Goal: Contribute content: Add original content to the website for others to see

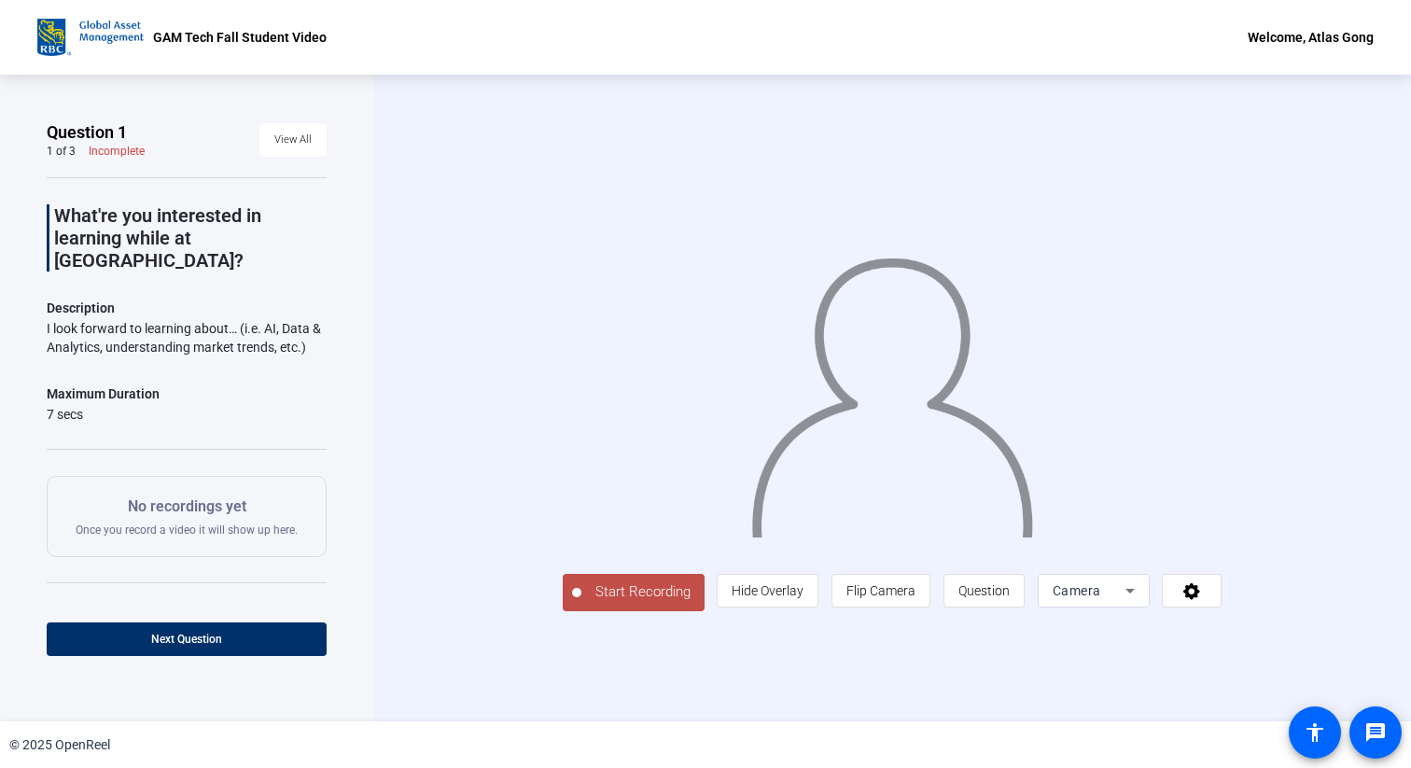
click at [762, 611] on div "Start Recording person Hide Overlay flip Flip Camera question_mark Question Cam…" at bounding box center [893, 590] width 660 height 41
click at [1202, 600] on icon at bounding box center [1191, 590] width 21 height 19
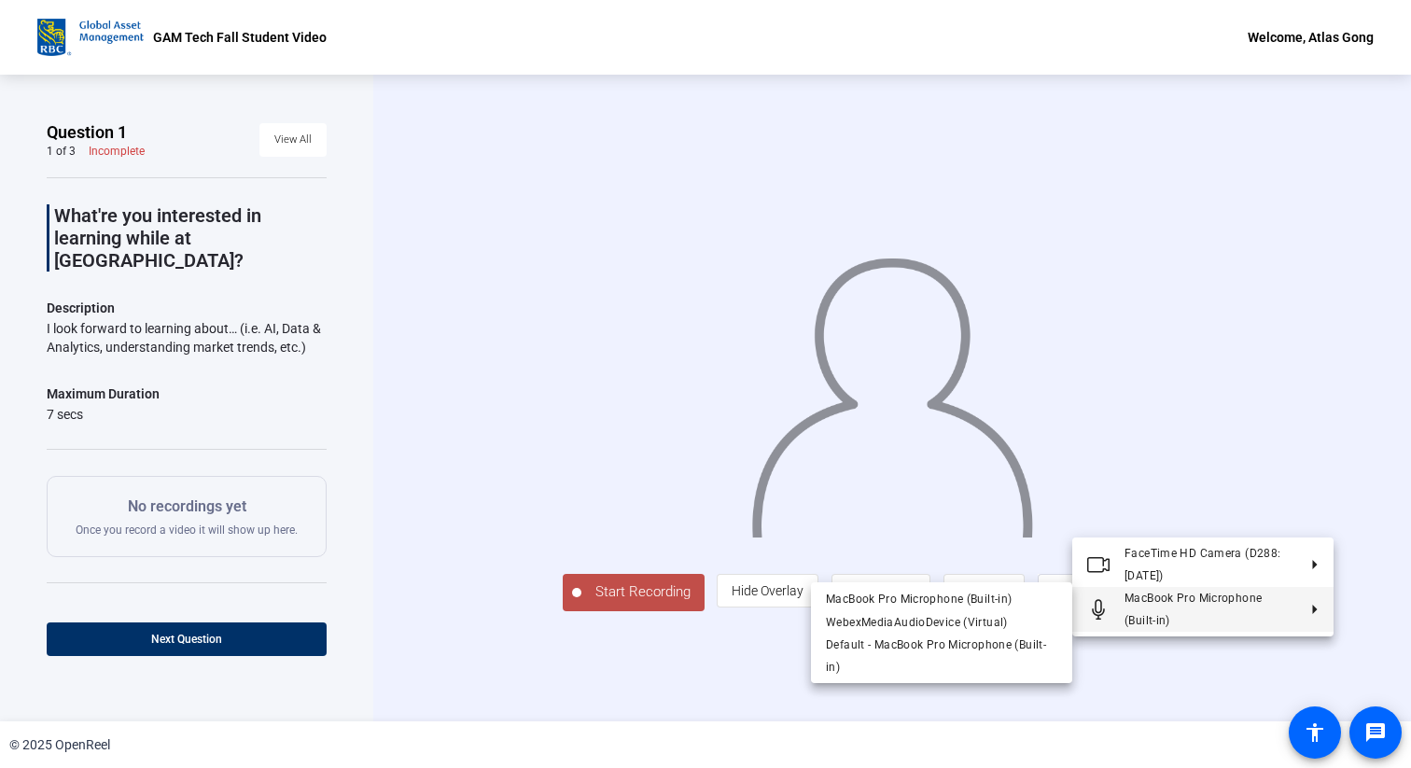
click at [1376, 428] on div at bounding box center [705, 384] width 1411 height 768
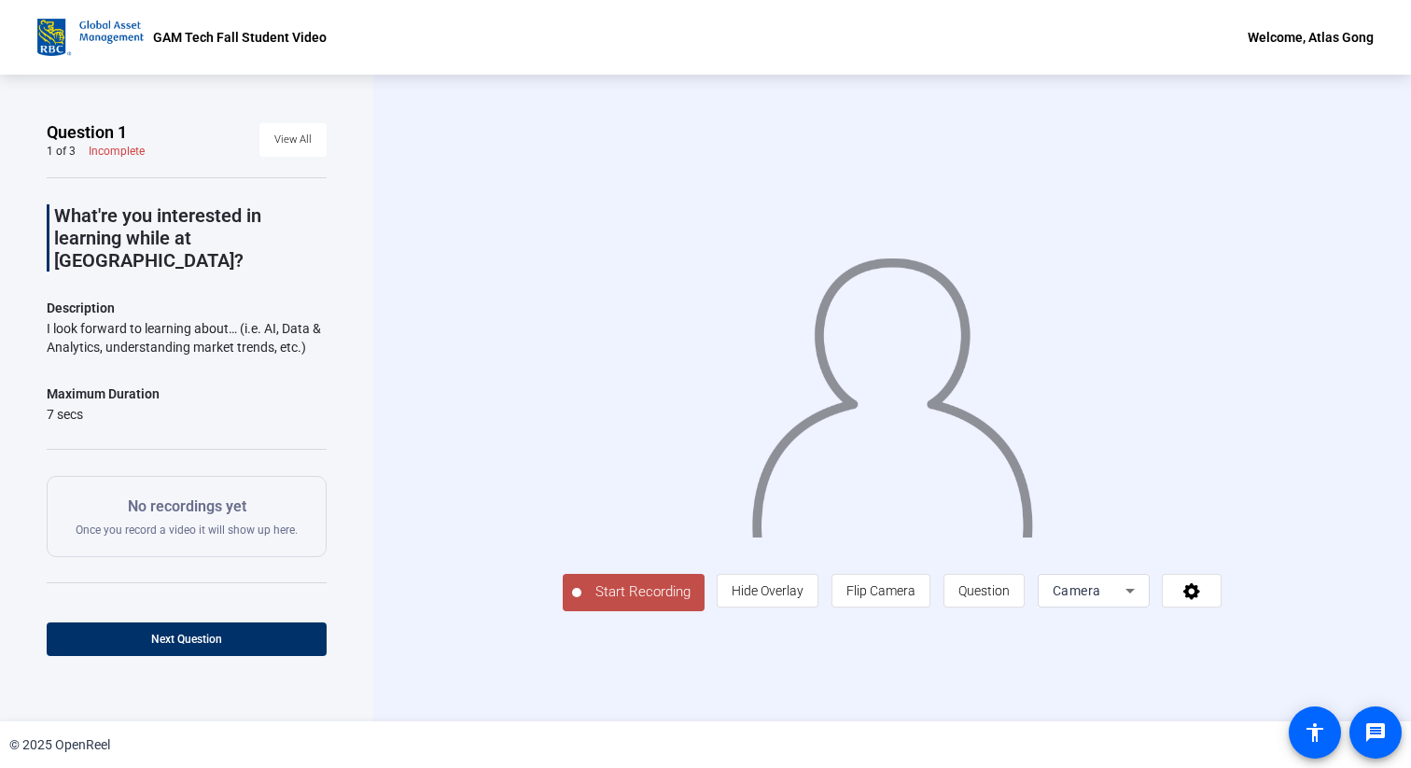
click at [1341, 43] on div "Welcome, Atlas Gong" at bounding box center [1310, 37] width 126 height 22
click at [1341, 43] on div at bounding box center [705, 384] width 1411 height 768
click at [945, 719] on div "Start Recording person Hide Overlay flip Flip Camera question_mark Question Cam…" at bounding box center [891, 398] width 1037 height 646
click at [788, 689] on div "Start Recording person Hide Overlay flip Flip Camera question_mark Question Cam…" at bounding box center [891, 398] width 1037 height 646
click at [581, 603] on span "Start Recording" at bounding box center [642, 591] width 123 height 21
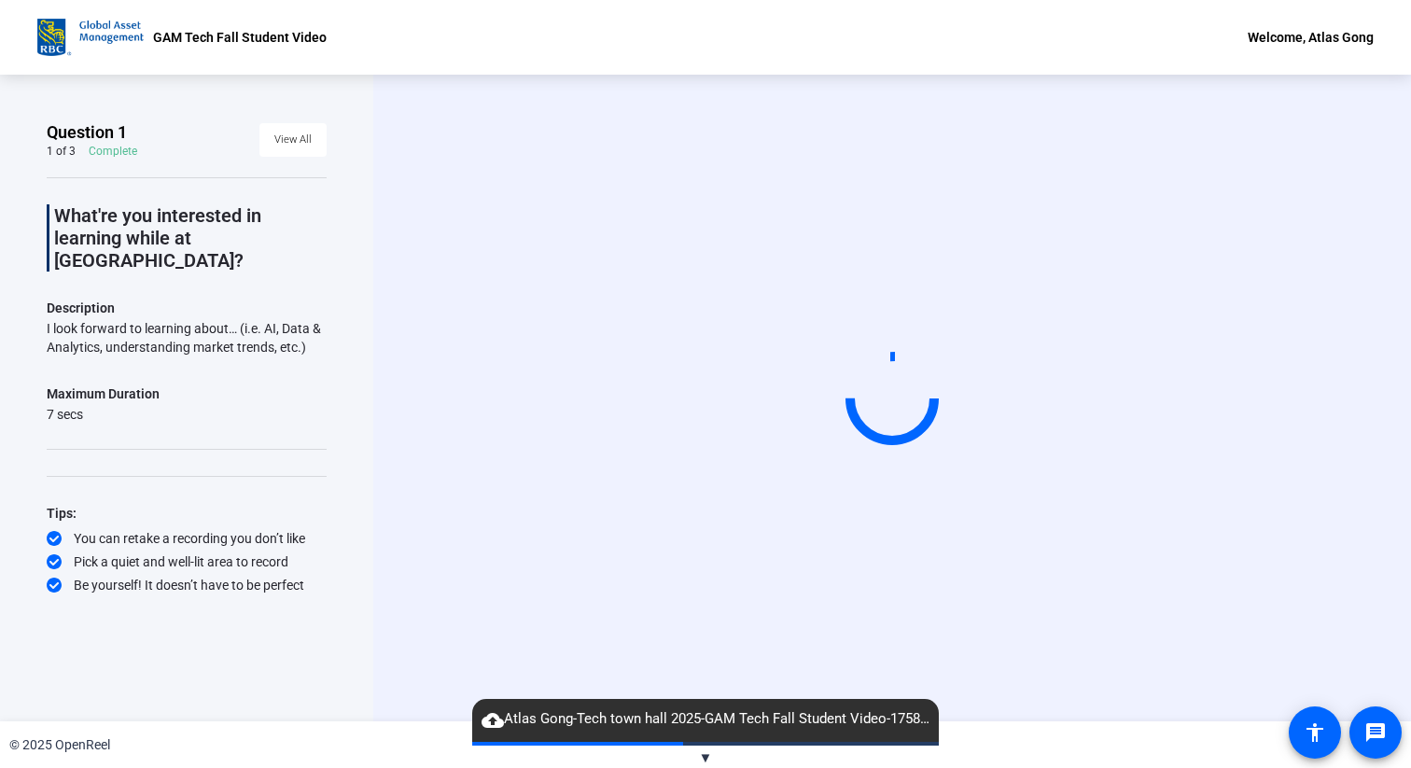
click at [704, 753] on span "▼" at bounding box center [706, 757] width 14 height 17
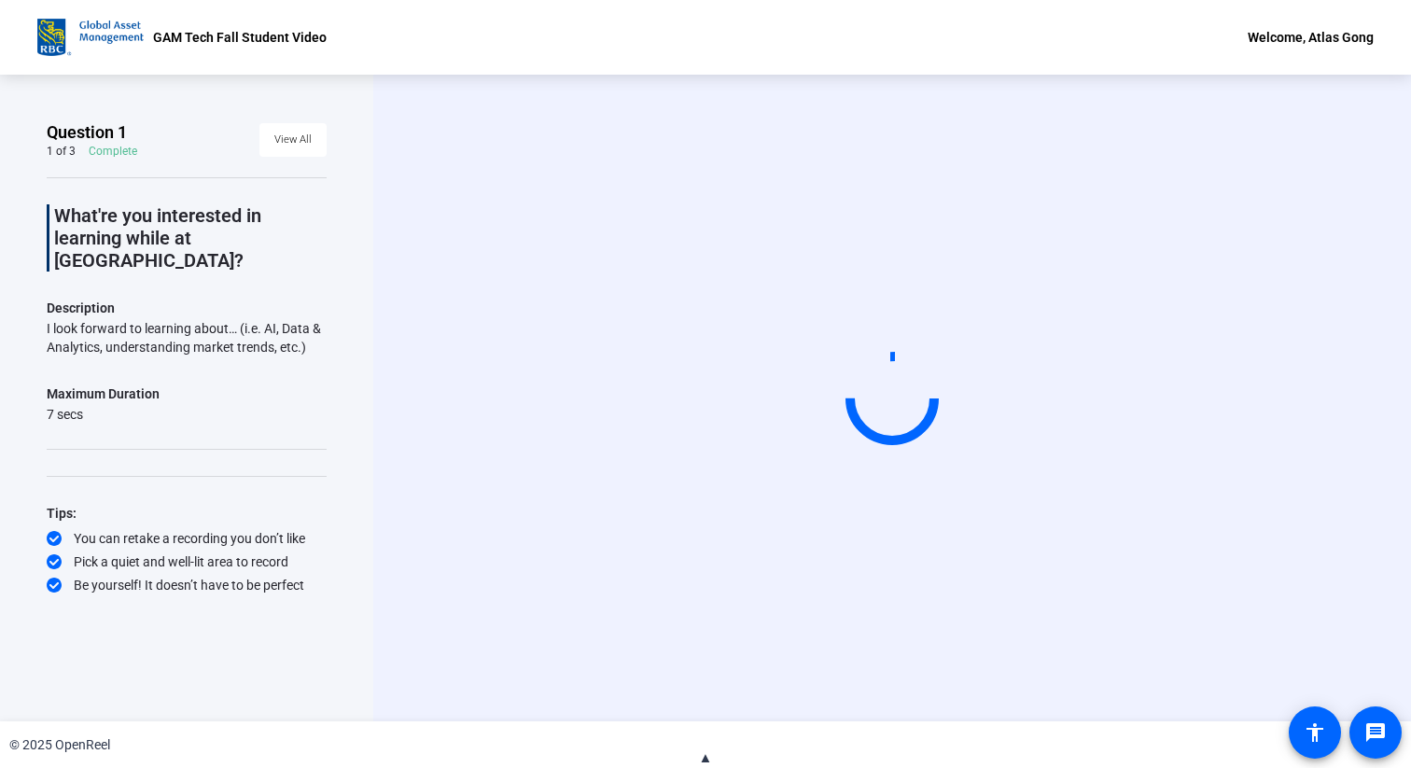
click at [704, 753] on span "▲" at bounding box center [706, 757] width 14 height 17
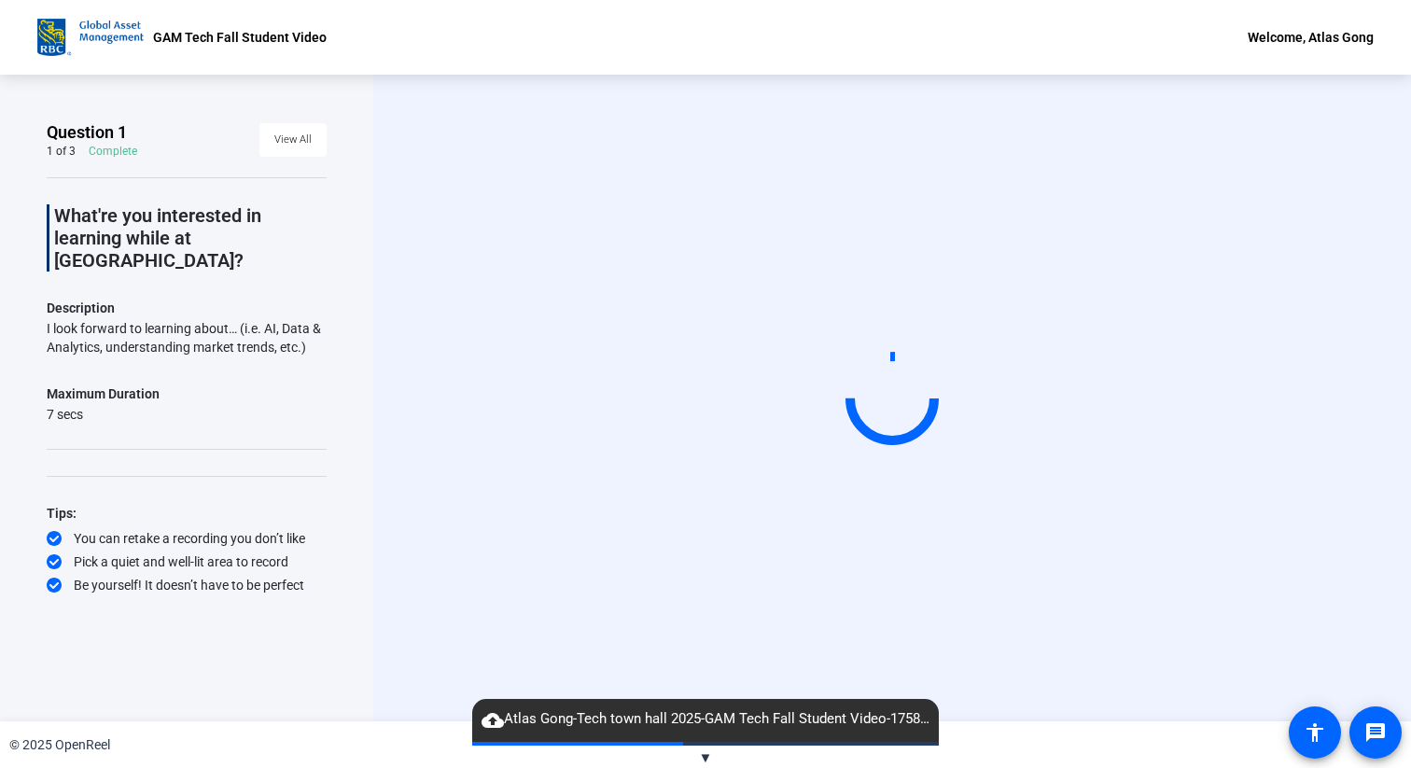
click at [659, 715] on span "cloud_upload Atlas Gong-Tech town hall 2025-GAM Tech Fall Student Video-1758047…" at bounding box center [705, 719] width 466 height 22
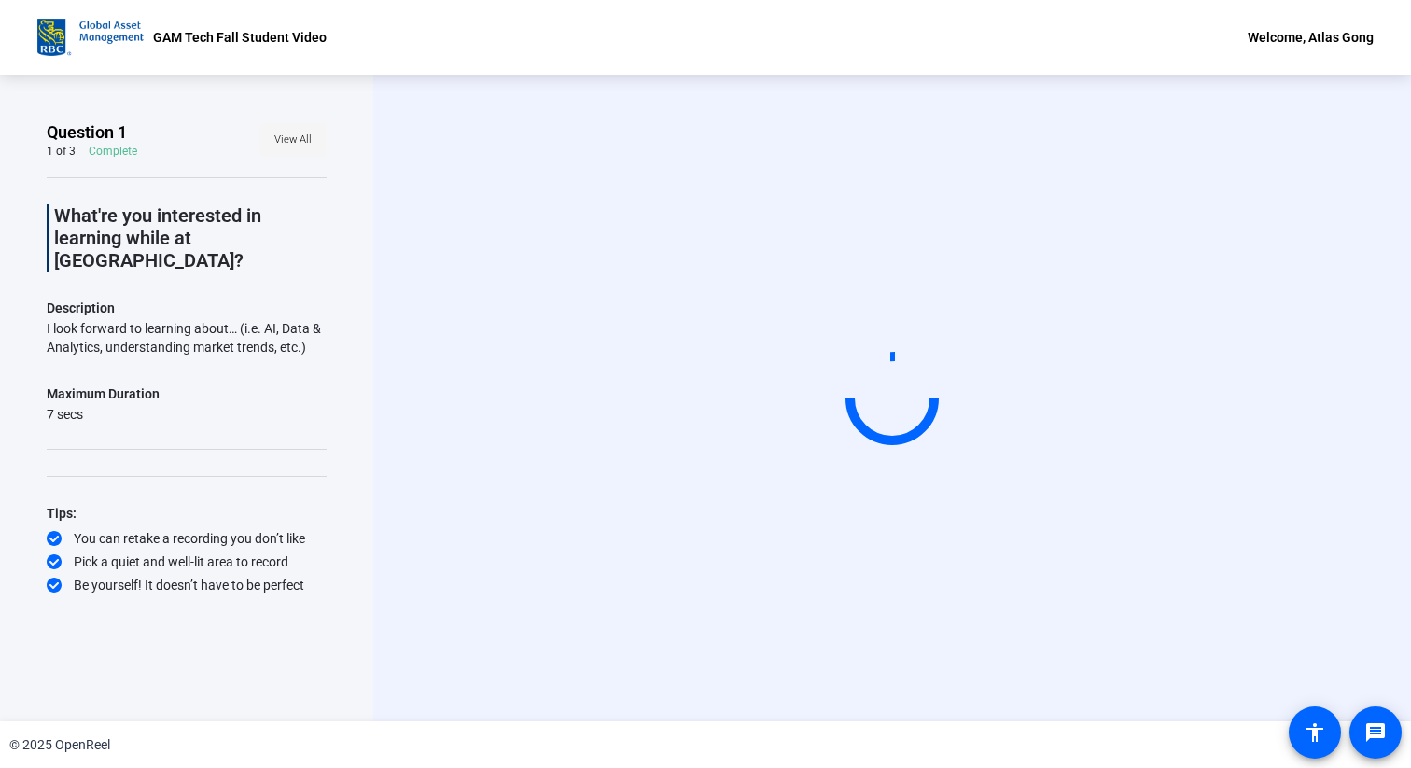
click at [294, 132] on span "View All" at bounding box center [292, 140] width 37 height 28
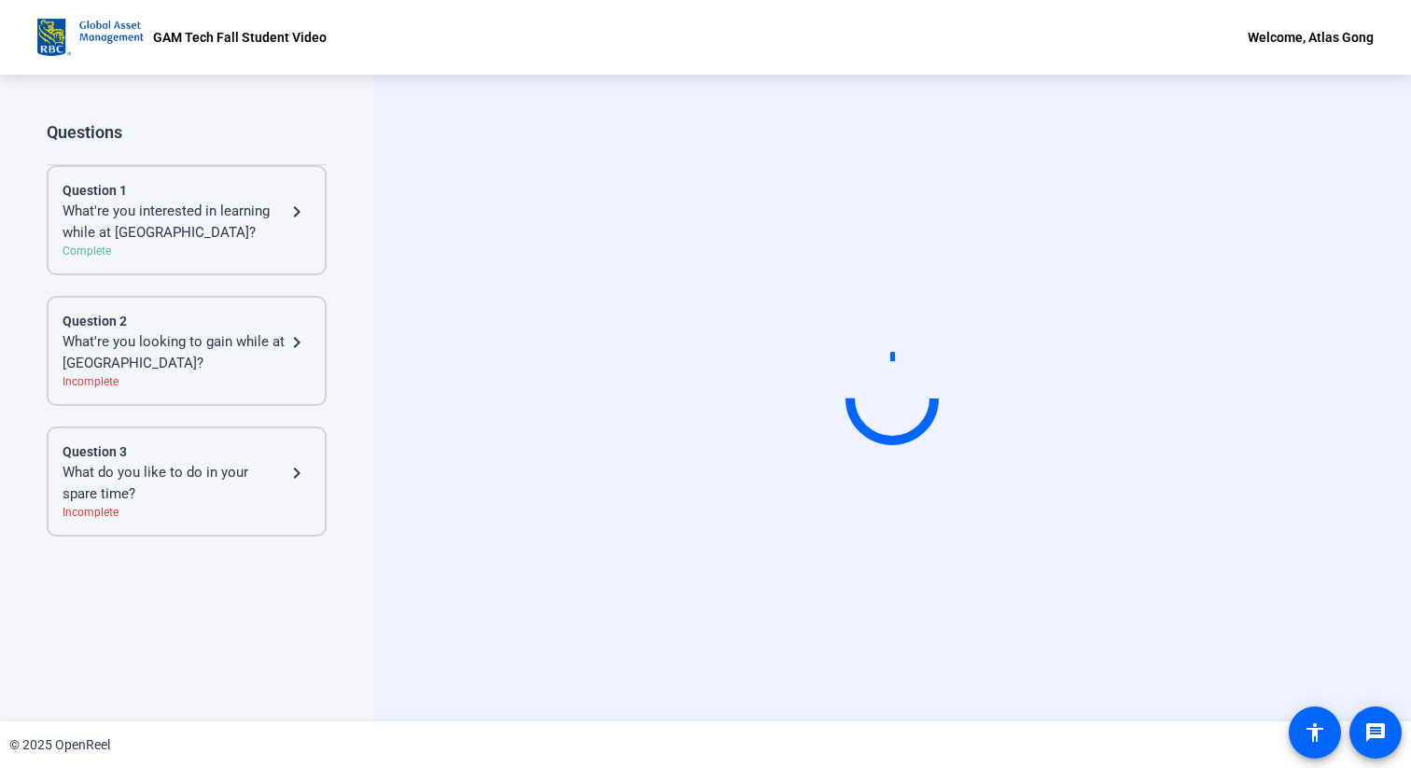
click at [256, 197] on div "Question 1" at bounding box center [187, 191] width 248 height 20
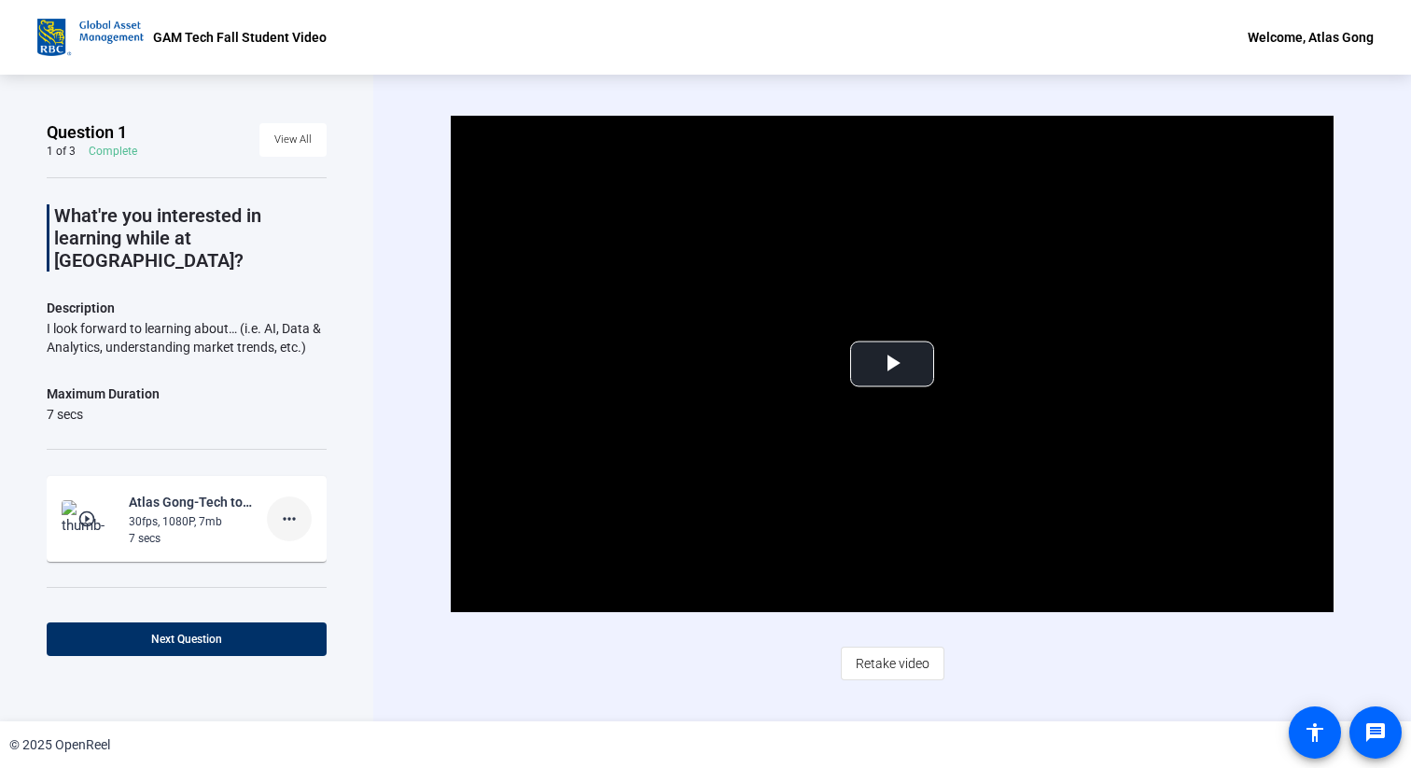
click at [293, 507] on mat-icon "more_horiz" at bounding box center [289, 518] width 22 height 22
click at [348, 535] on span "Delete clip" at bounding box center [319, 534] width 75 height 22
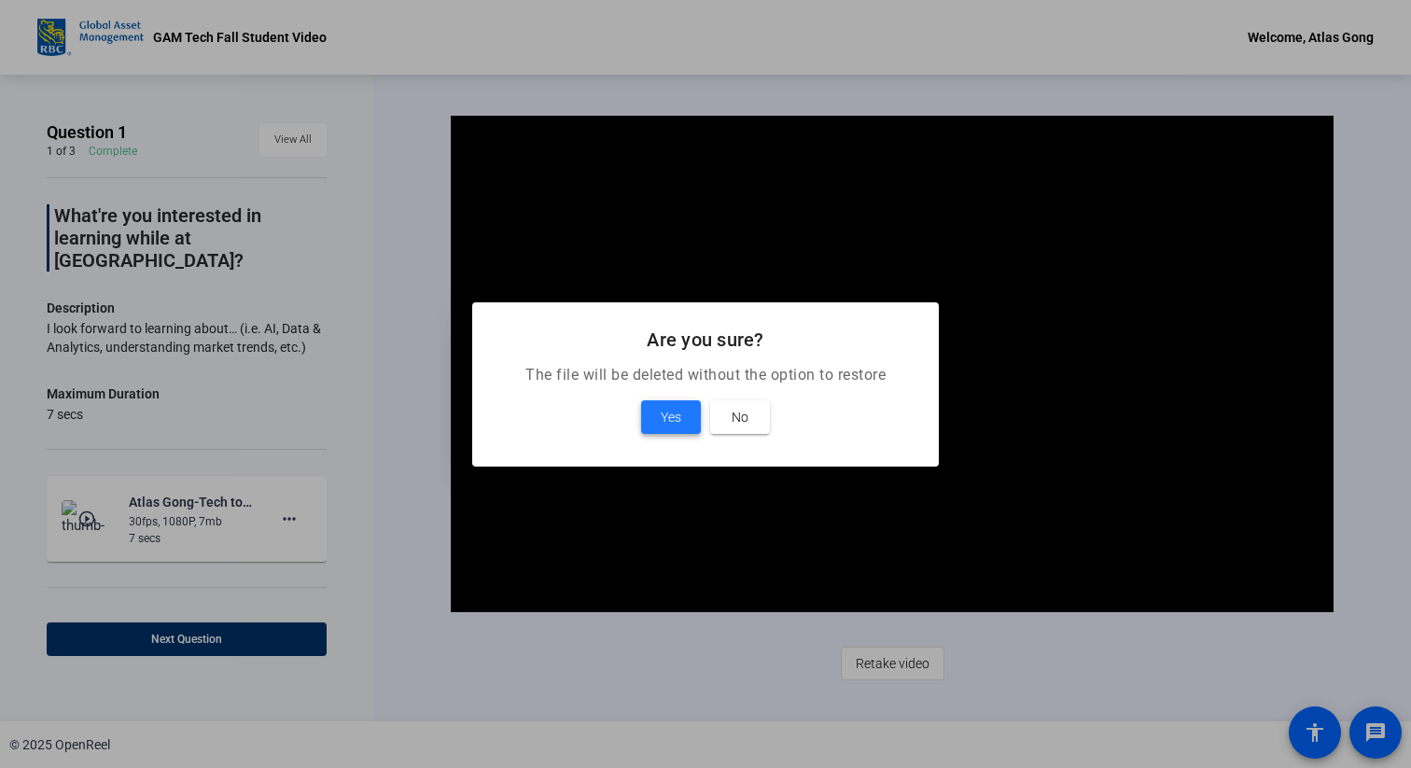
click at [669, 423] on span "Yes" at bounding box center [670, 417] width 21 height 22
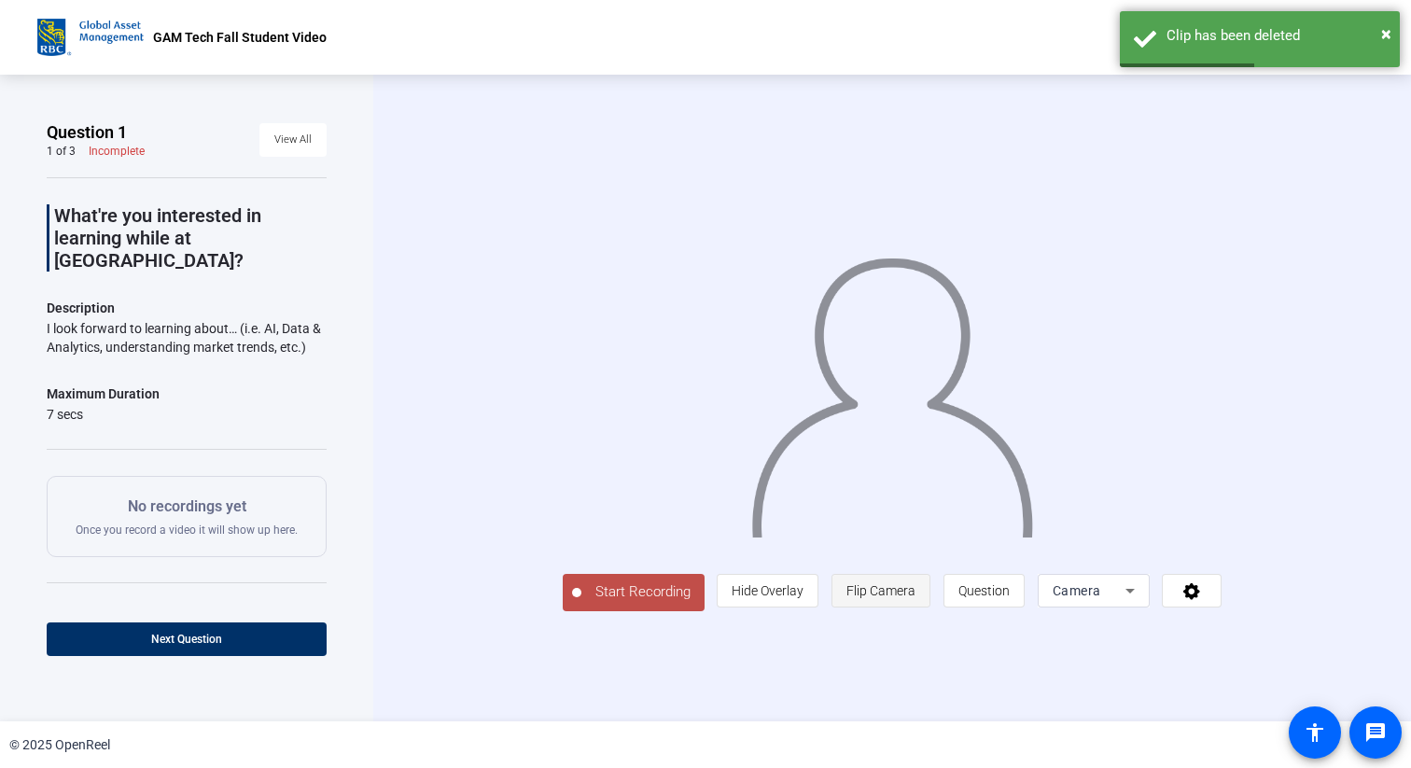
click at [915, 598] on span "Flip Camera" at bounding box center [880, 590] width 69 height 15
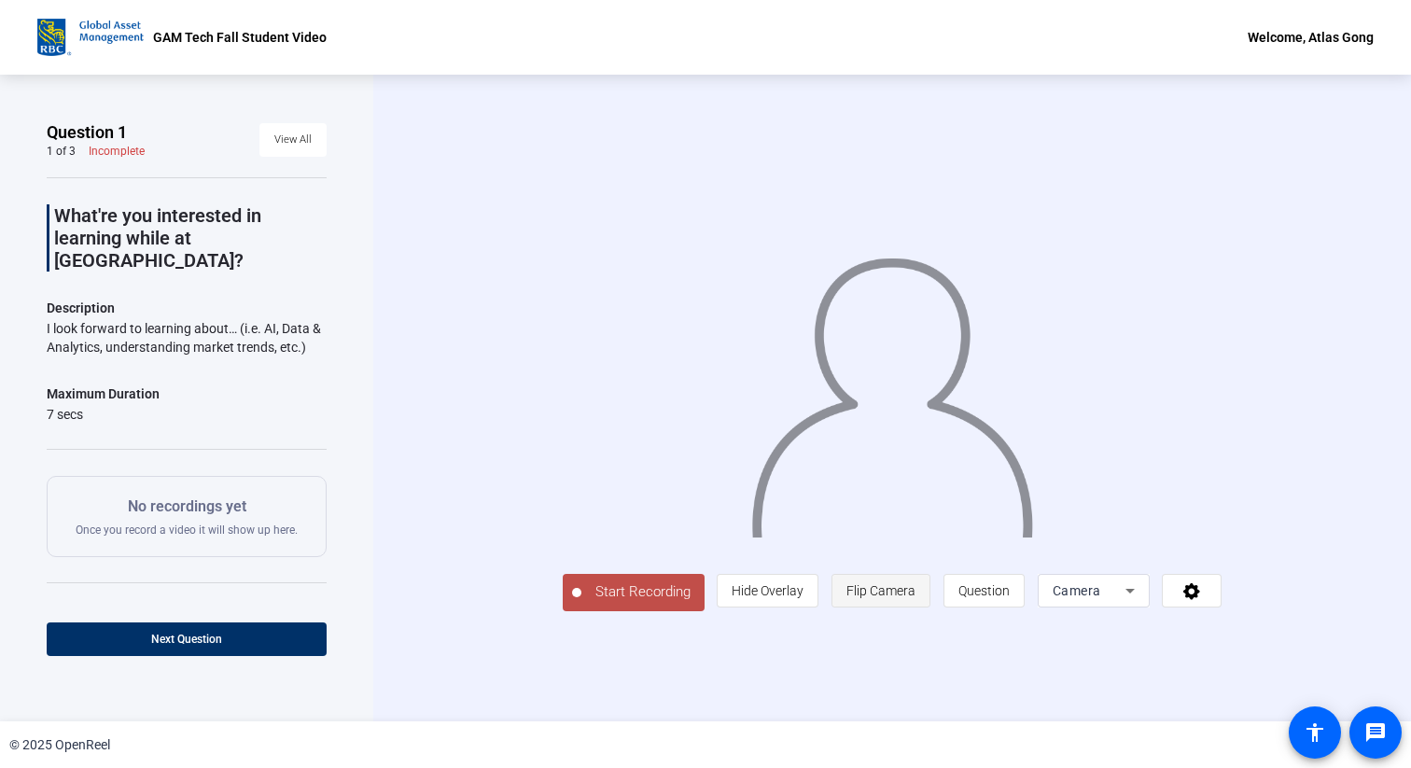
click at [915, 598] on span "Flip Camera" at bounding box center [880, 590] width 69 height 15
click at [915, 608] on span "Flip Camera" at bounding box center [880, 590] width 69 height 35
click at [915, 598] on span "Flip Camera" at bounding box center [880, 590] width 69 height 15
click at [929, 613] on span at bounding box center [880, 590] width 97 height 45
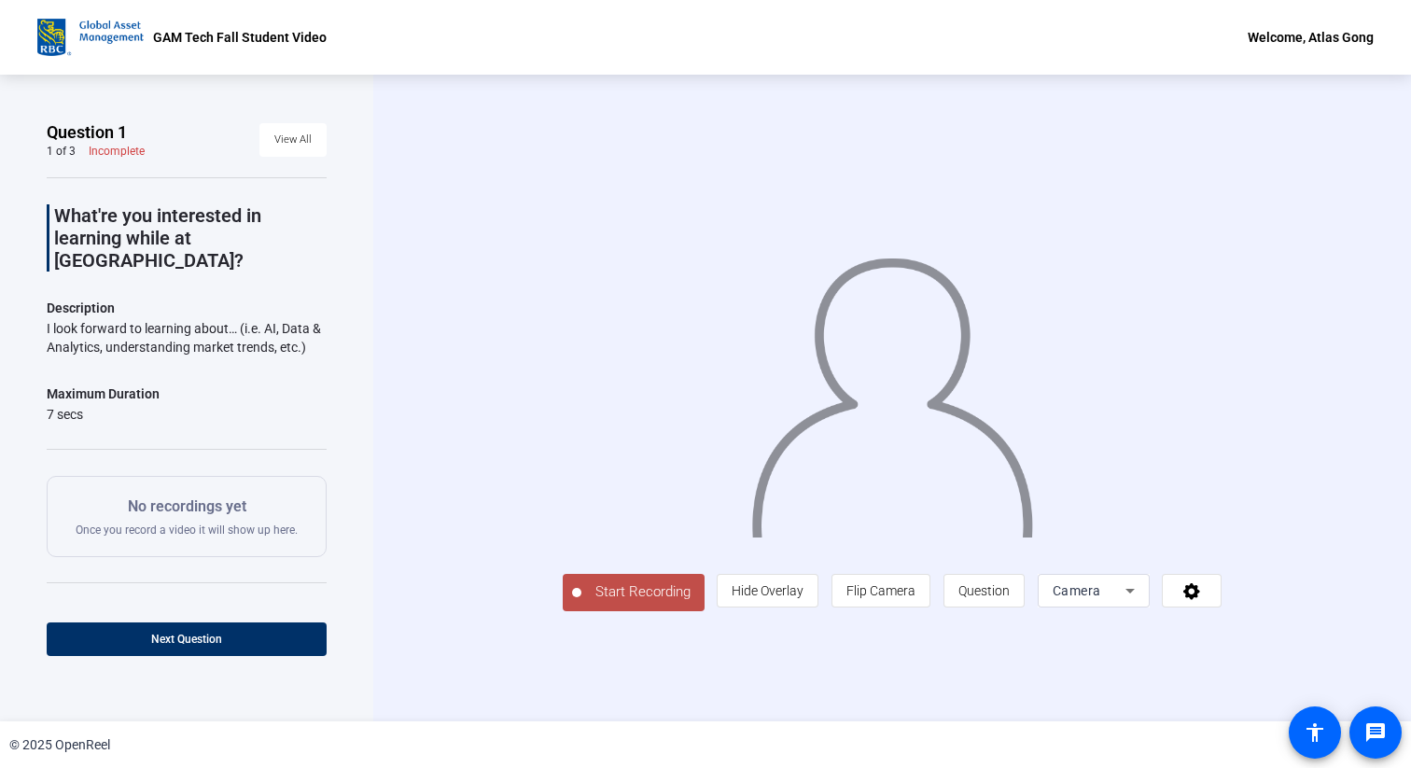
click at [581, 603] on span "Start Recording" at bounding box center [642, 591] width 123 height 21
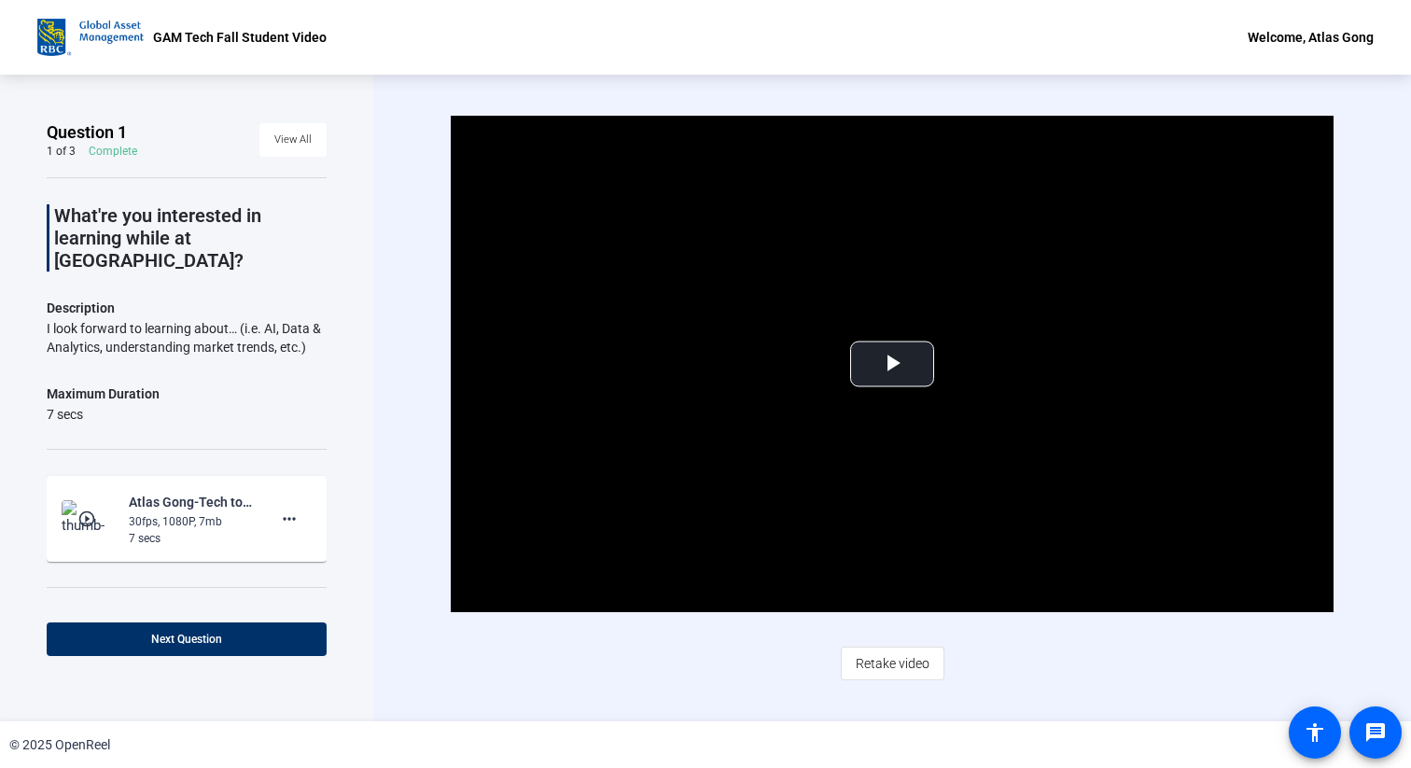
click at [82, 509] on mat-icon "play_circle_outline" at bounding box center [88, 518] width 22 height 19
click at [892, 364] on span "Video Player" at bounding box center [892, 364] width 0 height 0
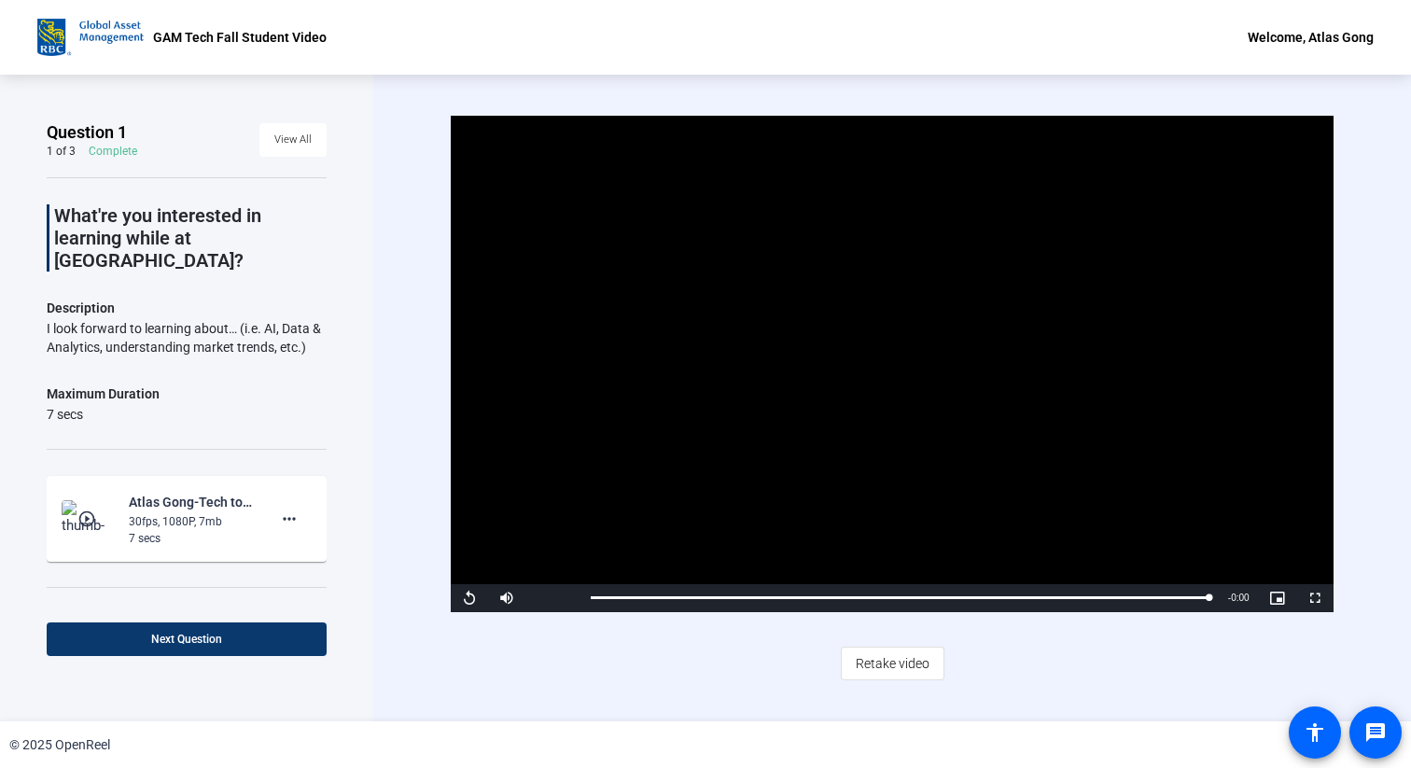
click at [207, 647] on span at bounding box center [187, 639] width 280 height 45
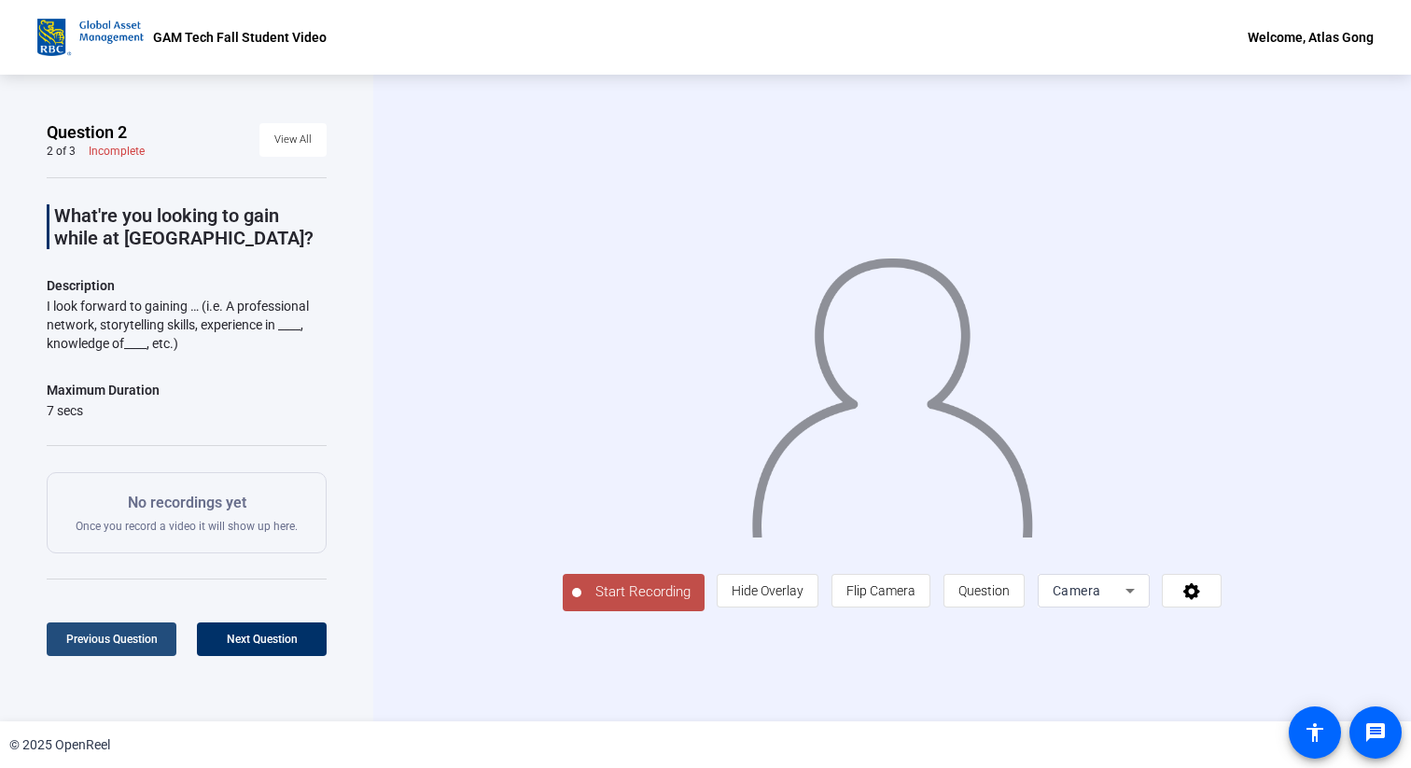
click at [140, 635] on span "Previous Question" at bounding box center [111, 638] width 91 height 13
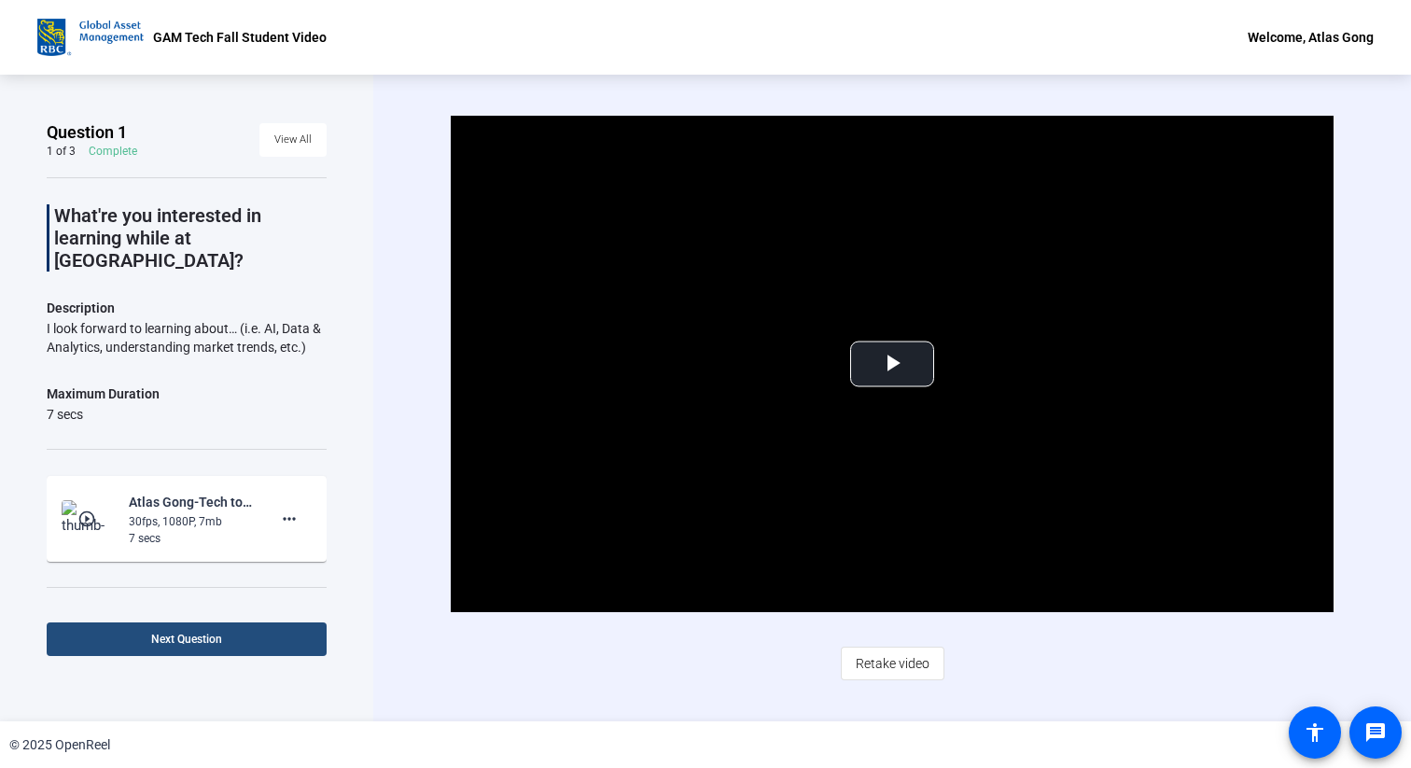
click at [295, 644] on span at bounding box center [187, 639] width 280 height 45
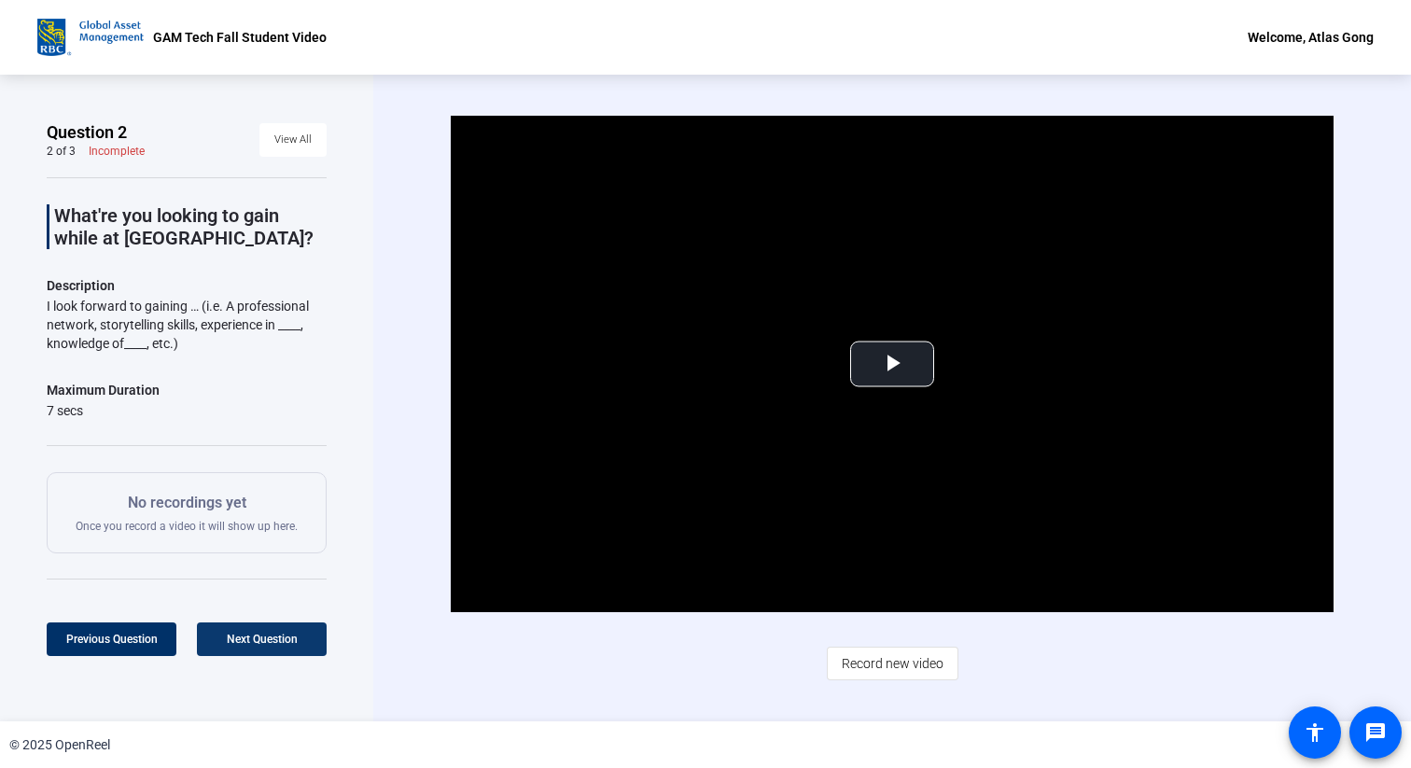
click at [269, 660] on span at bounding box center [262, 639] width 130 height 45
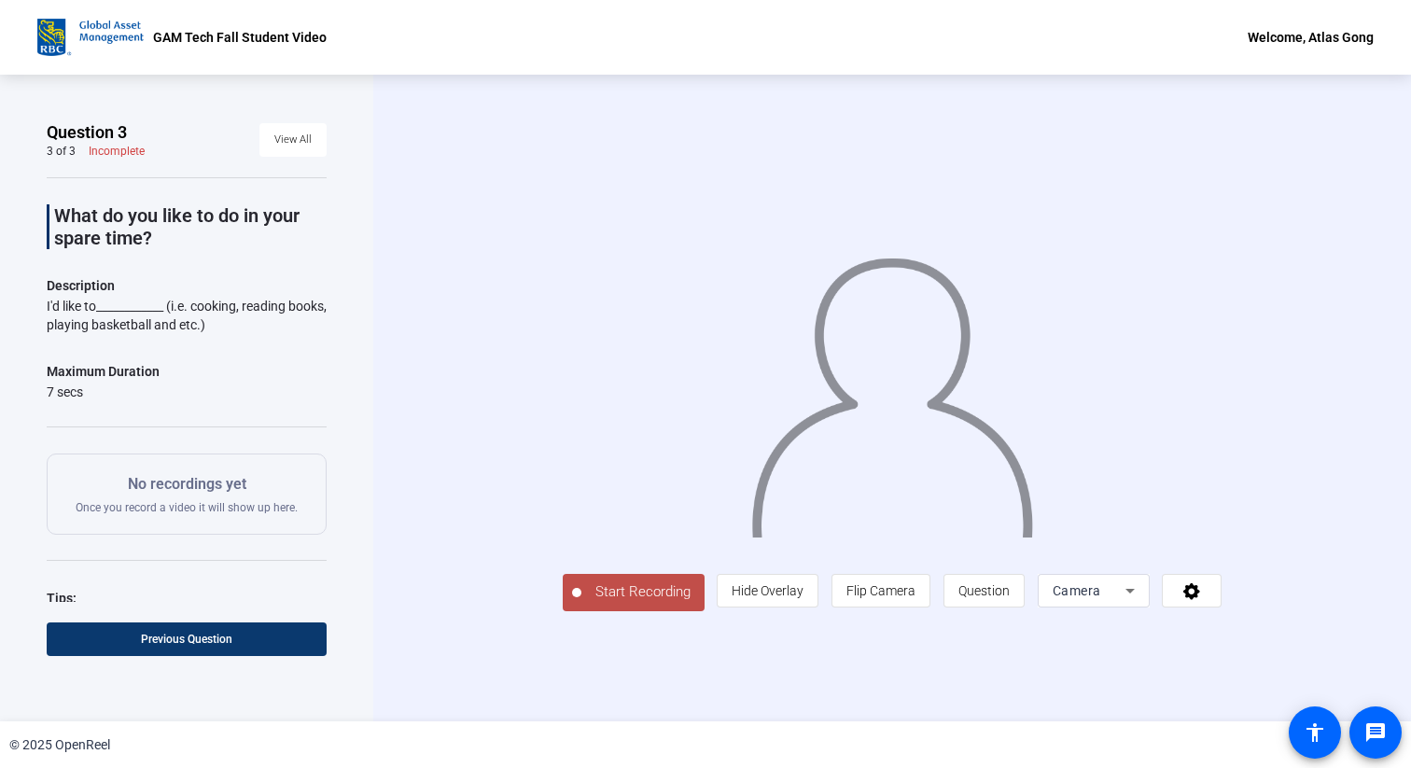
click at [149, 636] on span "Previous Question" at bounding box center [186, 638] width 91 height 13
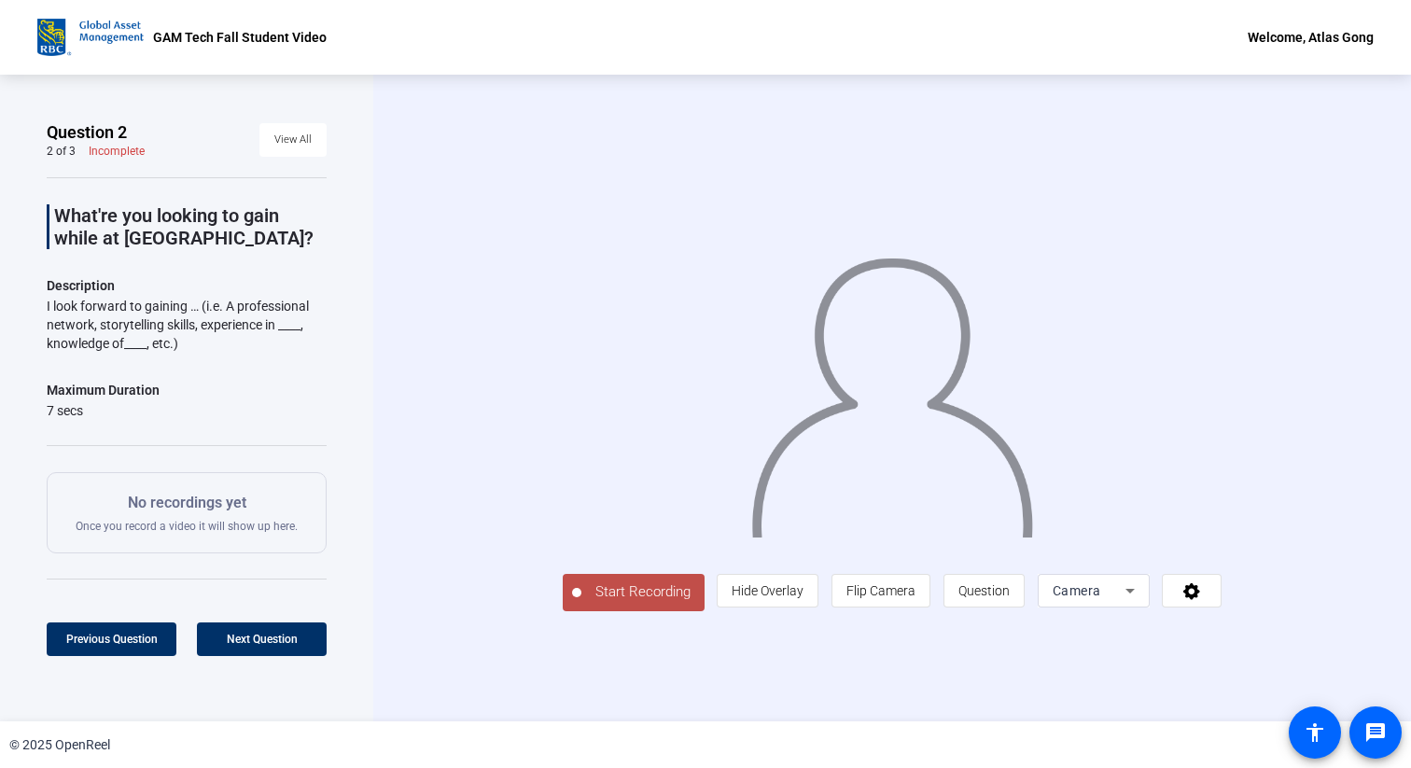
click at [581, 603] on span "Start Recording" at bounding box center [642, 591] width 123 height 21
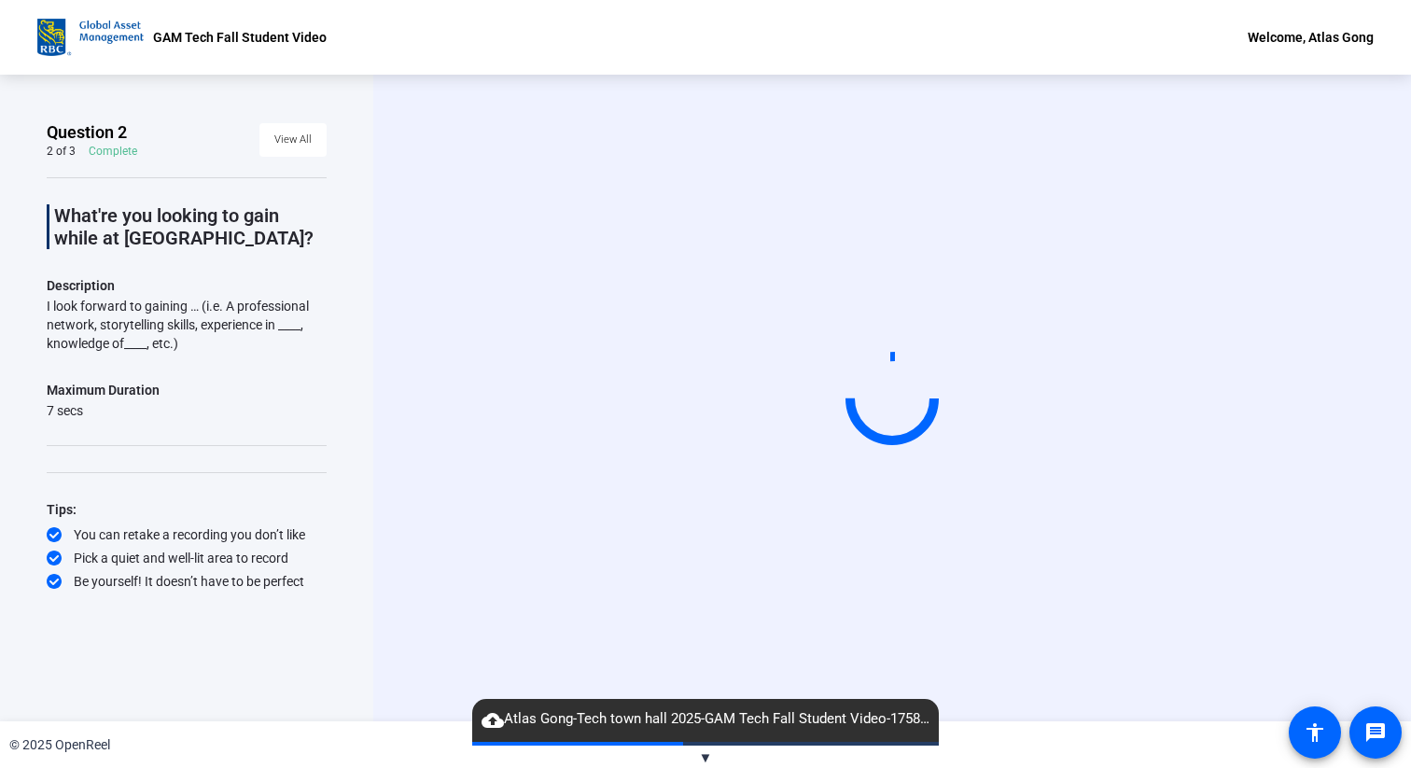
click at [493, 719] on mat-icon "cloud_upload" at bounding box center [492, 720] width 22 height 22
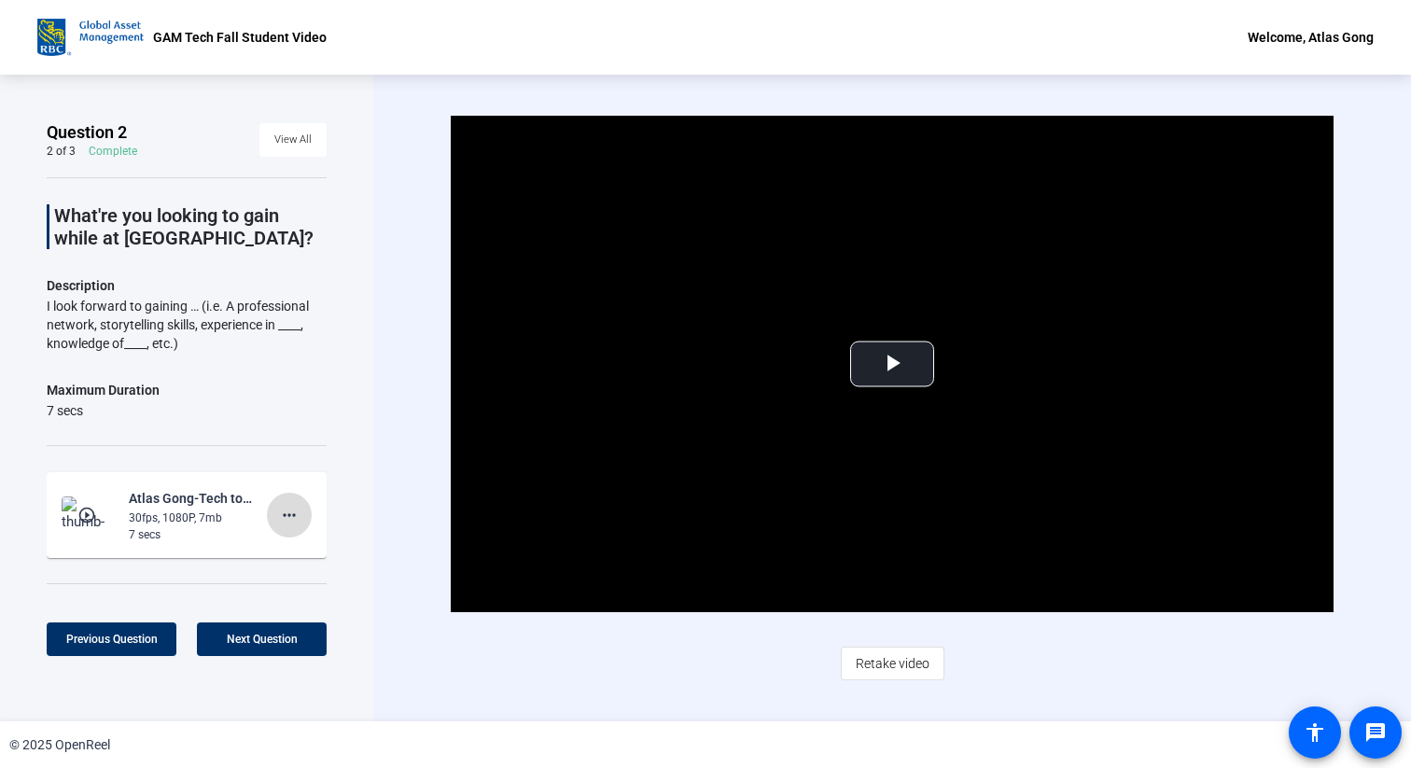
click at [285, 525] on span at bounding box center [289, 515] width 45 height 45
click at [324, 553] on span "Delete clip" at bounding box center [319, 553] width 75 height 22
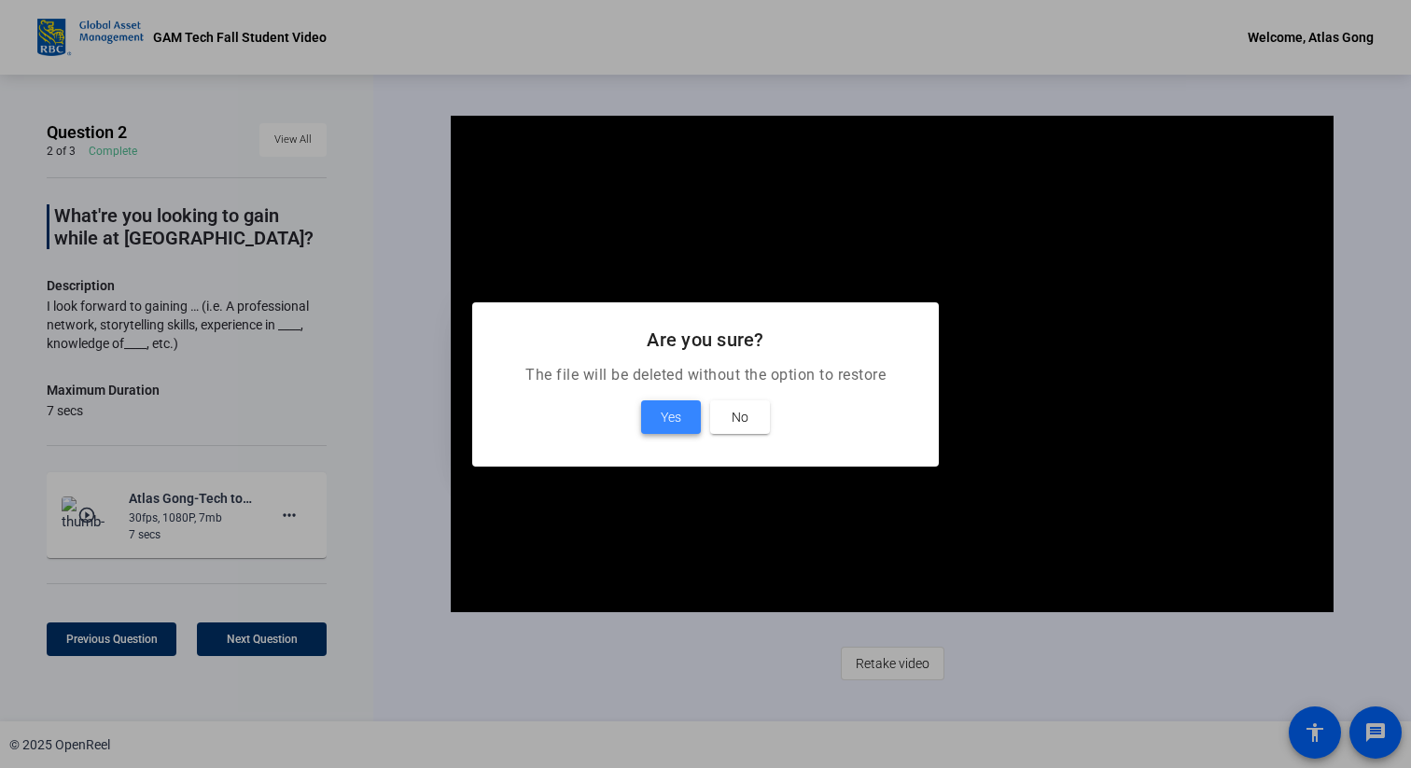
click at [672, 410] on span "Yes" at bounding box center [670, 417] width 21 height 22
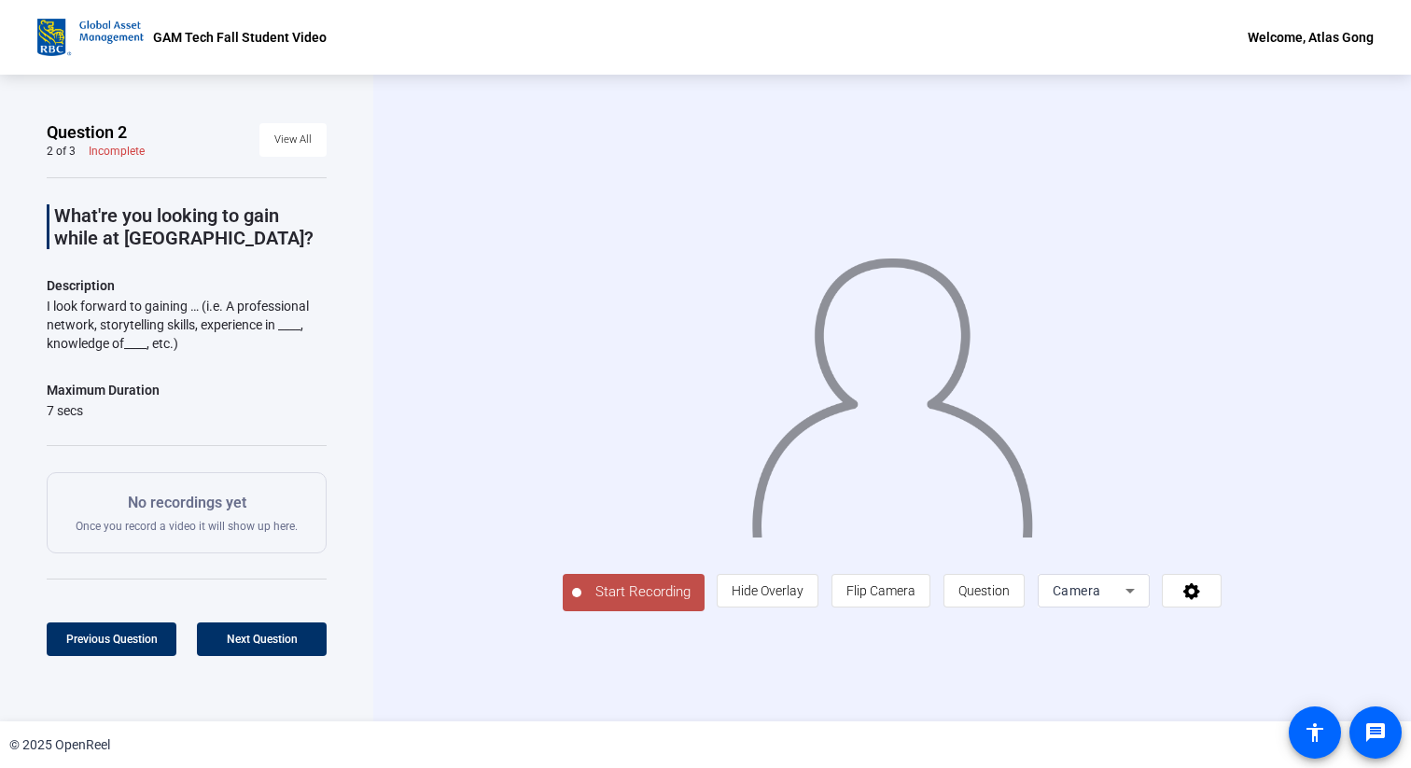
click at [581, 603] on span "Start Recording" at bounding box center [642, 591] width 123 height 21
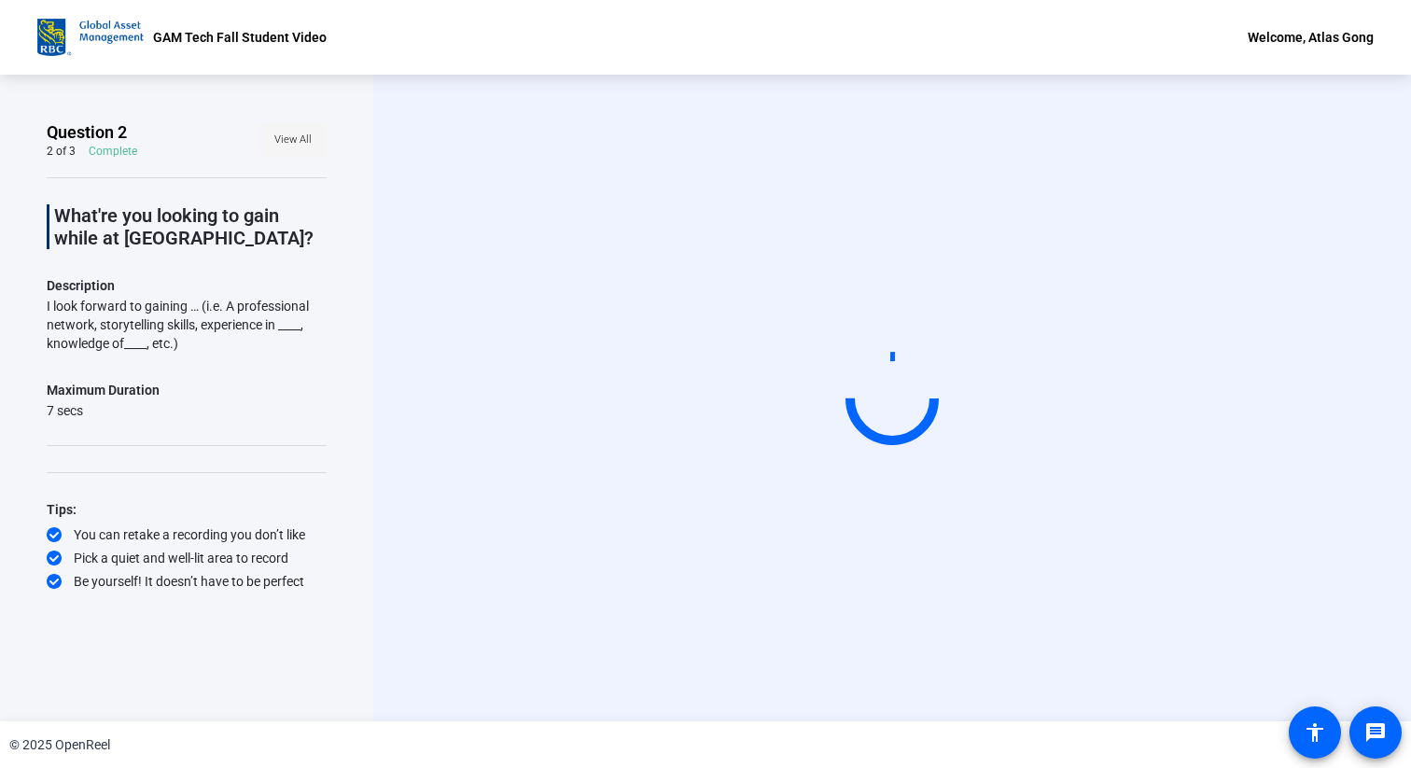
click at [288, 140] on span "View All" at bounding box center [292, 140] width 37 height 28
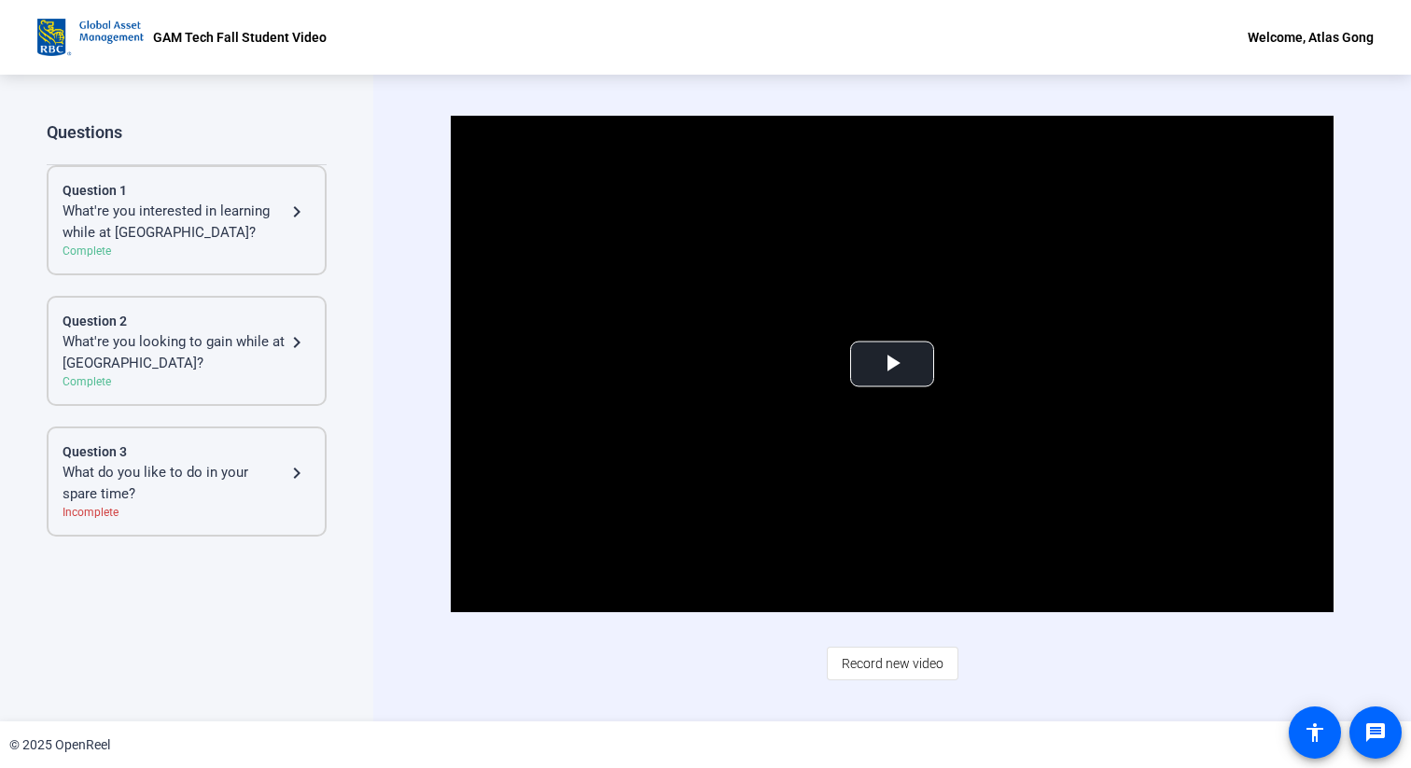
click at [271, 335] on div "What're you looking to gain while at [GEOGRAPHIC_DATA]?" at bounding box center [174, 352] width 223 height 42
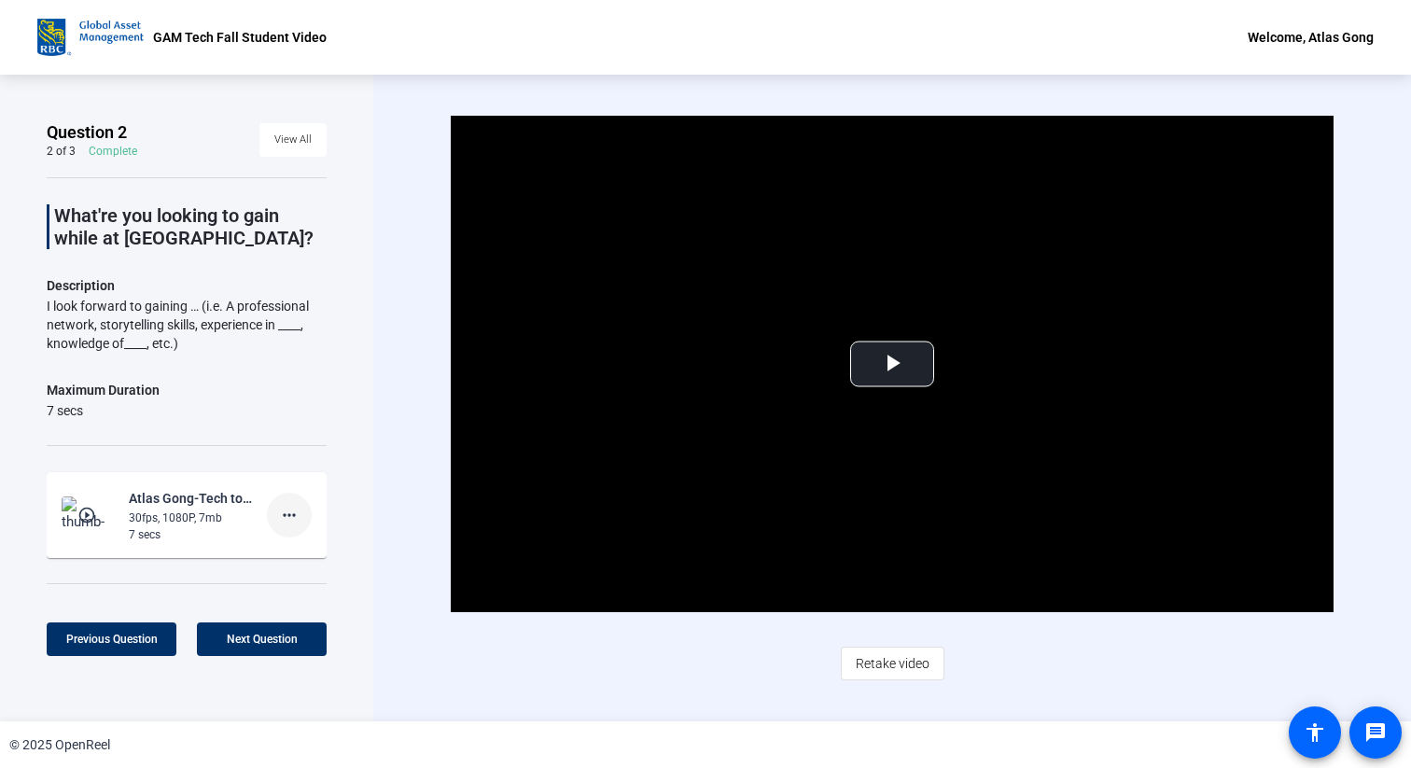
click at [295, 517] on mat-icon "more_horiz" at bounding box center [289, 515] width 22 height 22
click at [334, 549] on span "Delete clip" at bounding box center [319, 553] width 75 height 22
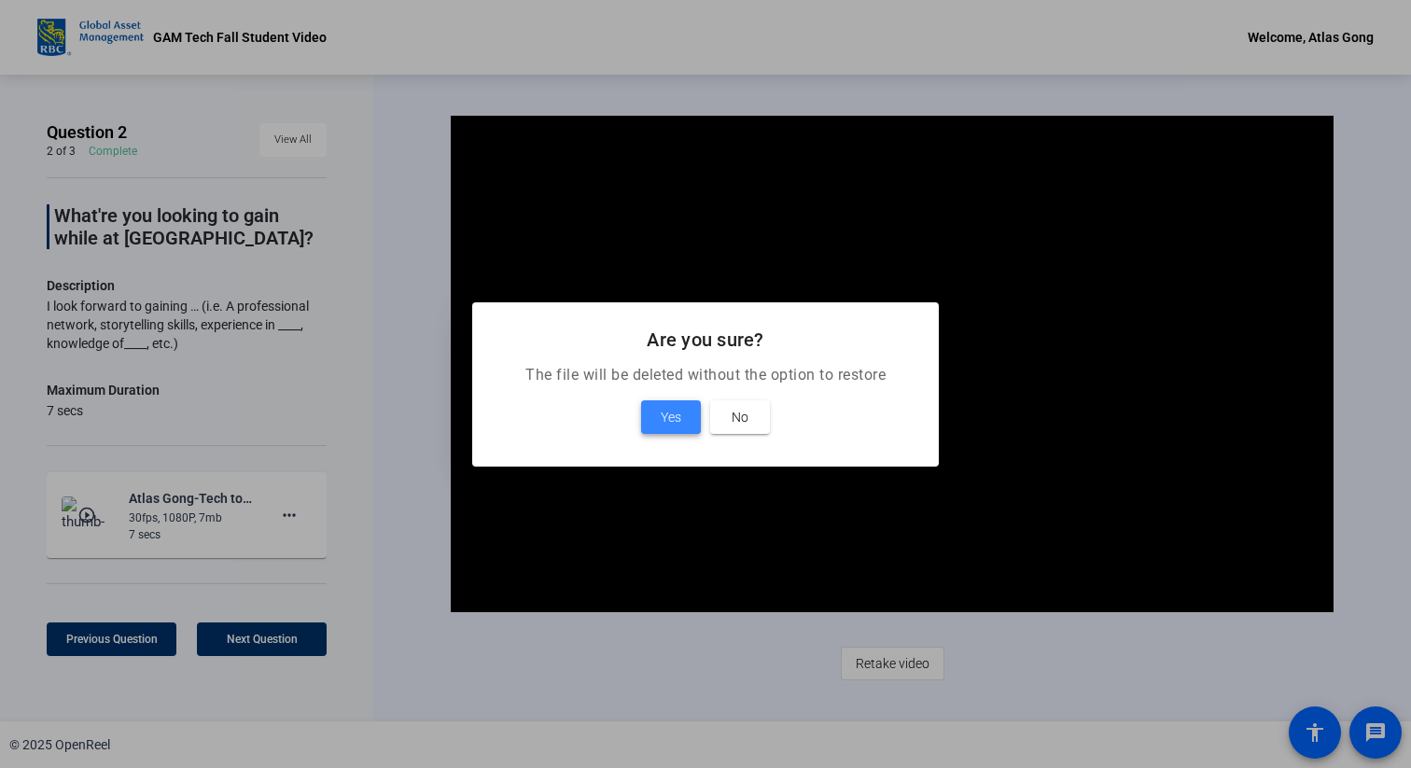
click at [660, 417] on span "Yes" at bounding box center [670, 417] width 21 height 22
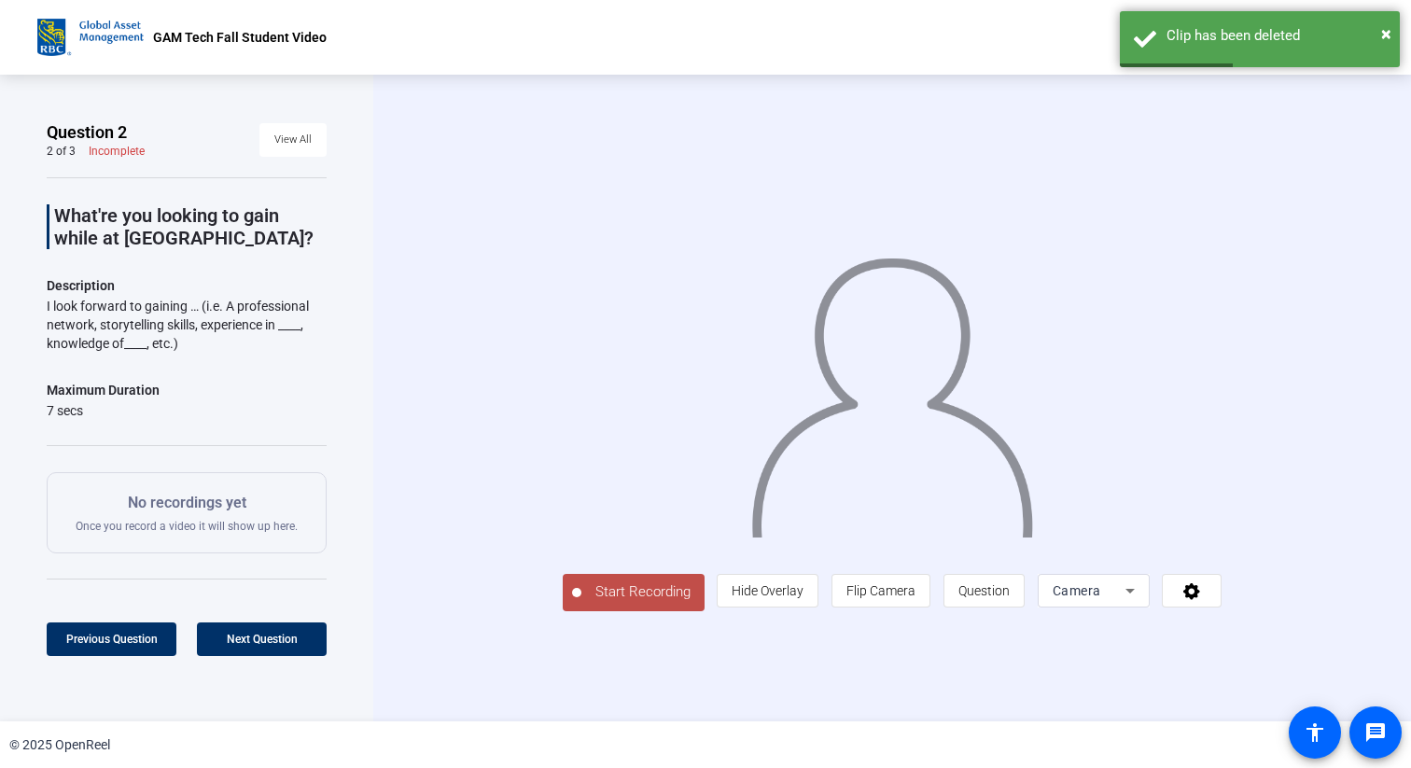
click at [581, 603] on span "Start Recording" at bounding box center [642, 591] width 123 height 21
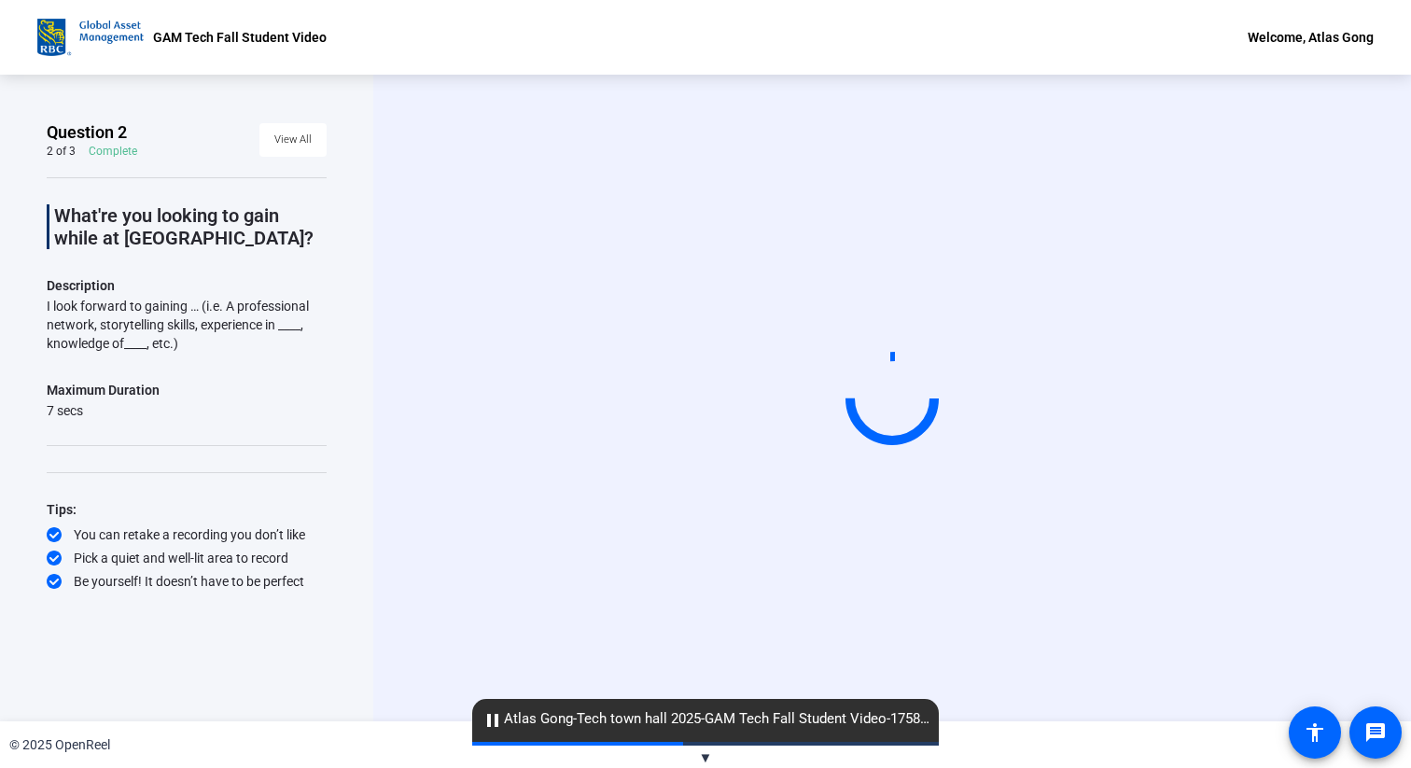
click at [141, 535] on div "You can retake a recording you don’t like" at bounding box center [187, 534] width 280 height 19
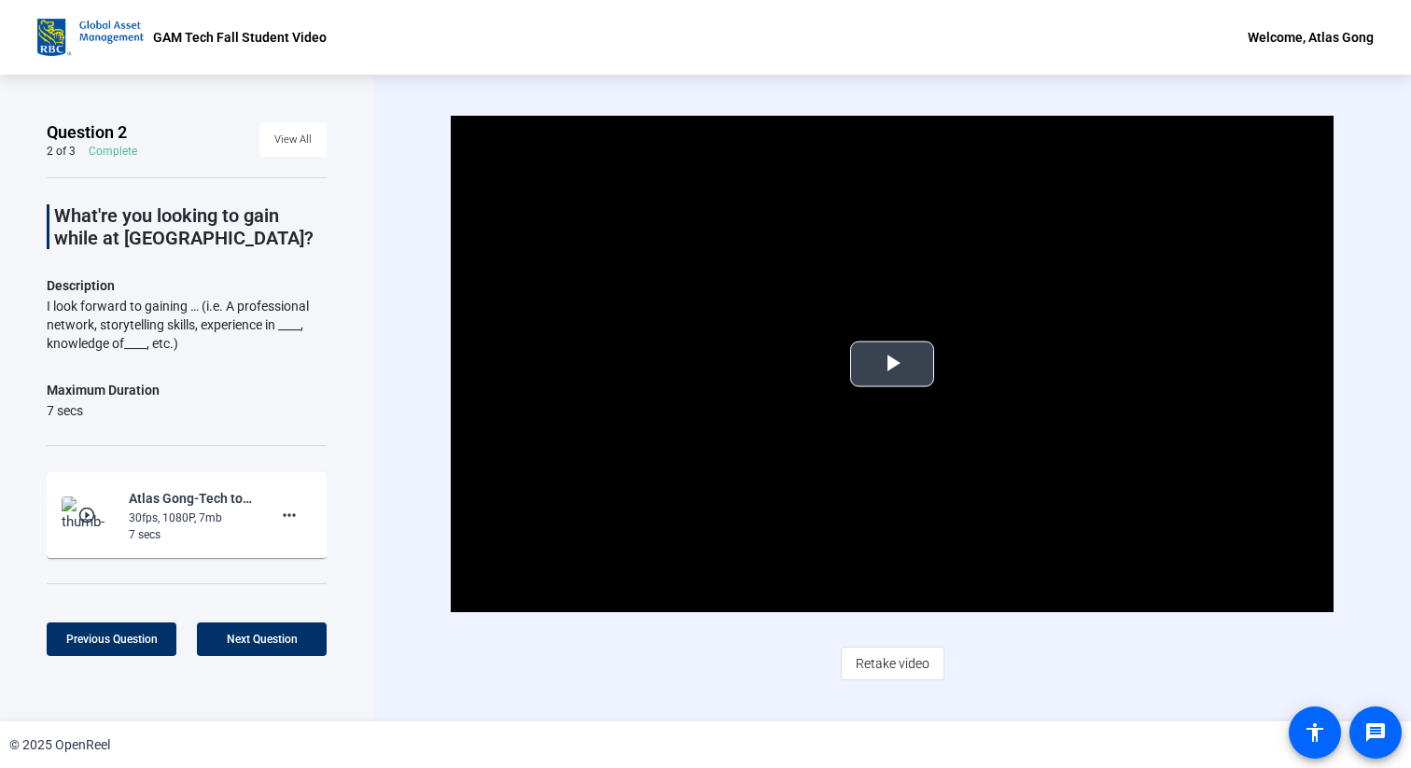
click at [892, 364] on span "Video Player" at bounding box center [892, 364] width 0 height 0
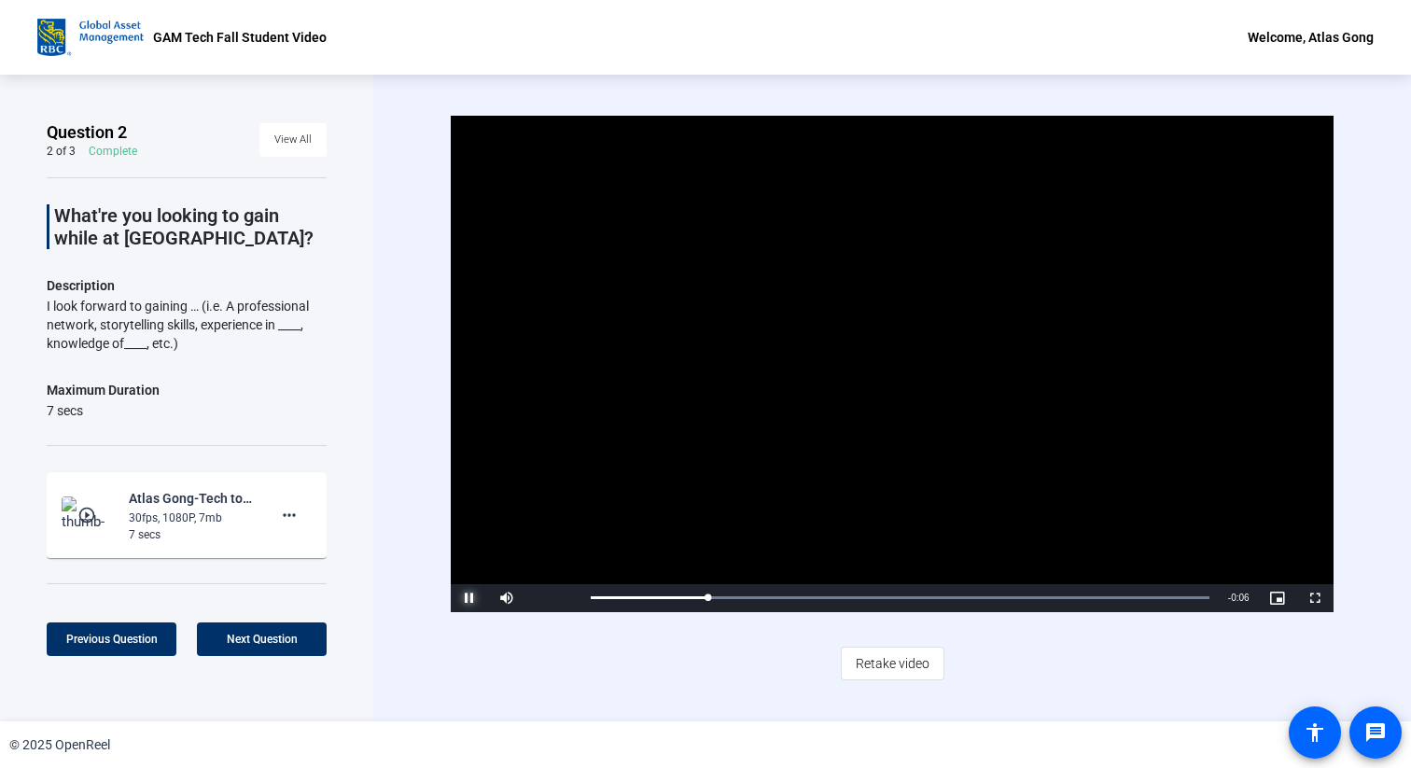
click at [479, 598] on span "Video Player" at bounding box center [469, 598] width 37 height 0
click at [301, 521] on span at bounding box center [289, 515] width 45 height 45
click at [336, 549] on span "Delete clip" at bounding box center [319, 553] width 75 height 22
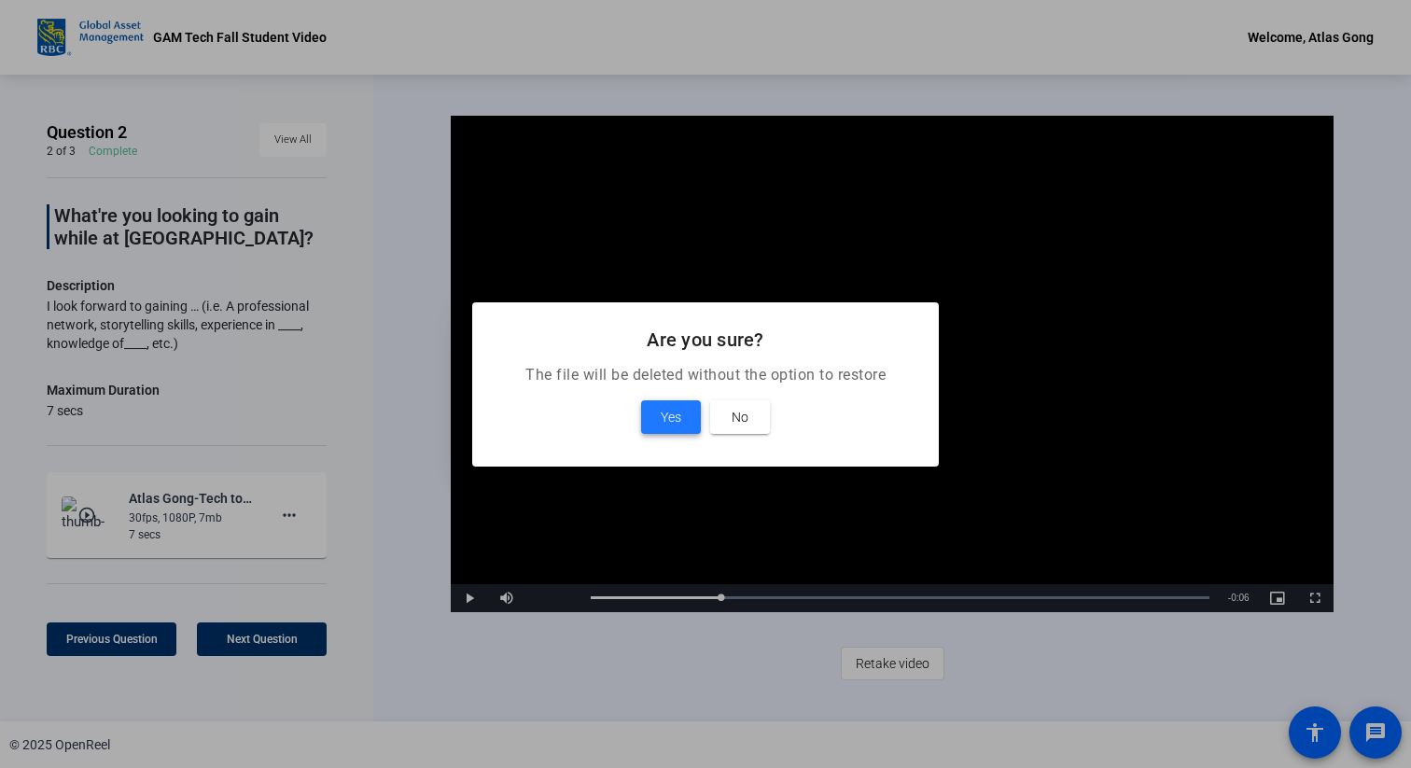
click at [665, 428] on span at bounding box center [671, 417] width 60 height 45
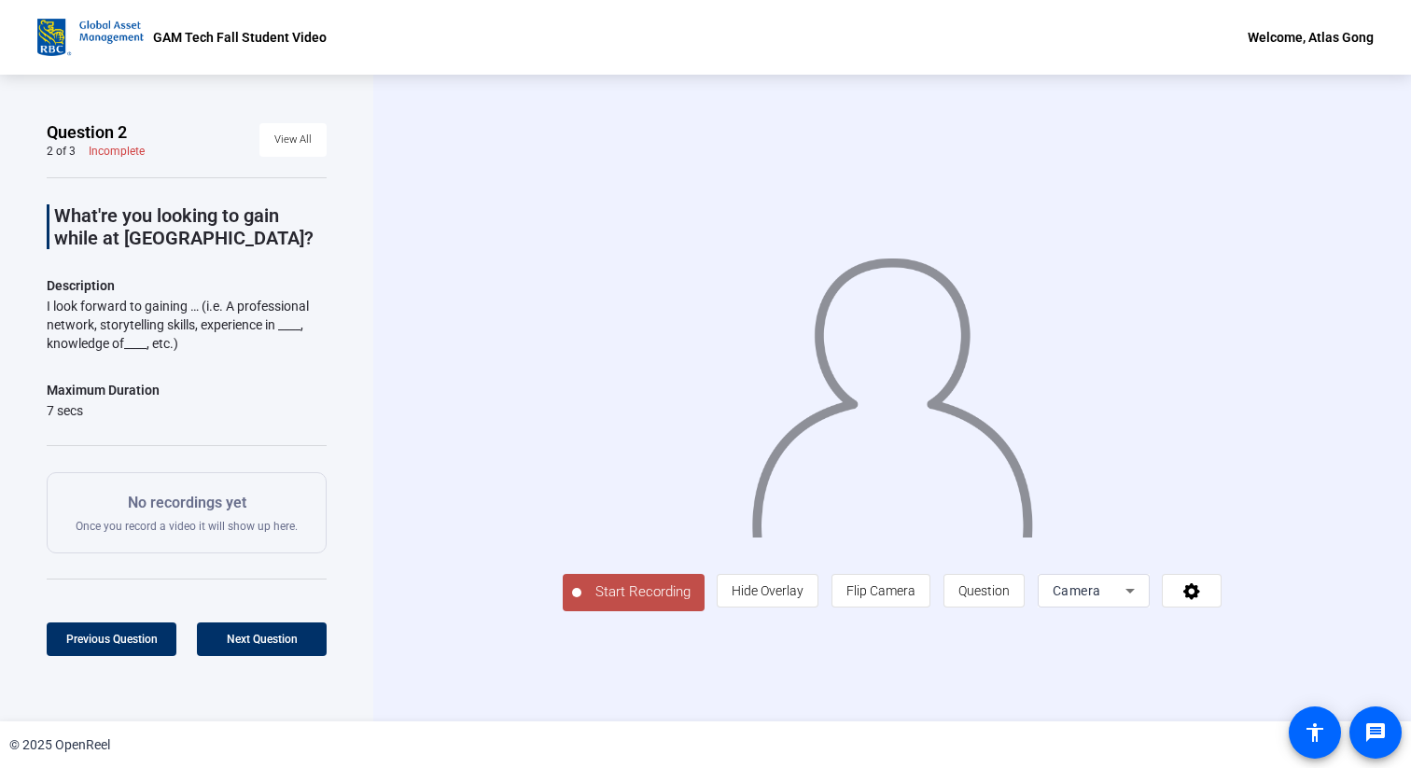
click at [581, 603] on span "Start Recording" at bounding box center [642, 591] width 123 height 21
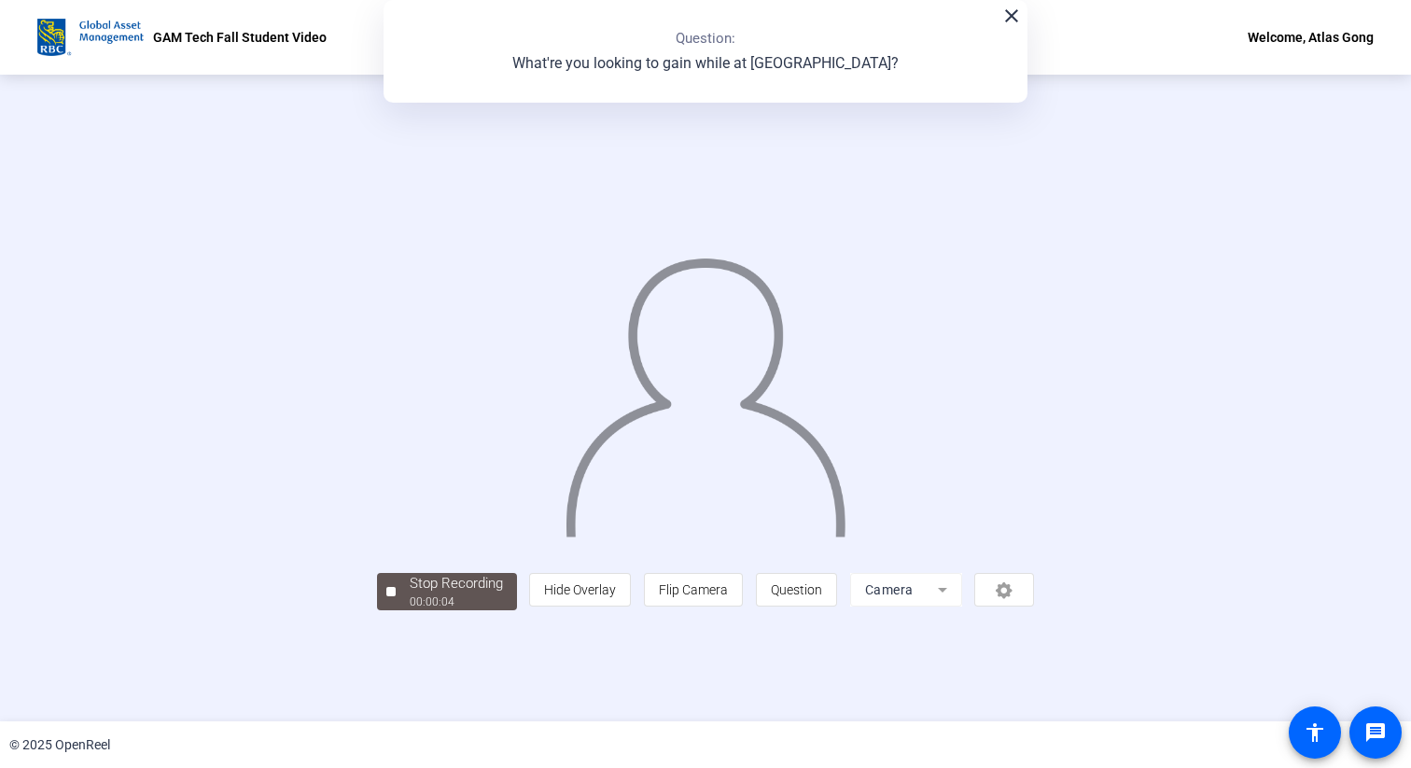
click at [1034, 606] on div "person Hide Overlay flip Flip Camera question_mark Question Camera" at bounding box center [781, 590] width 505 height 34
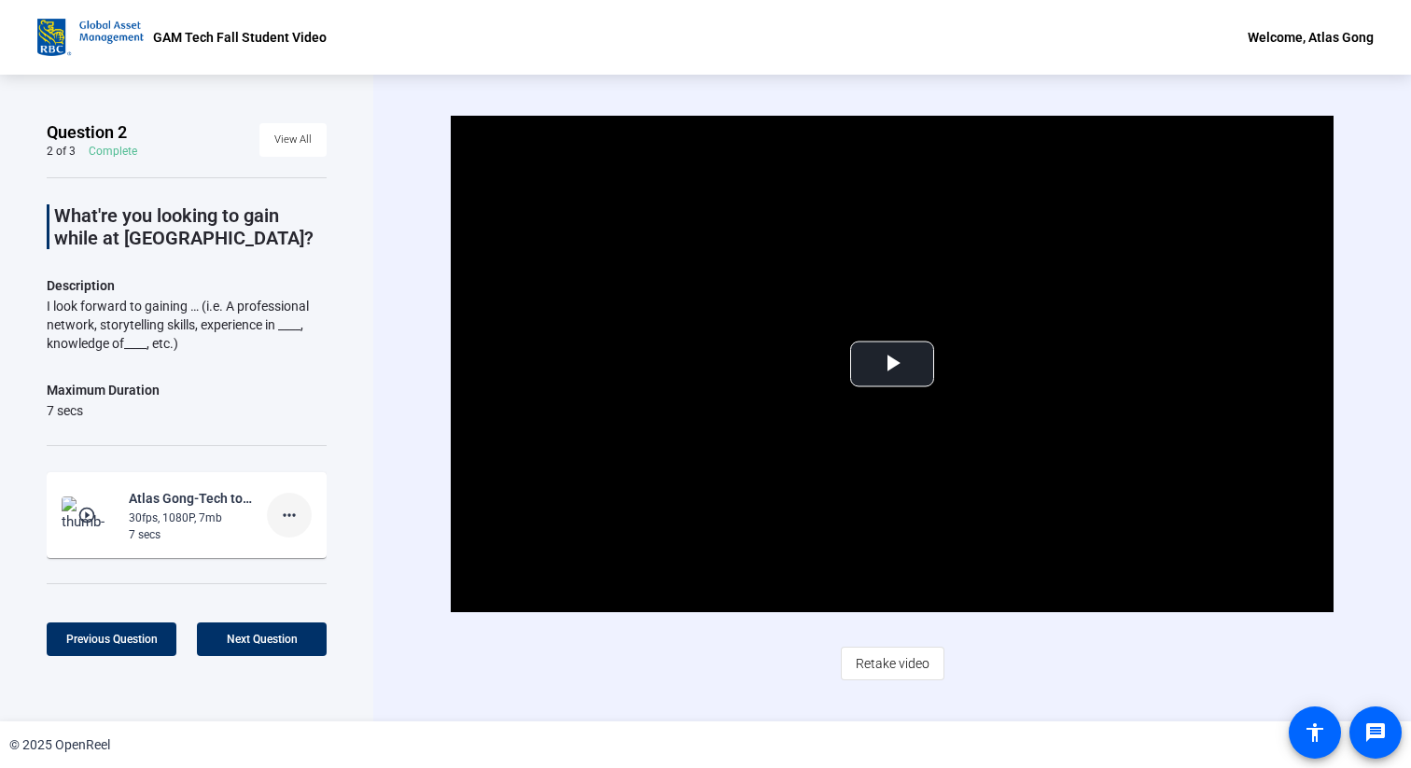
click at [285, 521] on mat-icon "more_horiz" at bounding box center [289, 515] width 22 height 22
click at [340, 546] on span "Delete clip" at bounding box center [319, 553] width 75 height 22
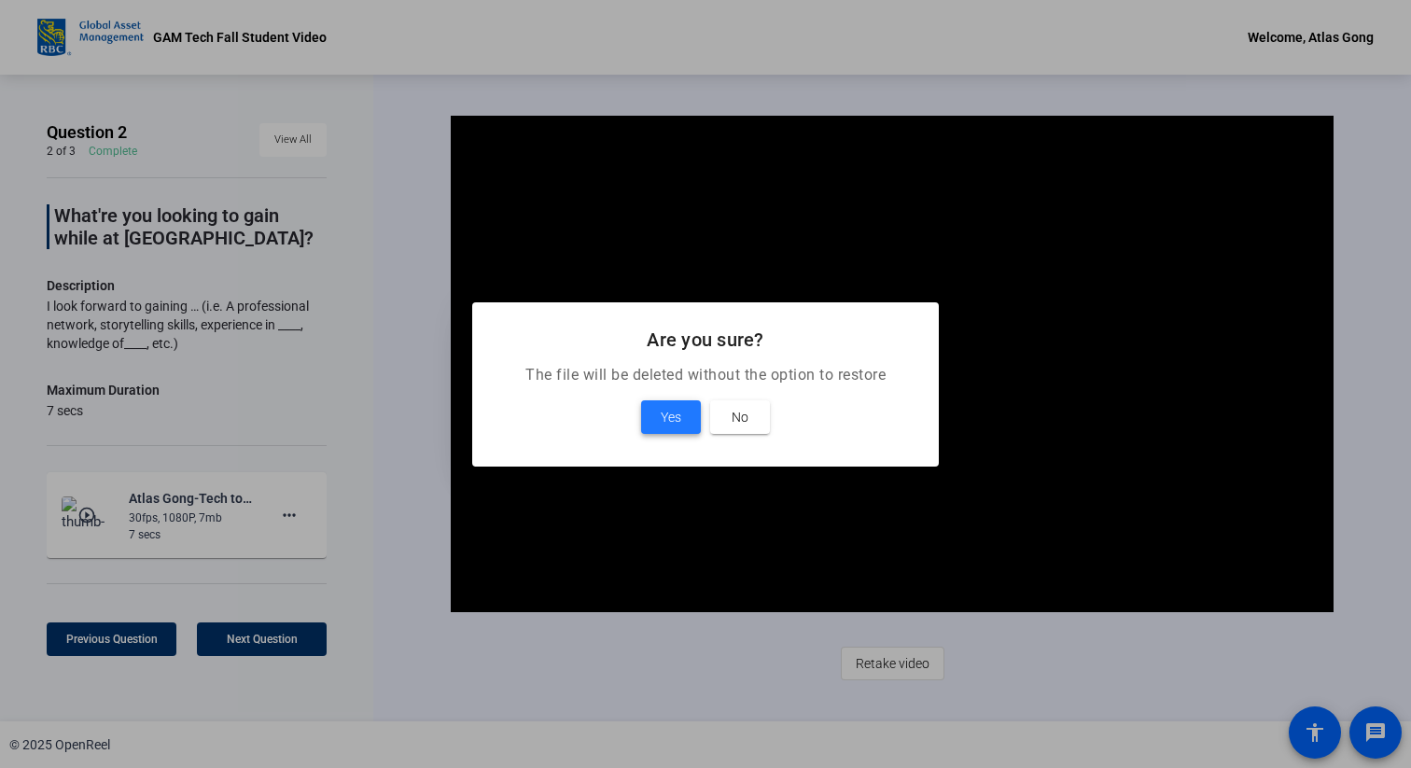
click at [653, 418] on span at bounding box center [671, 417] width 60 height 45
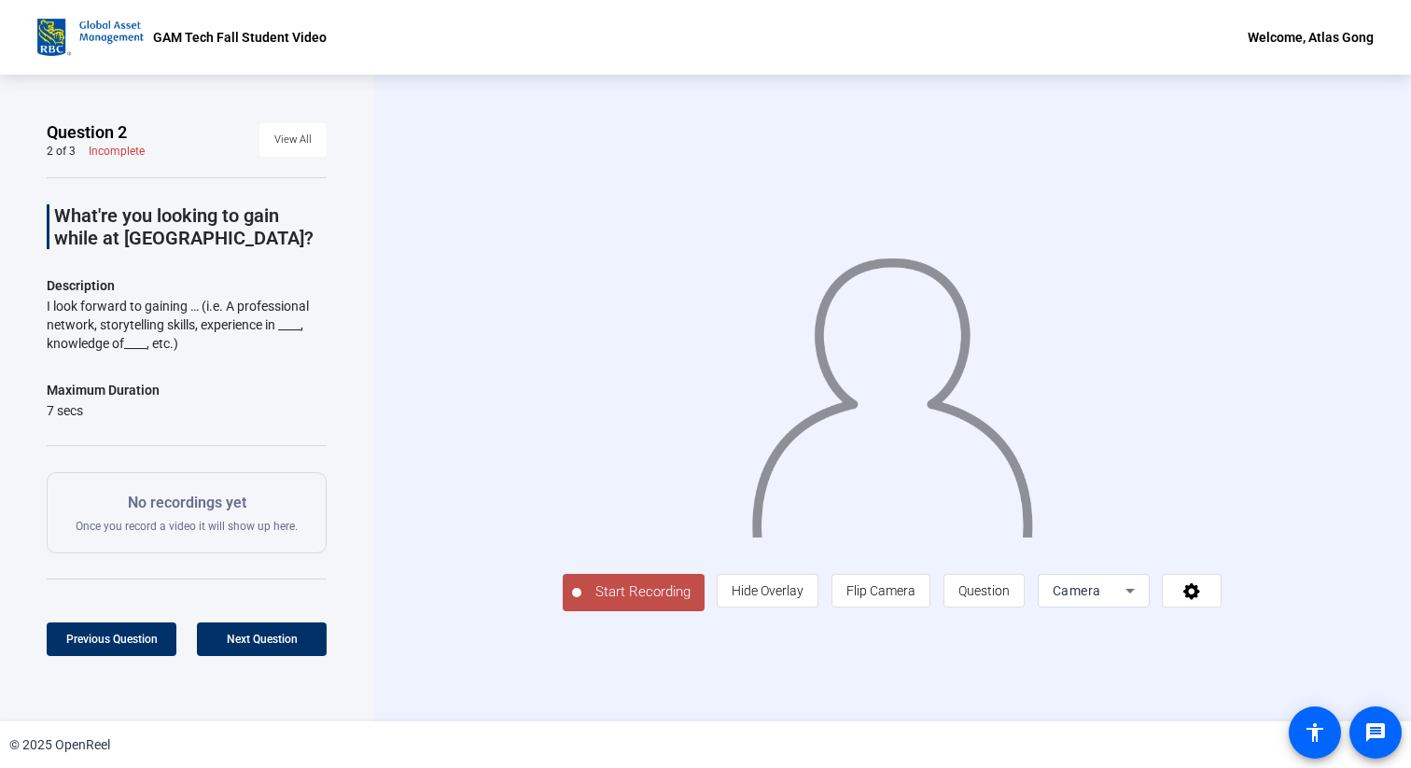
click at [581, 603] on span "Start Recording" at bounding box center [642, 591] width 123 height 21
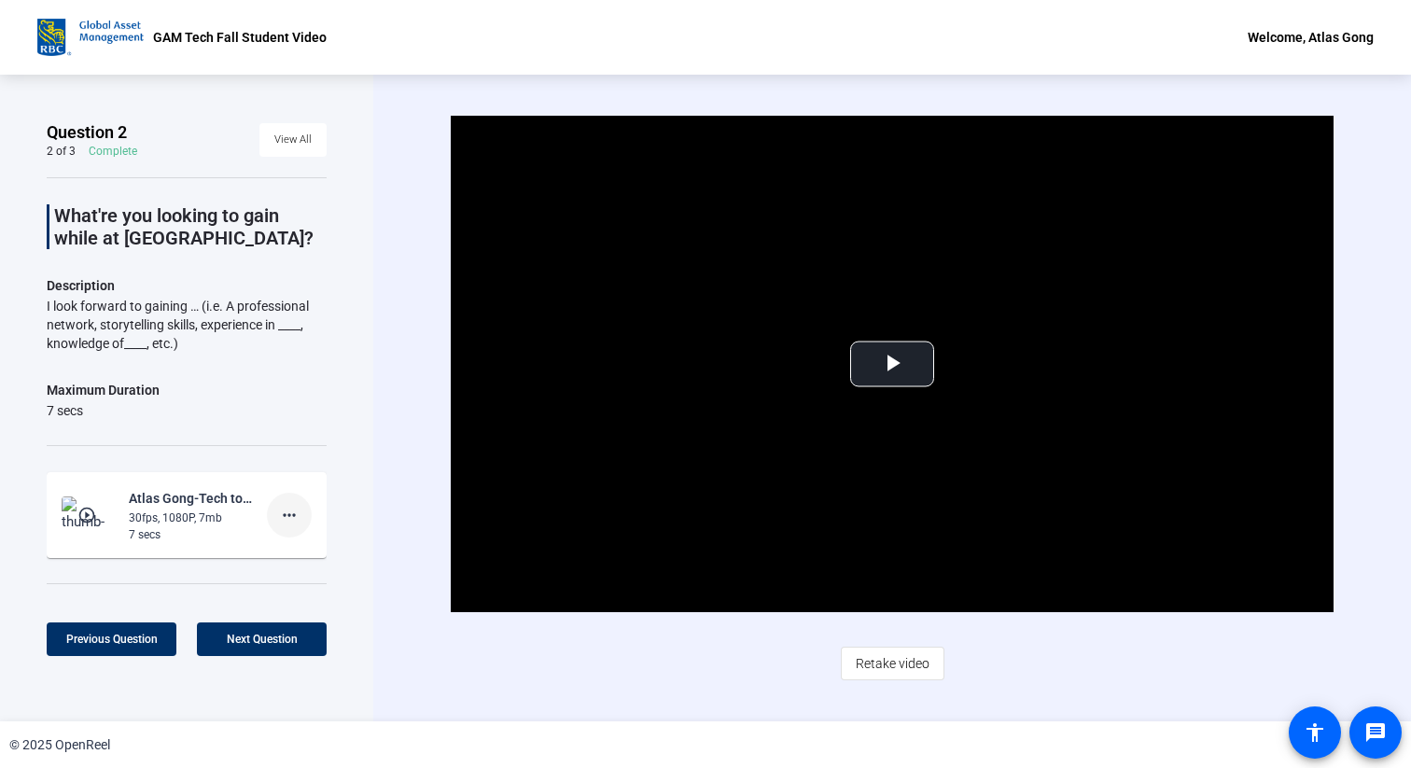
click at [298, 523] on mat-icon "more_horiz" at bounding box center [289, 515] width 22 height 22
click at [328, 562] on span "Delete clip" at bounding box center [319, 553] width 75 height 22
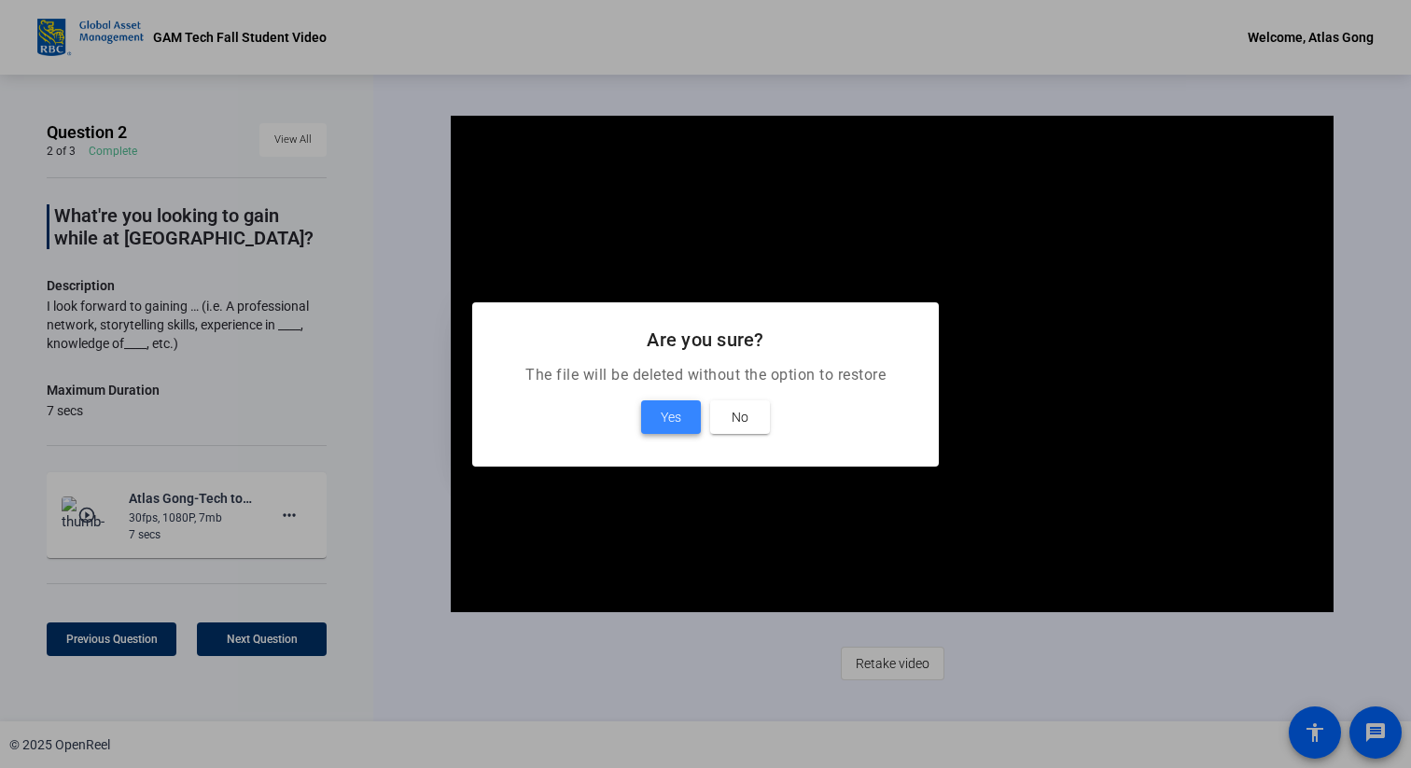
click at [646, 401] on span at bounding box center [671, 417] width 60 height 45
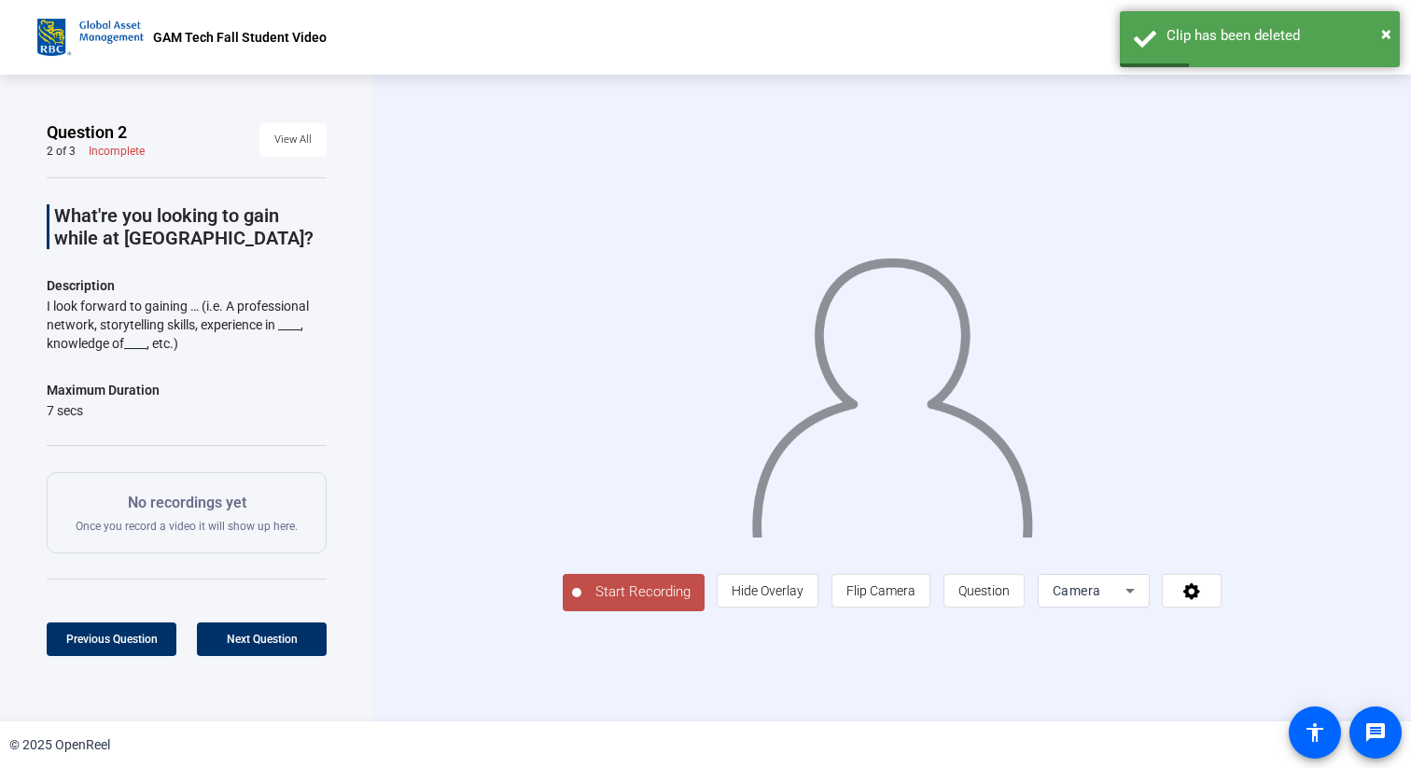
click at [581, 603] on span "Start Recording" at bounding box center [642, 591] width 123 height 21
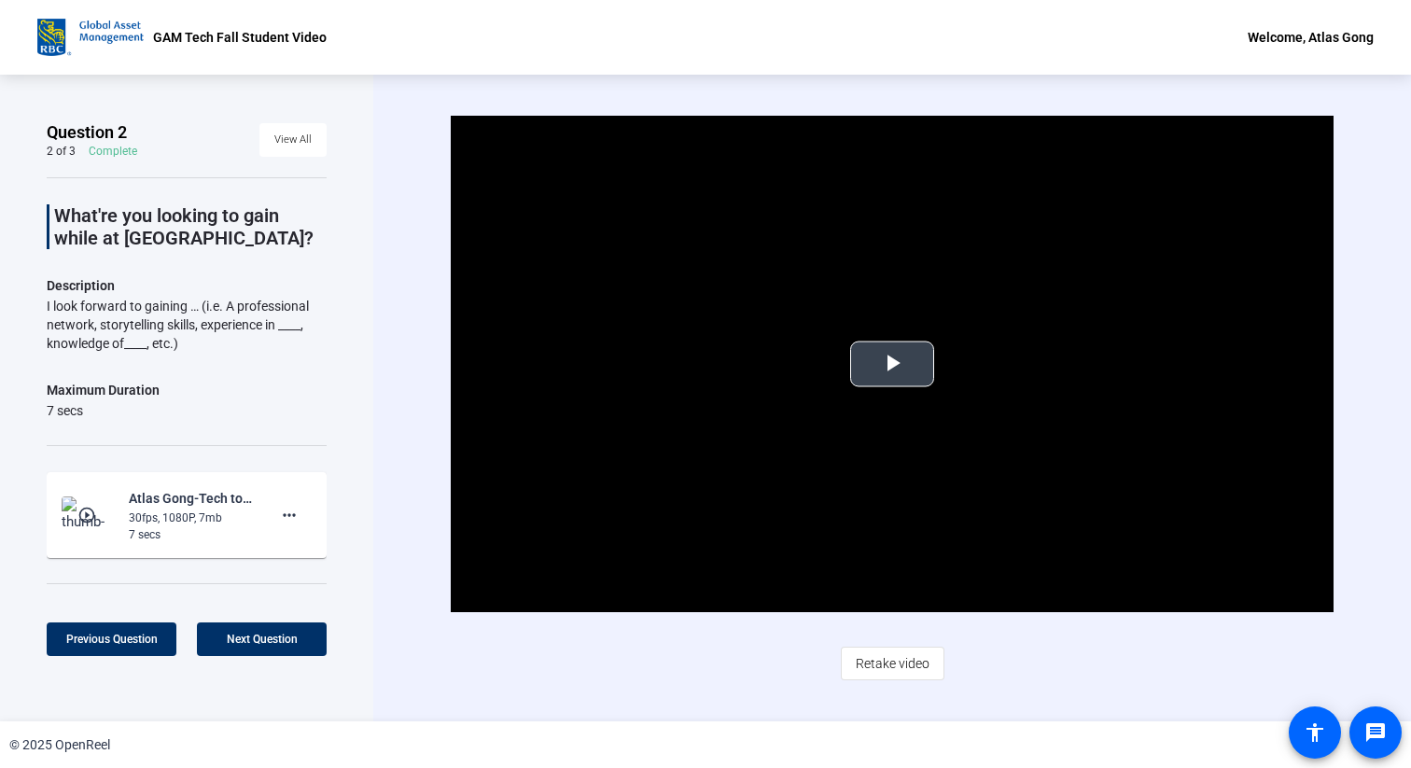
click at [892, 364] on span "Video Player" at bounding box center [892, 364] width 0 height 0
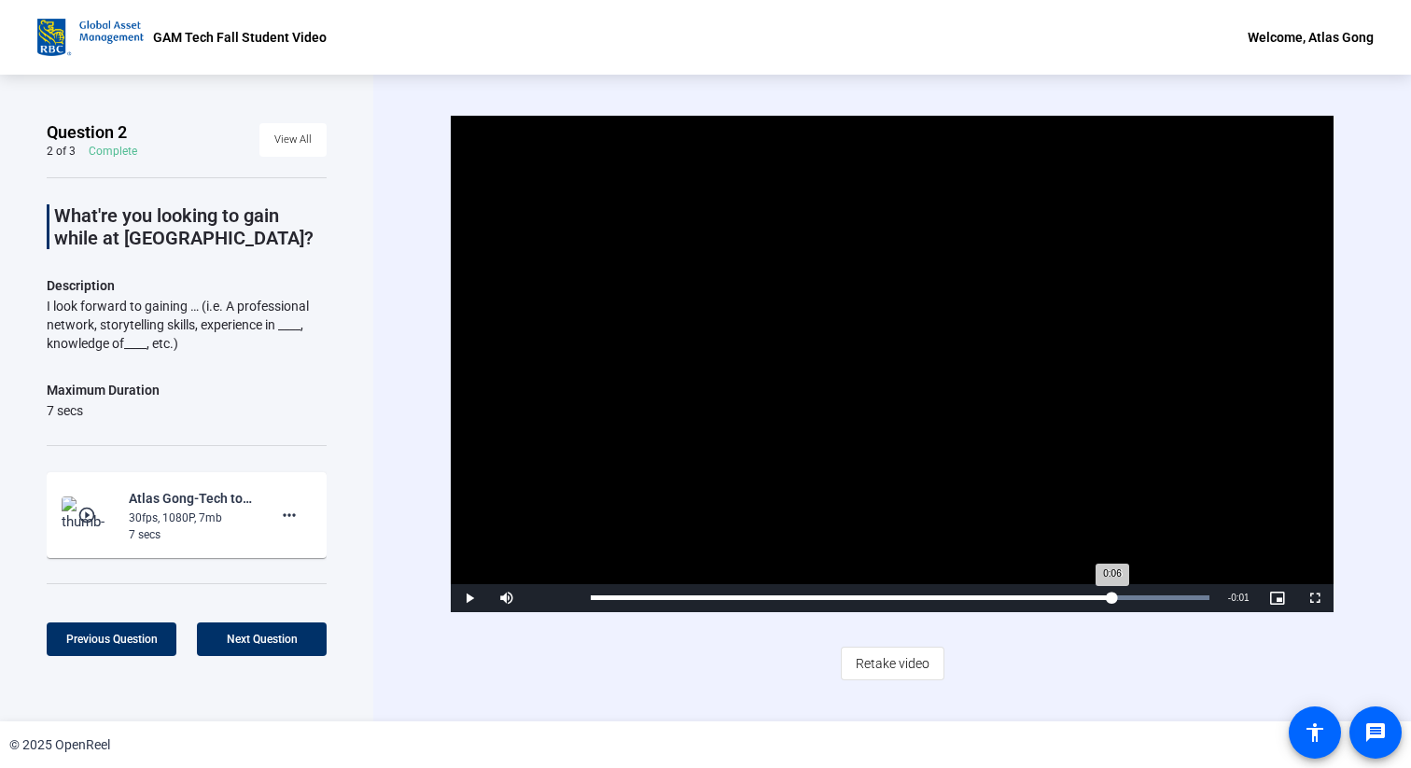
click at [1111, 602] on div "Loaded : 100.00% 0:06 0:06" at bounding box center [899, 598] width 636 height 28
click at [478, 598] on span "Video Player" at bounding box center [469, 598] width 37 height 0
click at [1029, 593] on div "Loaded : 100.00% 0:05 0:07" at bounding box center [899, 598] width 636 height 28
click at [475, 598] on span "Video Player" at bounding box center [469, 598] width 37 height 0
click at [630, 598] on div "Loaded : 100.00% 0:00 0:00" at bounding box center [900, 597] width 618 height 5
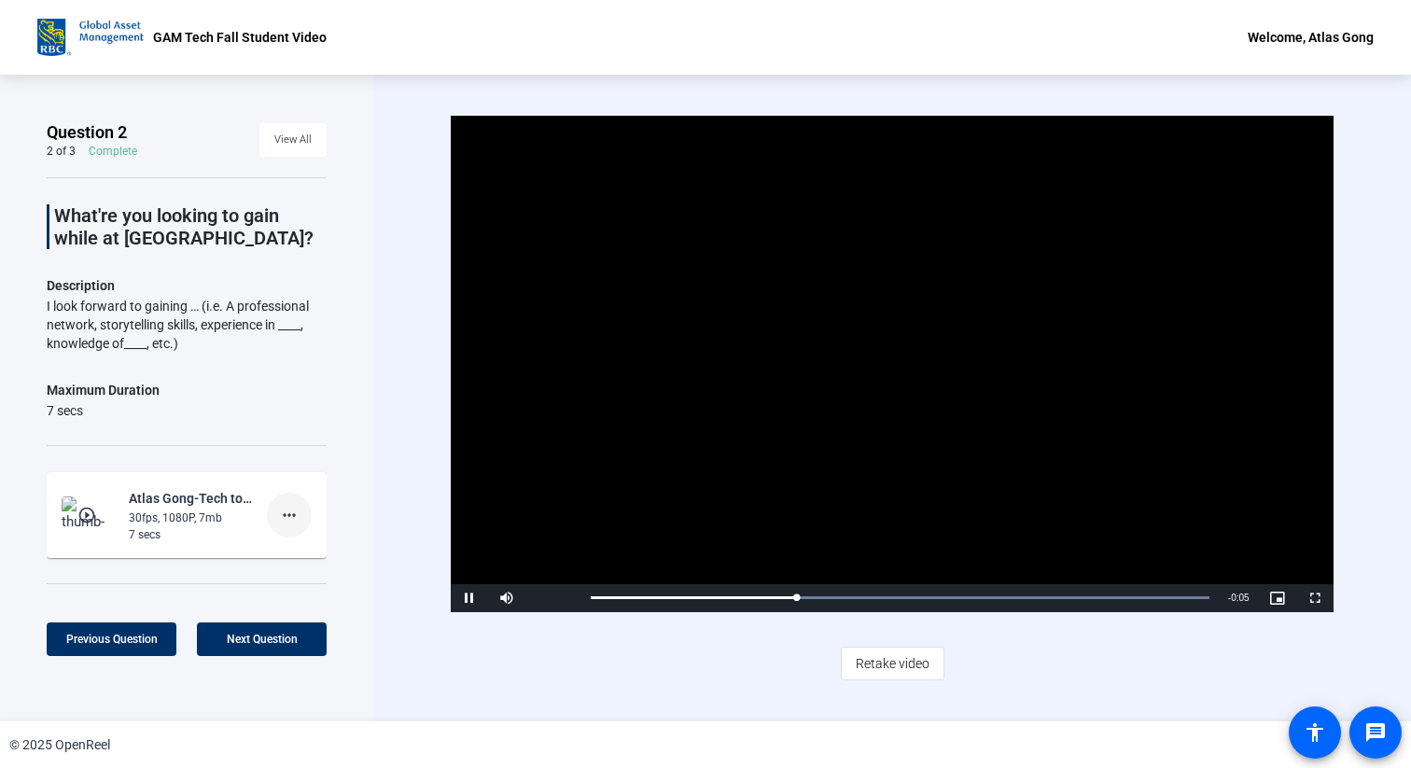
click at [299, 507] on mat-icon "more_horiz" at bounding box center [289, 515] width 22 height 22
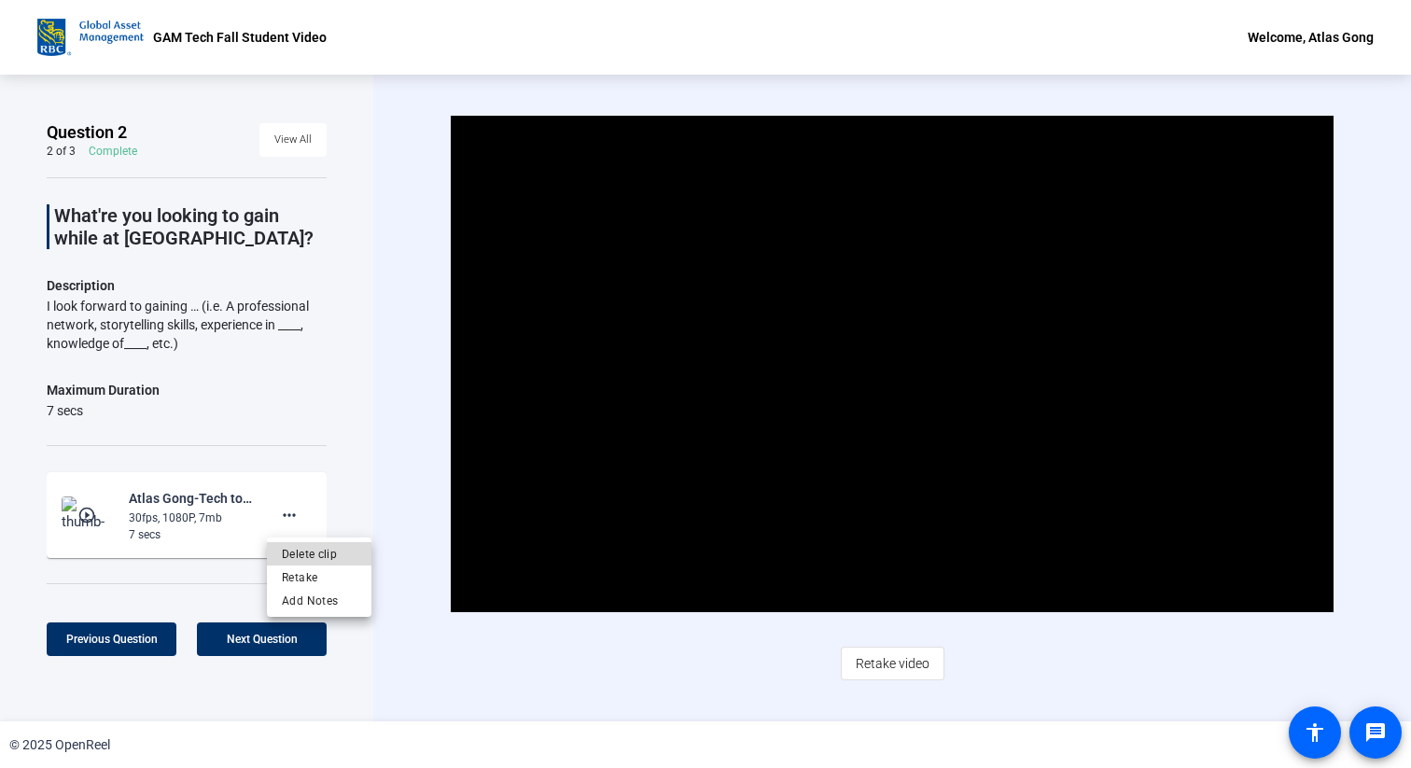
click at [342, 557] on span "Delete clip" at bounding box center [319, 553] width 75 height 22
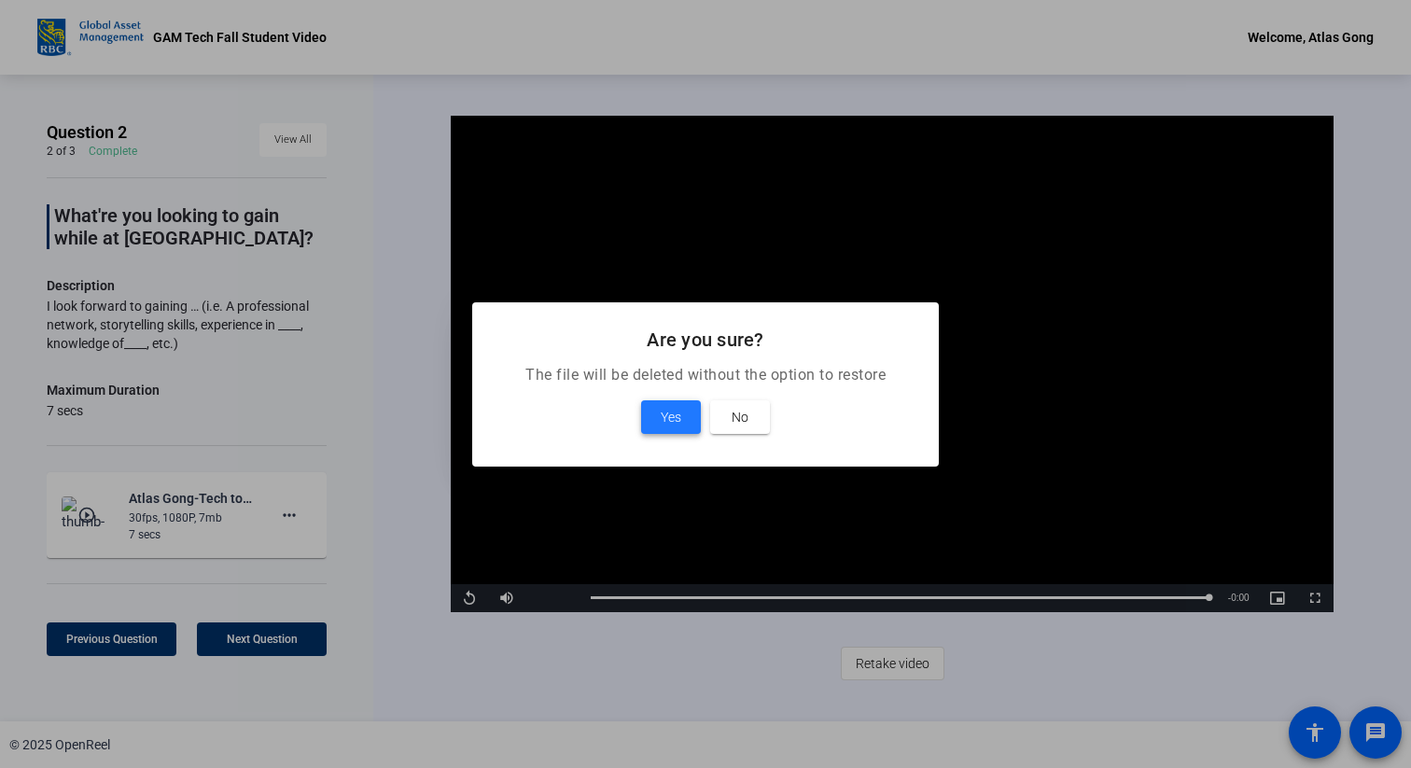
click at [651, 419] on span at bounding box center [671, 417] width 60 height 45
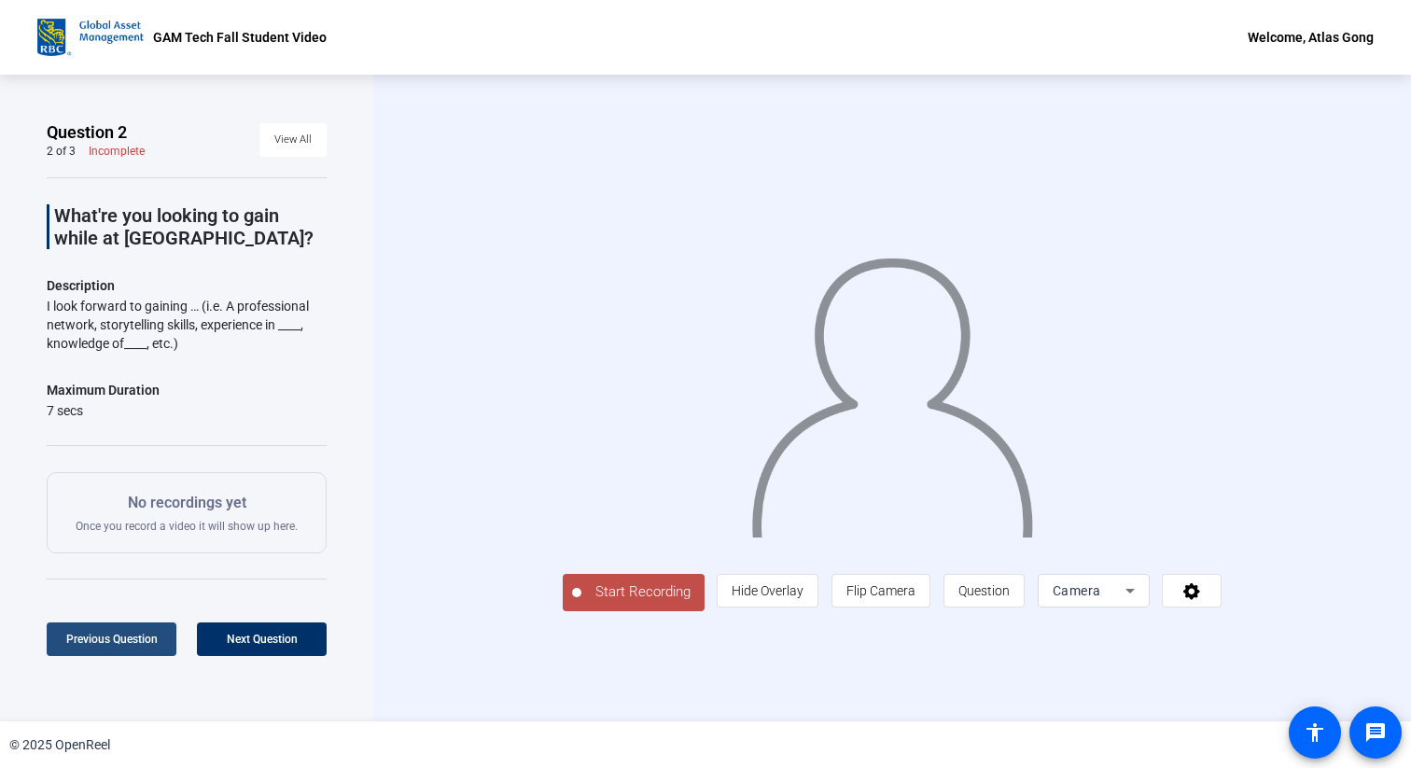
click at [83, 643] on span "Previous Question" at bounding box center [111, 638] width 91 height 13
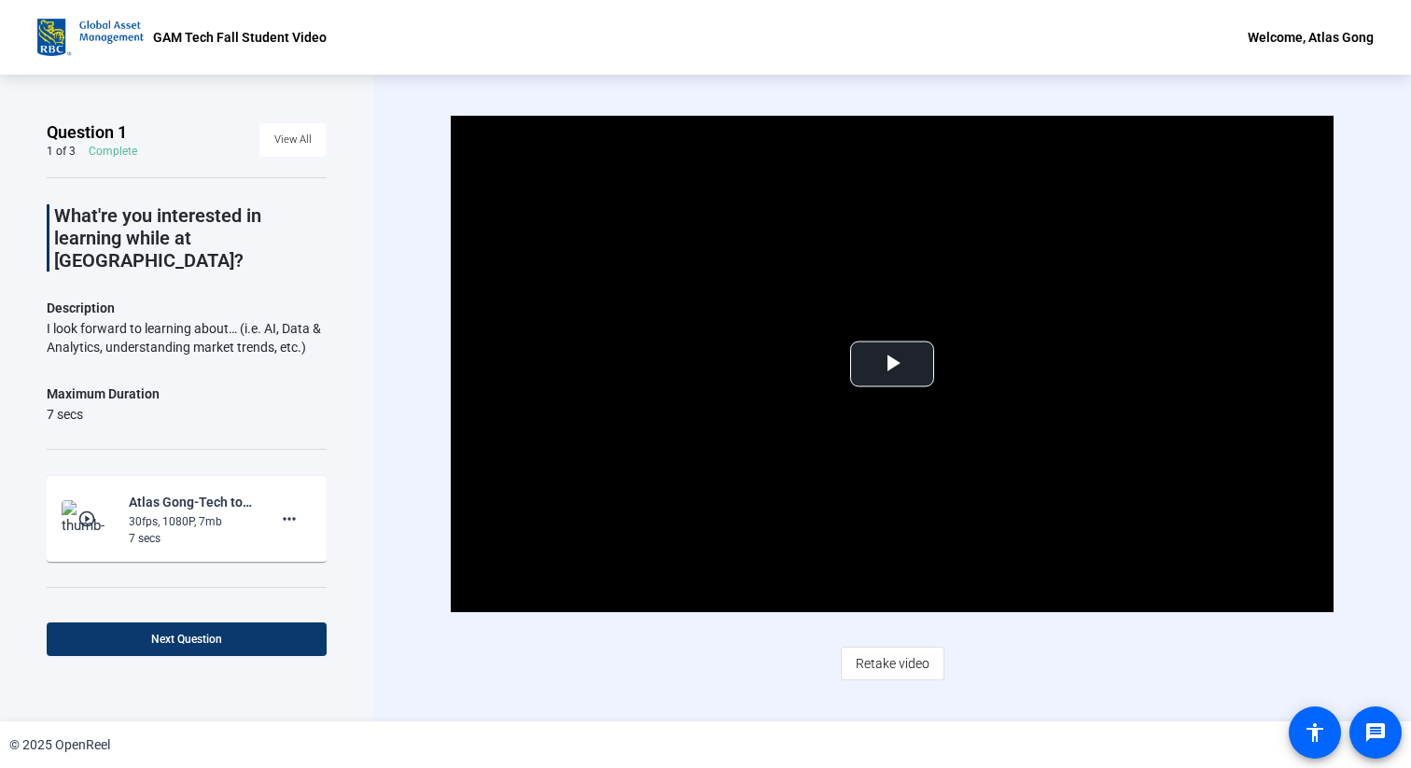
click at [218, 630] on span at bounding box center [187, 639] width 280 height 45
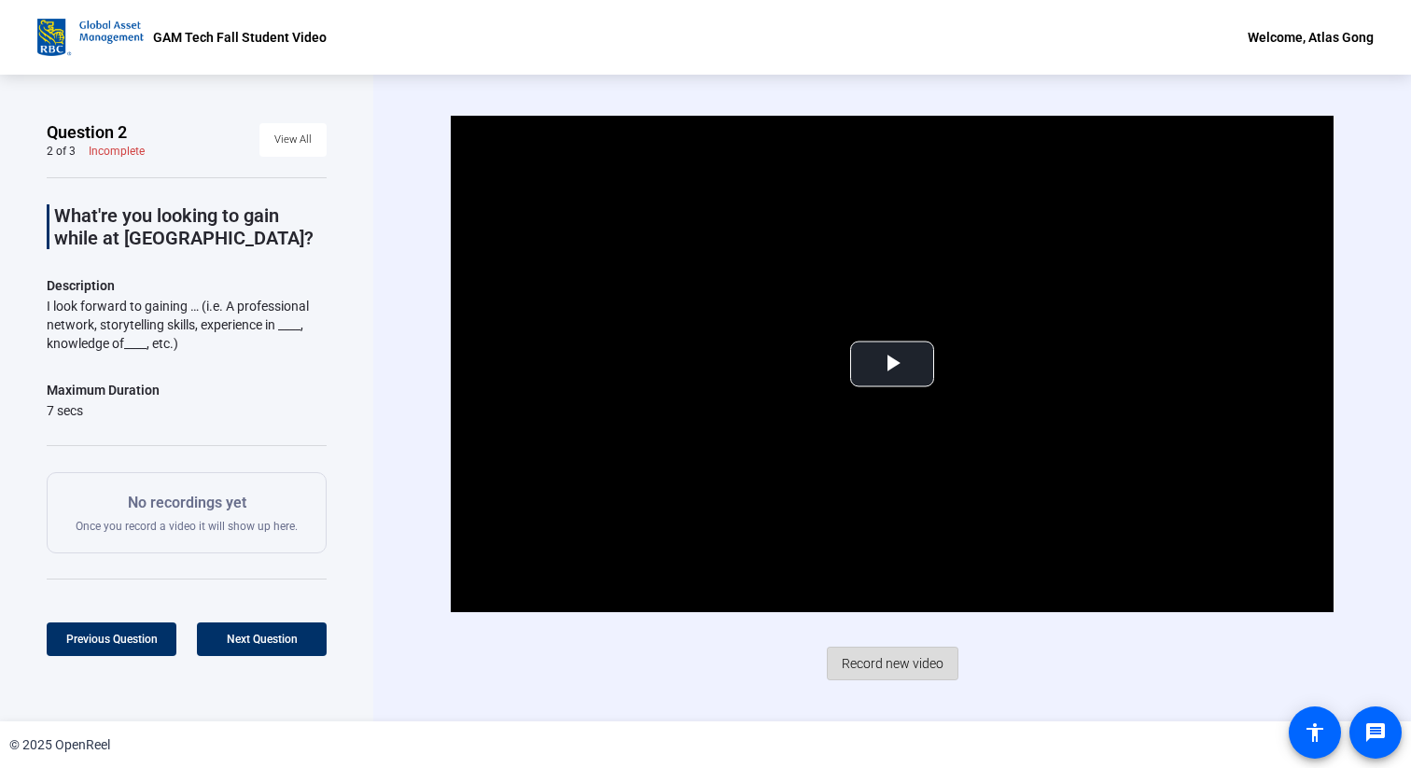
click at [925, 659] on span "Record new video" at bounding box center [892, 663] width 102 height 35
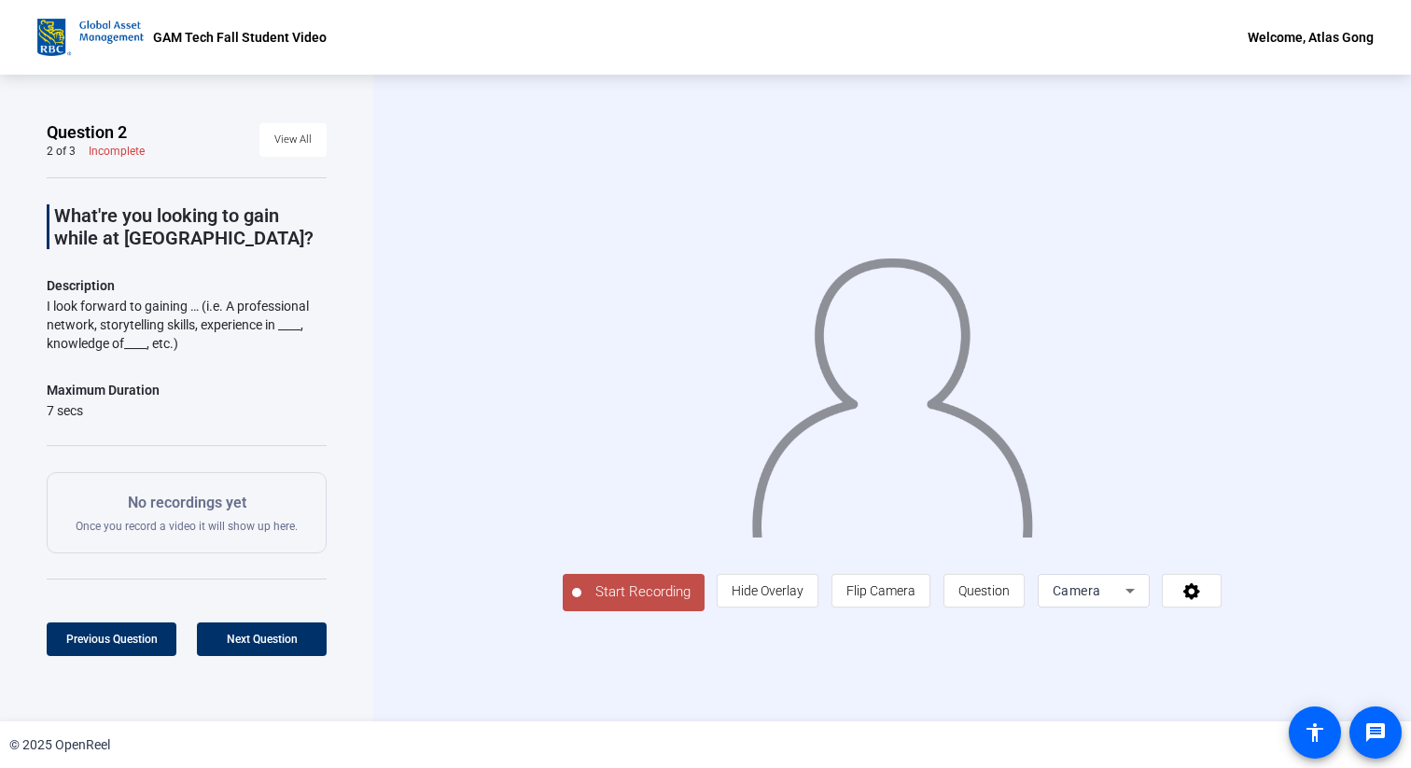
click at [581, 603] on span "Start Recording" at bounding box center [642, 591] width 123 height 21
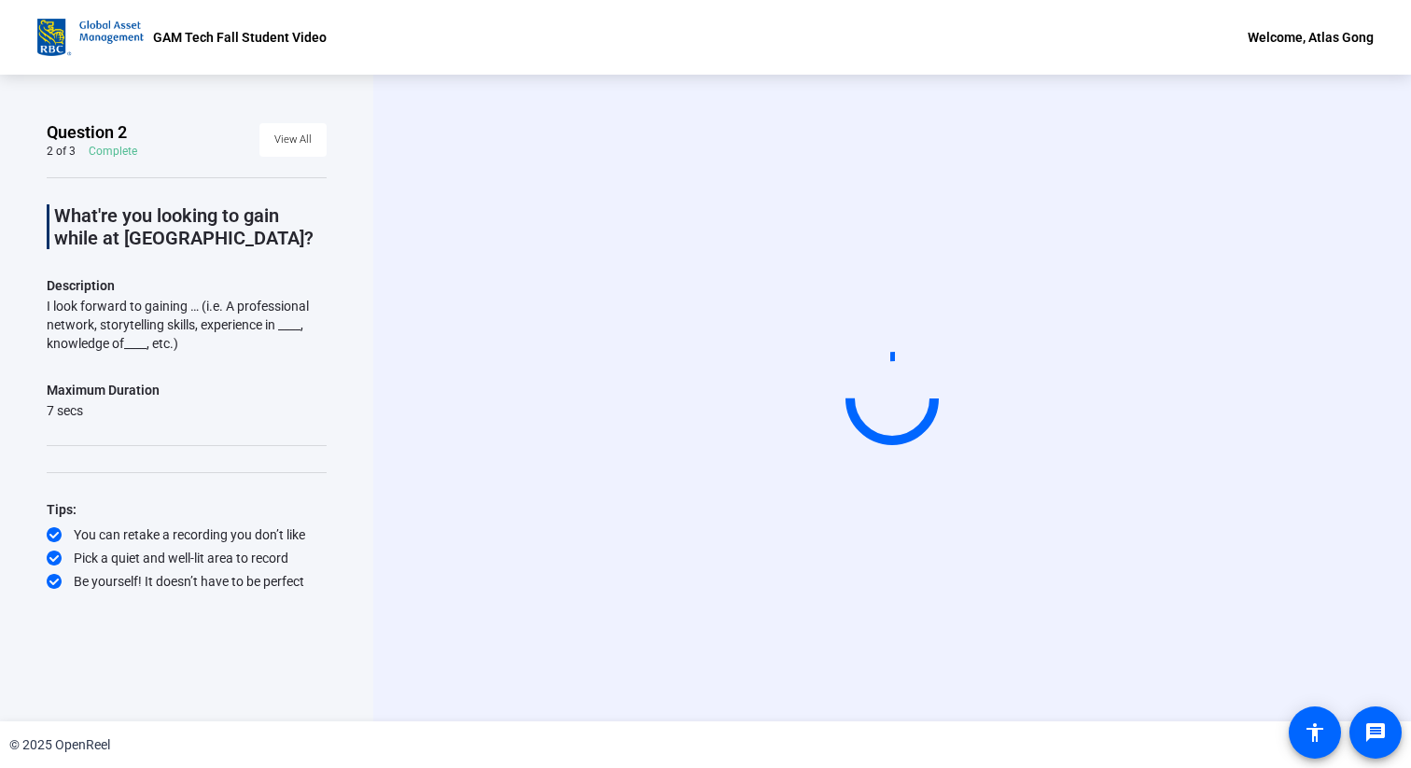
click at [350, 535] on div "Question 2 2 of 3 Complete View All What're you looking to gain while at [GEOGR…" at bounding box center [186, 398] width 373 height 646
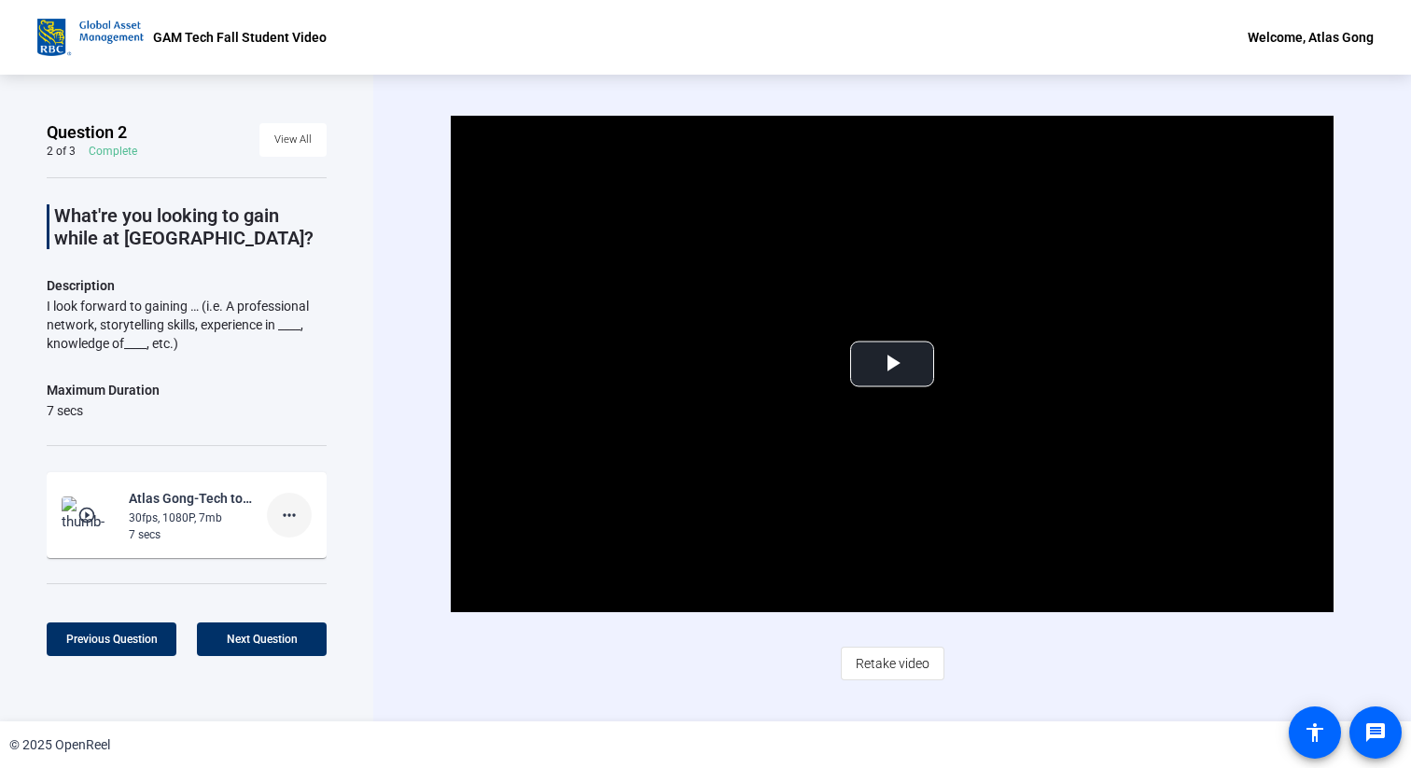
click at [299, 521] on mat-icon "more_horiz" at bounding box center [289, 515] width 22 height 22
click at [320, 544] on span "Delete clip" at bounding box center [319, 553] width 75 height 22
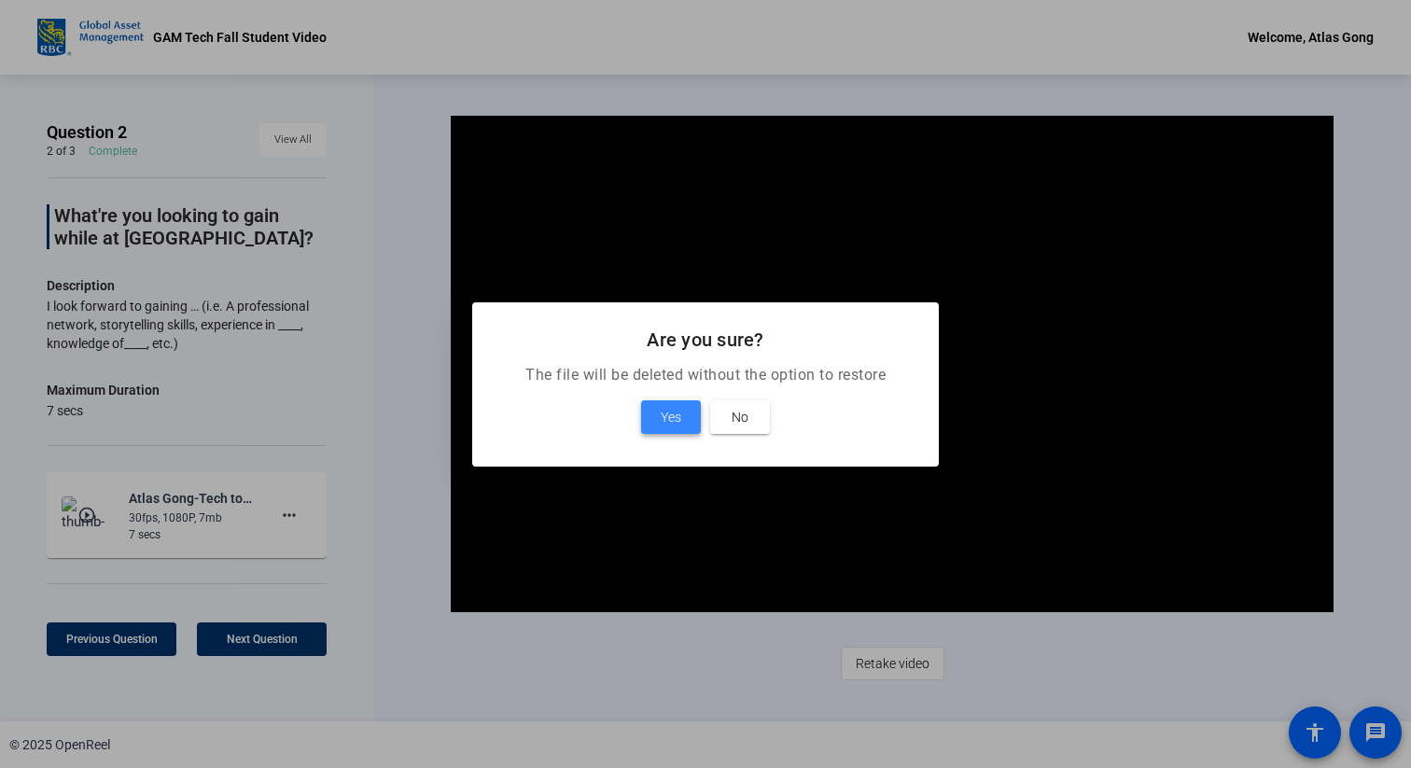
click at [674, 424] on span "Yes" at bounding box center [670, 417] width 21 height 22
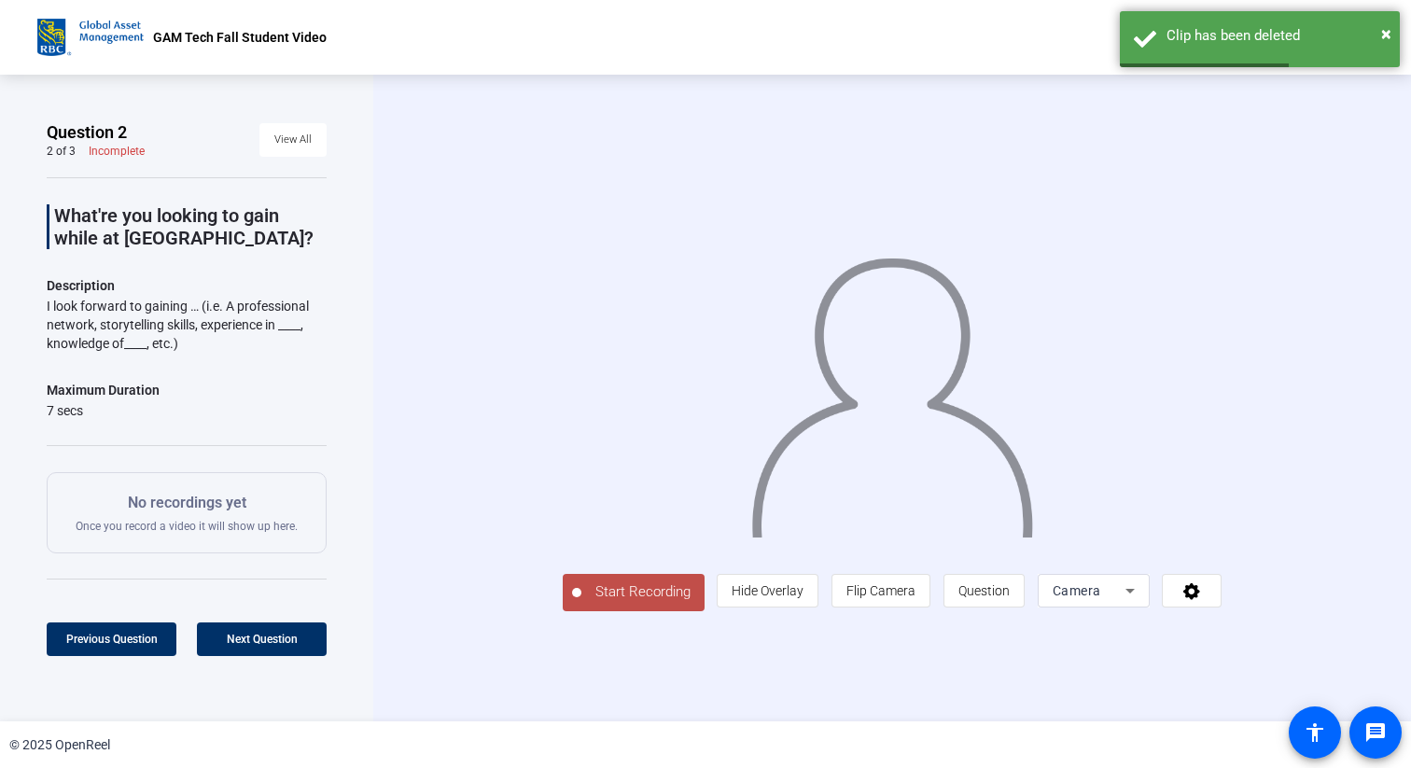
click at [563, 611] on button "Start Recording" at bounding box center [634, 592] width 142 height 37
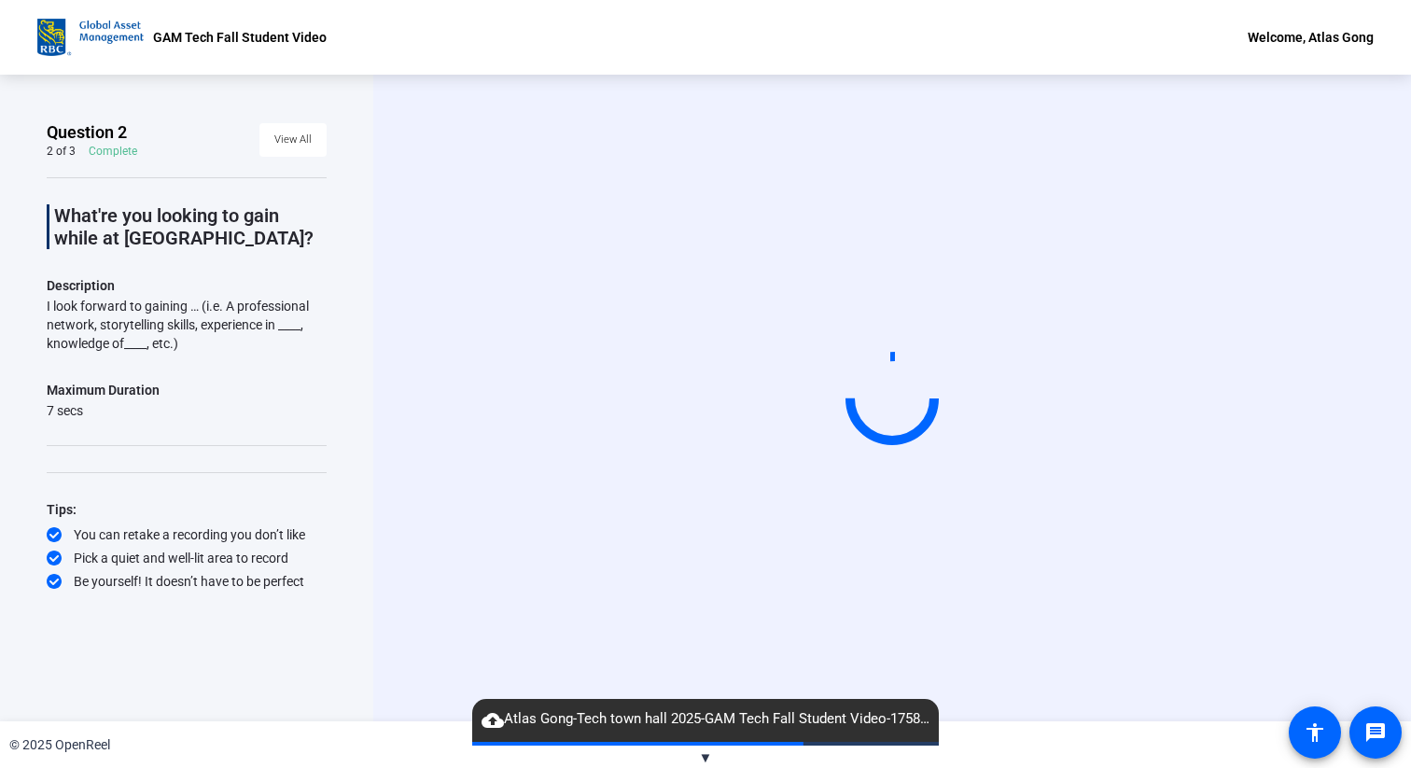
click at [140, 454] on div "What're you looking to gain while at [GEOGRAPHIC_DATA]? Description I look forw…" at bounding box center [187, 383] width 280 height 413
click at [145, 332] on div "I look forward to gaining … (i.e. A professional network, storytelling skills, …" at bounding box center [187, 325] width 280 height 56
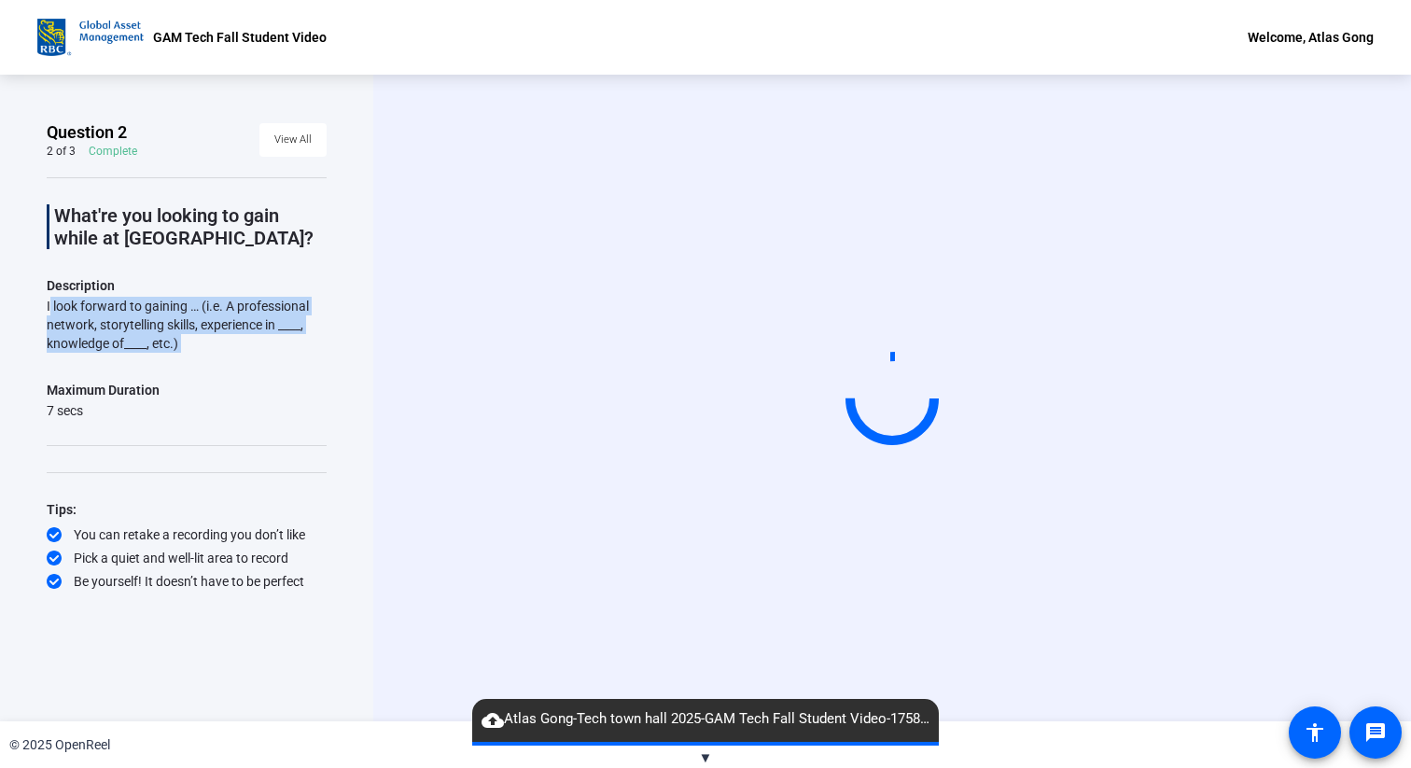
click at [202, 358] on div "What're you looking to gain while at [GEOGRAPHIC_DATA]? Description I look forw…" at bounding box center [187, 383] width 280 height 413
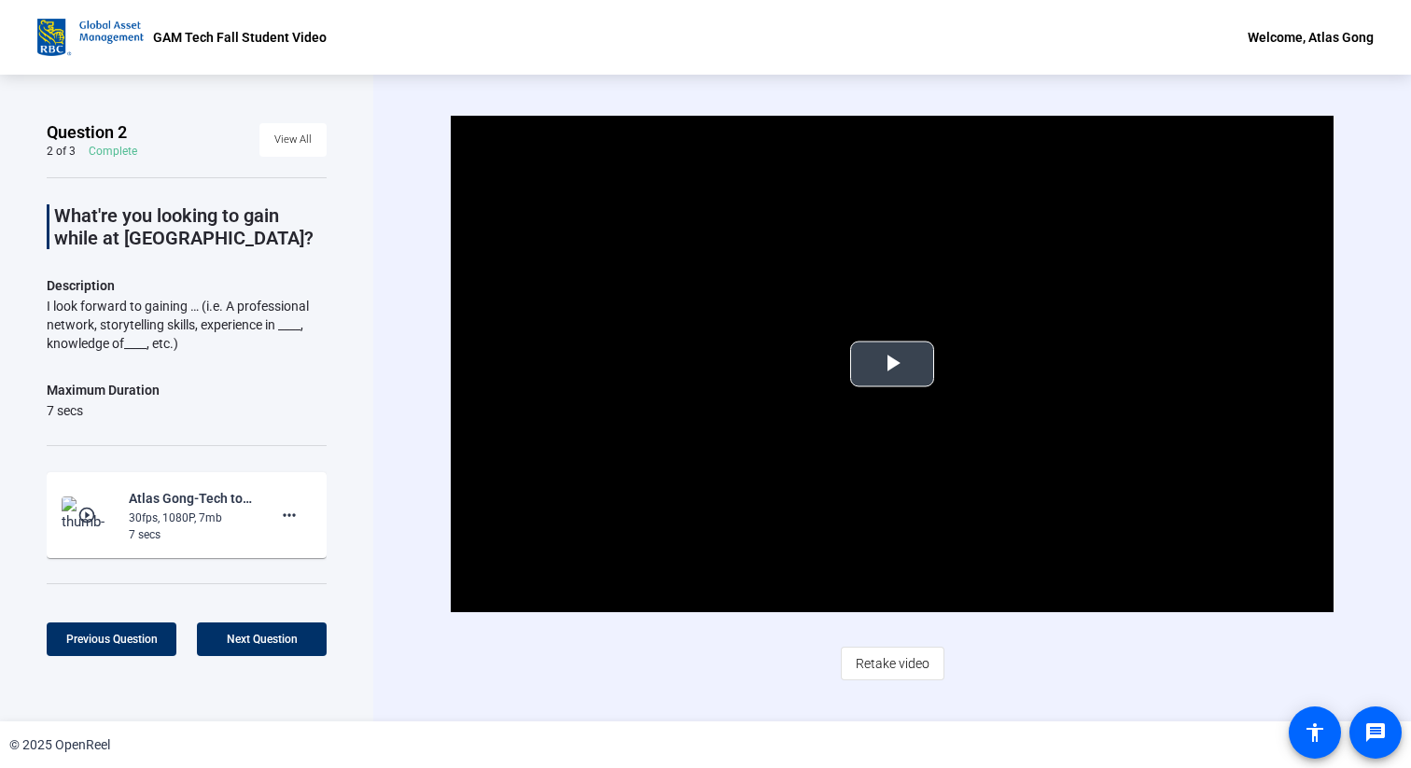
click at [934, 350] on video "Video Player" at bounding box center [892, 364] width 882 height 496
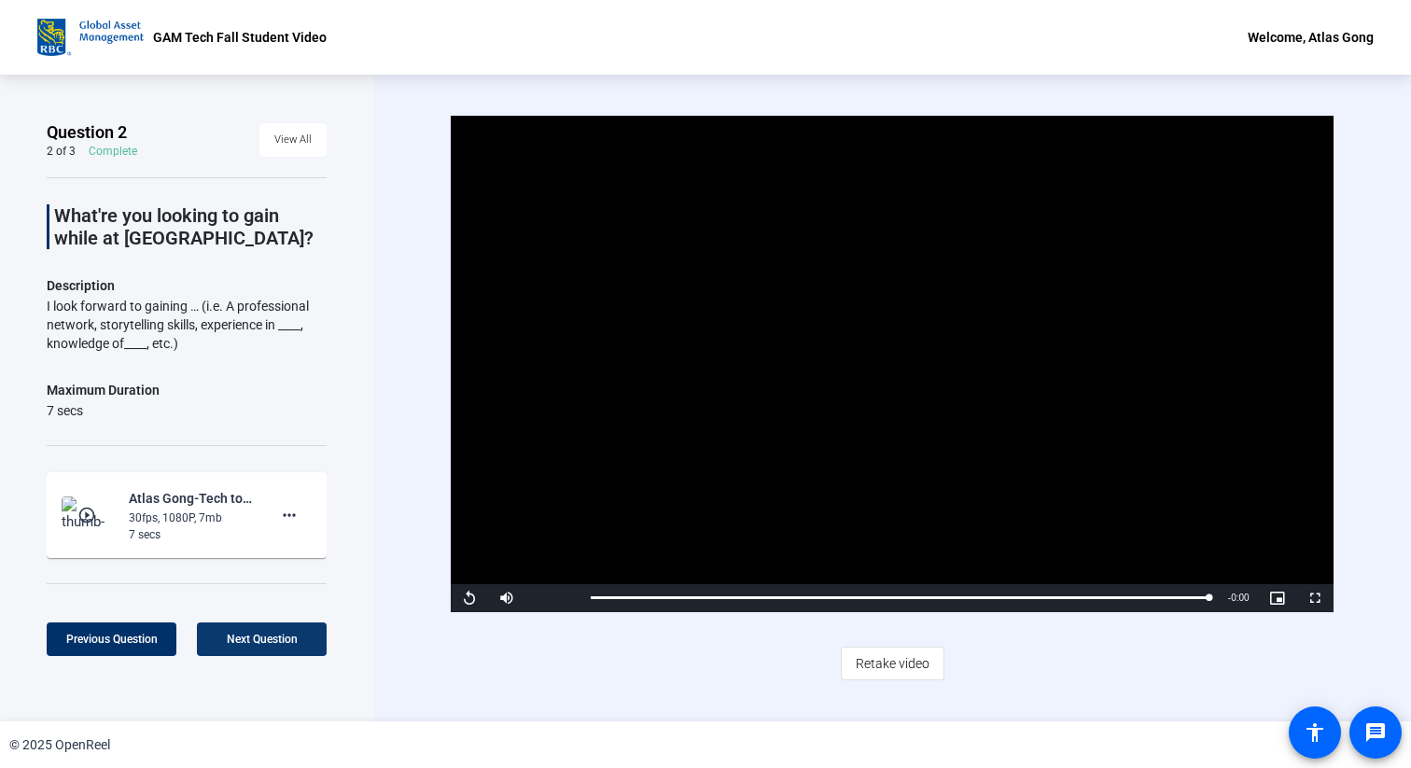
click at [268, 633] on span "Next Question" at bounding box center [262, 638] width 71 height 13
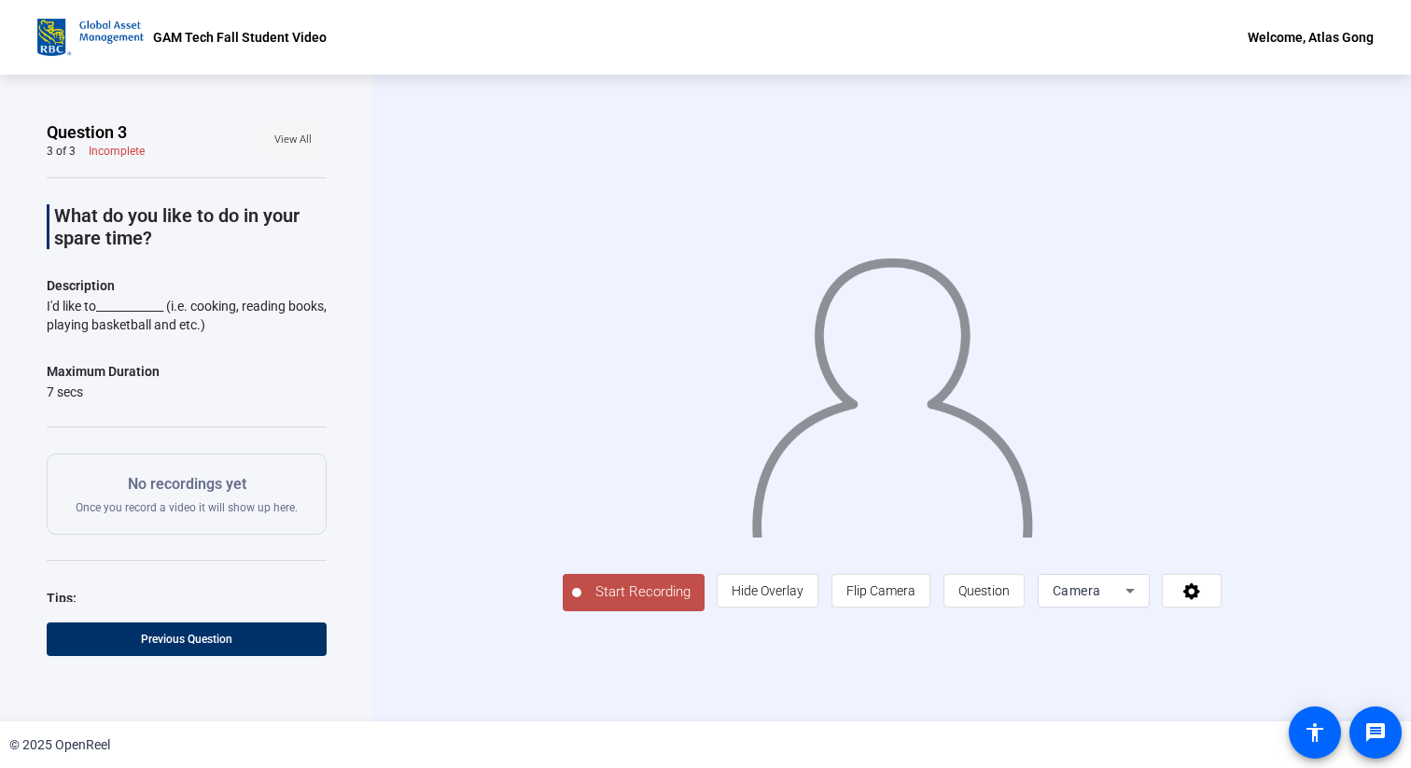
click at [288, 145] on span "View All" at bounding box center [292, 140] width 37 height 28
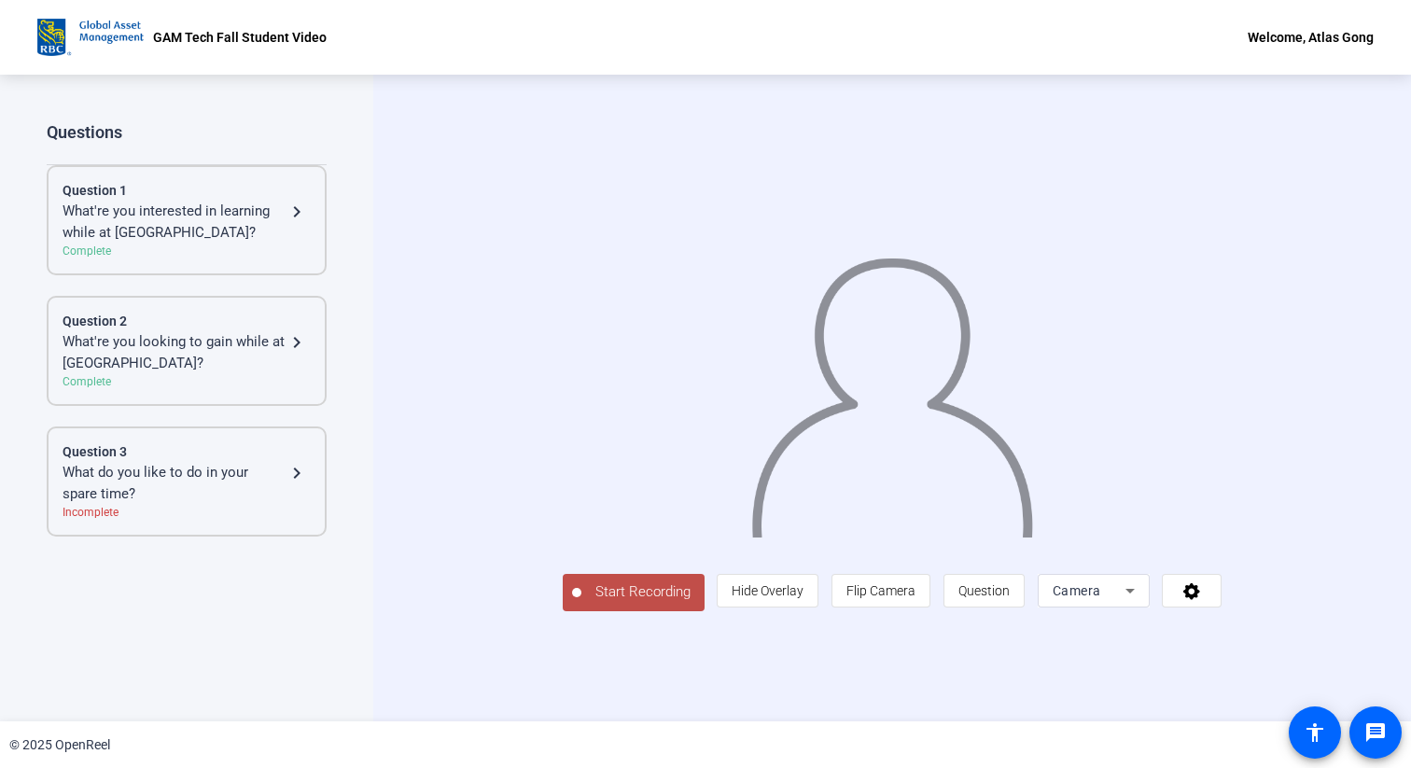
click at [234, 230] on div "What're you interested in learning while at [GEOGRAPHIC_DATA]?" at bounding box center [174, 222] width 223 height 42
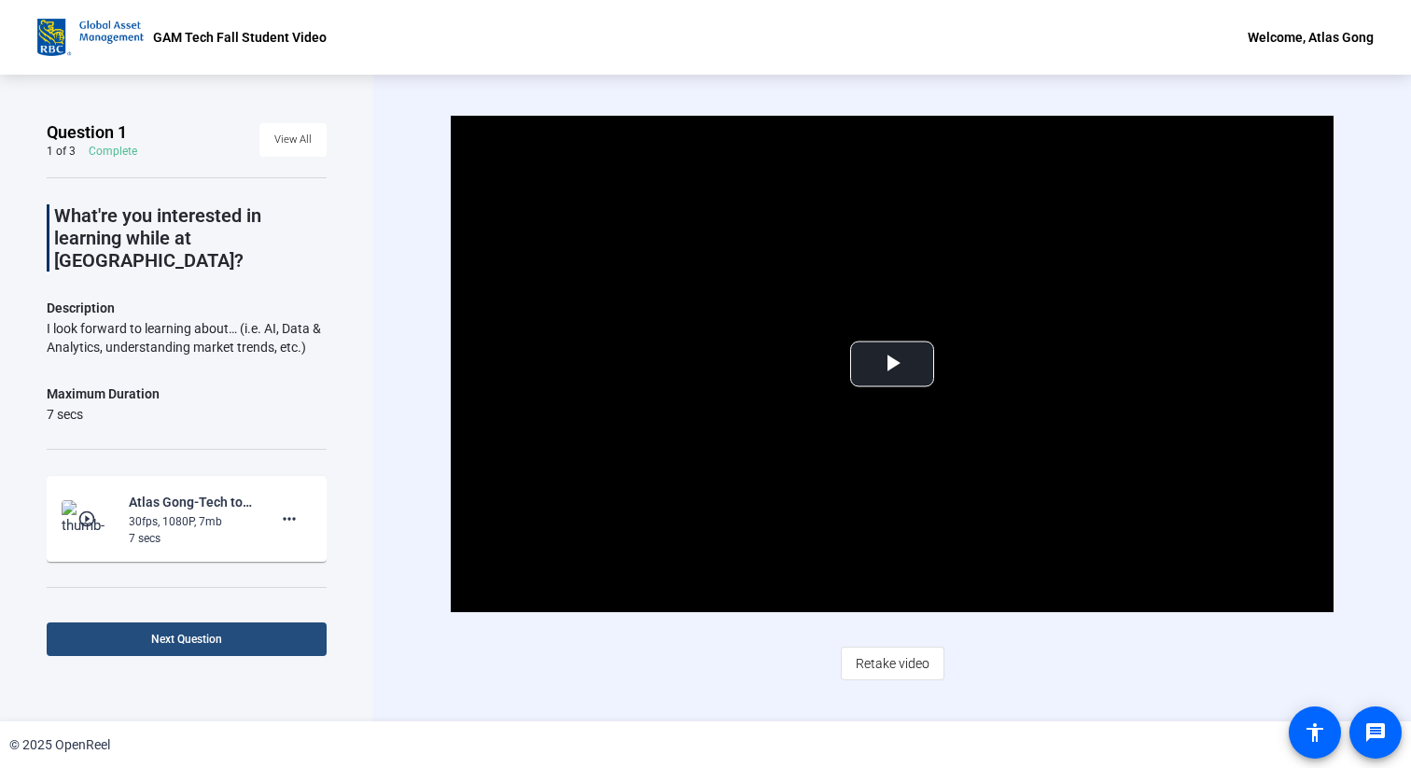
click at [278, 639] on span at bounding box center [187, 639] width 280 height 45
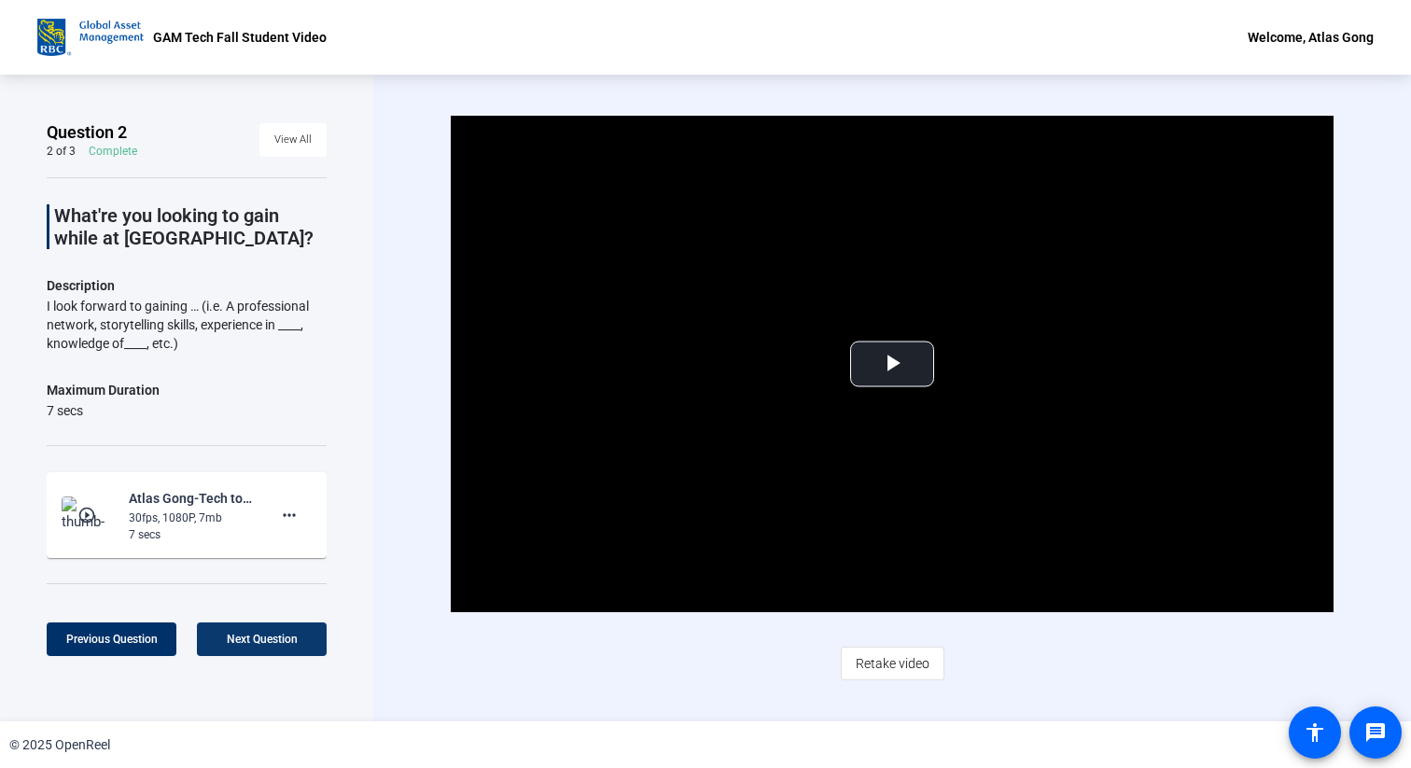
click at [278, 639] on span "Next Question" at bounding box center [262, 638] width 71 height 13
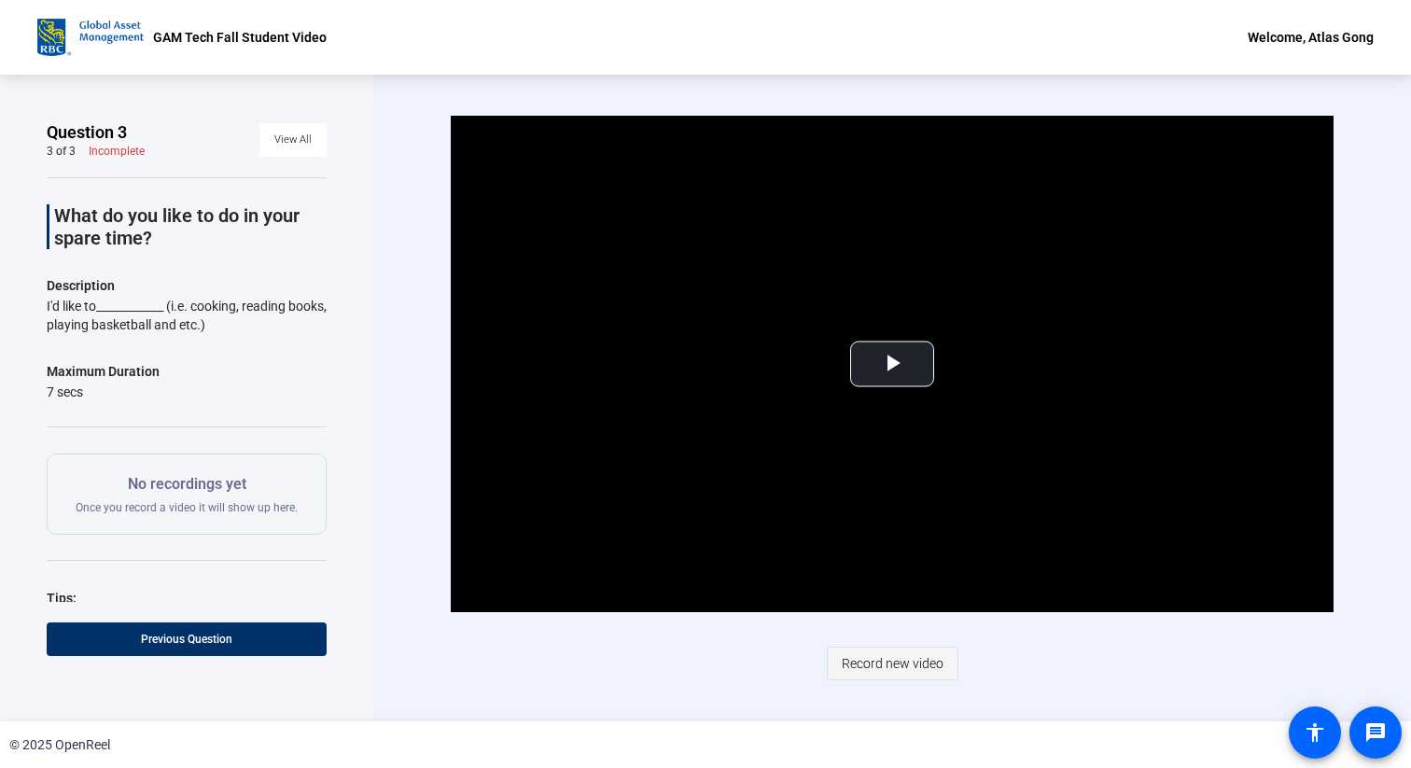
click at [915, 660] on span "Record new video" at bounding box center [892, 663] width 102 height 35
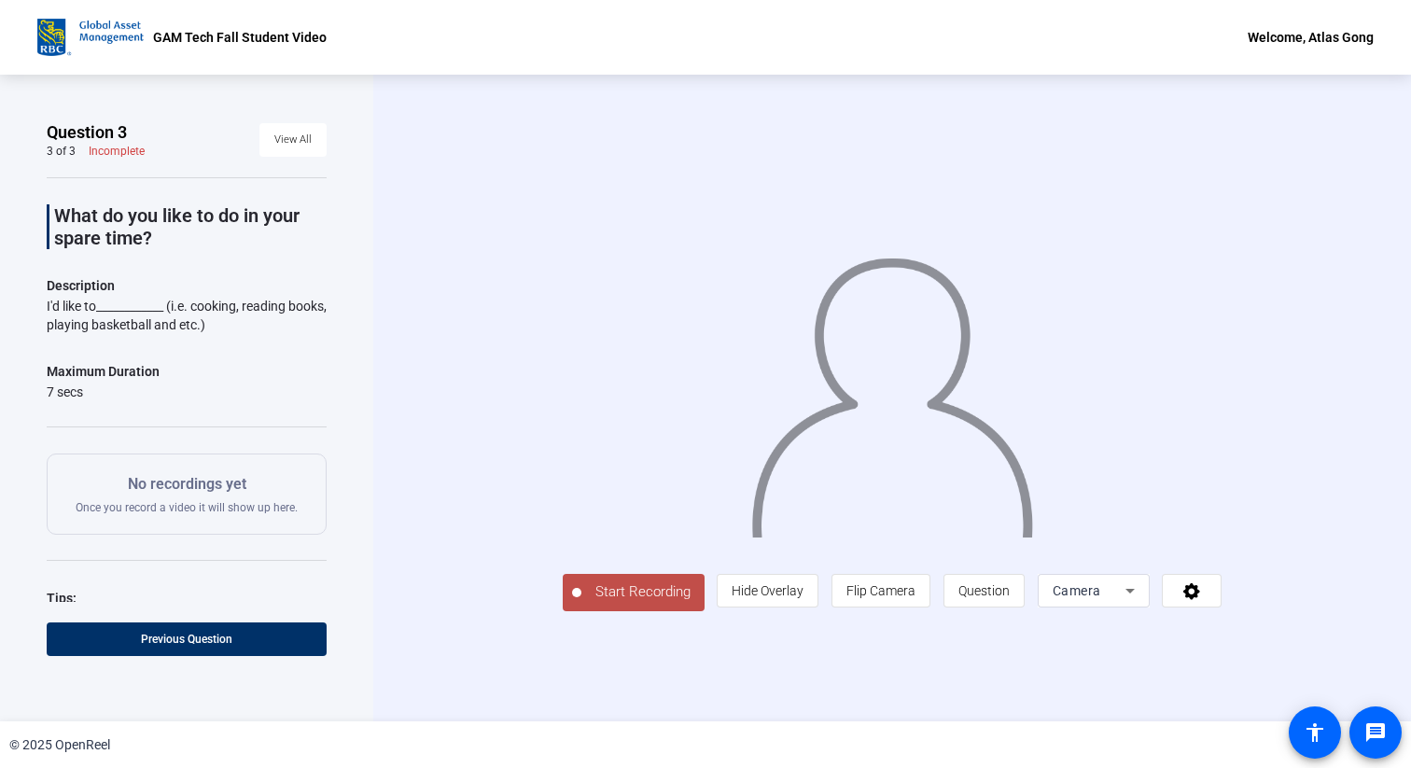
click at [581, 603] on span "Start Recording" at bounding box center [642, 591] width 123 height 21
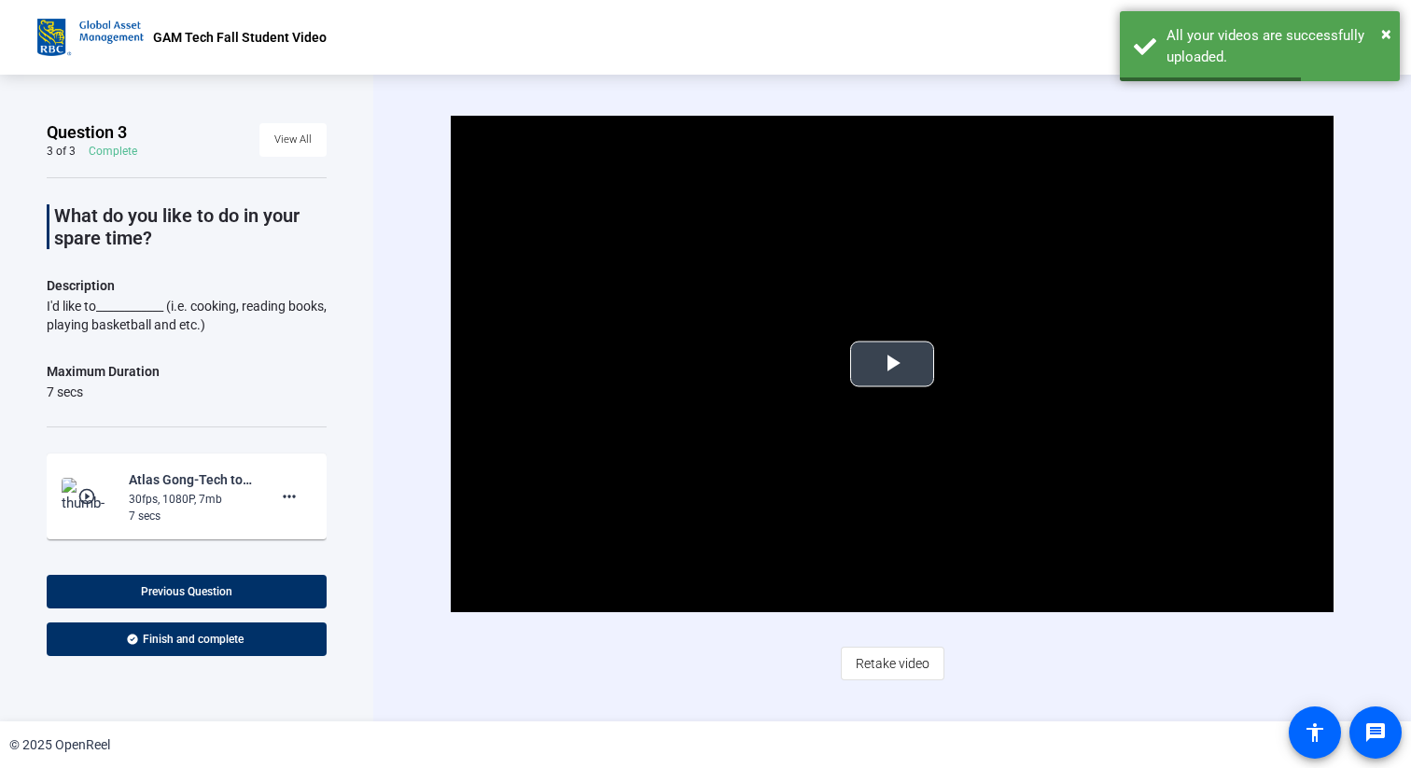
click at [892, 364] on span "Video Player" at bounding box center [892, 364] width 0 height 0
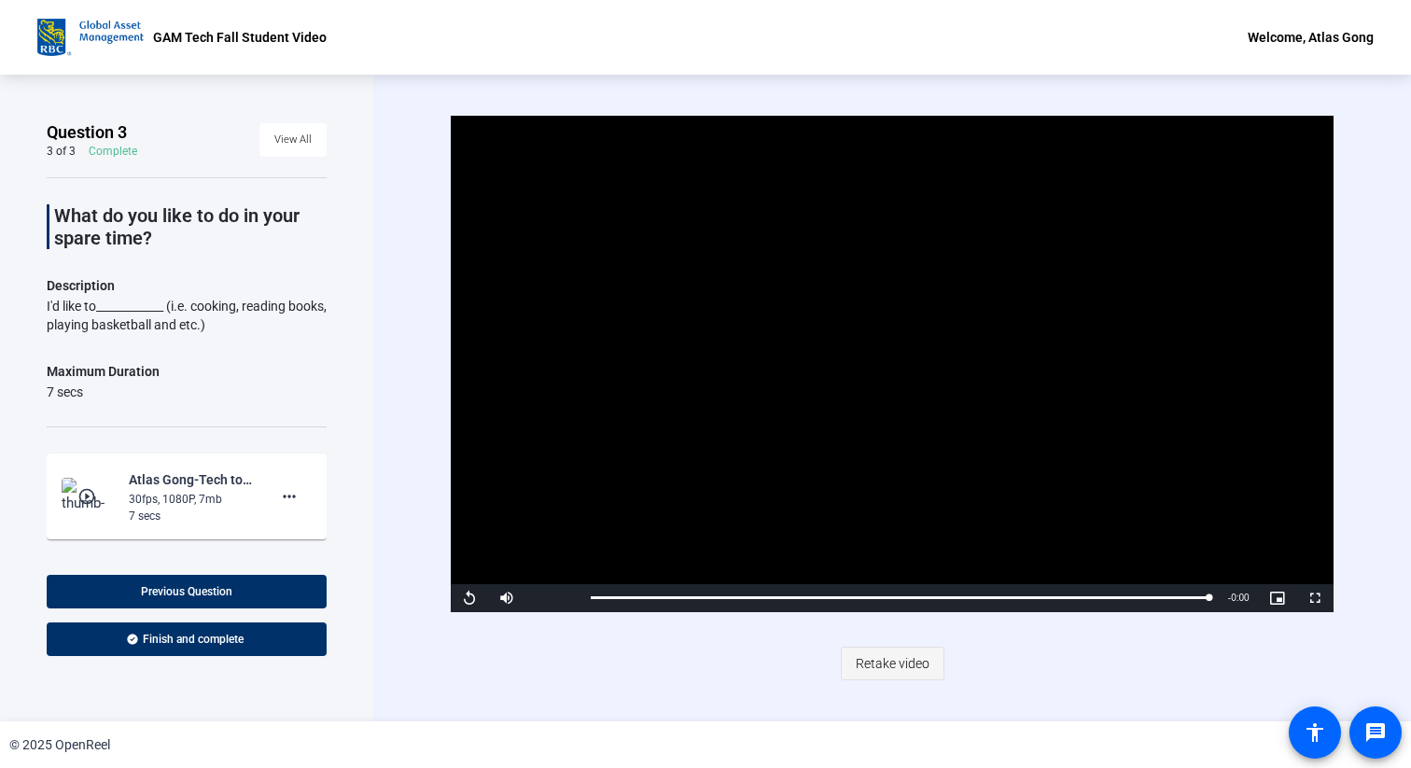
click at [897, 651] on span "Retake video" at bounding box center [892, 663] width 74 height 35
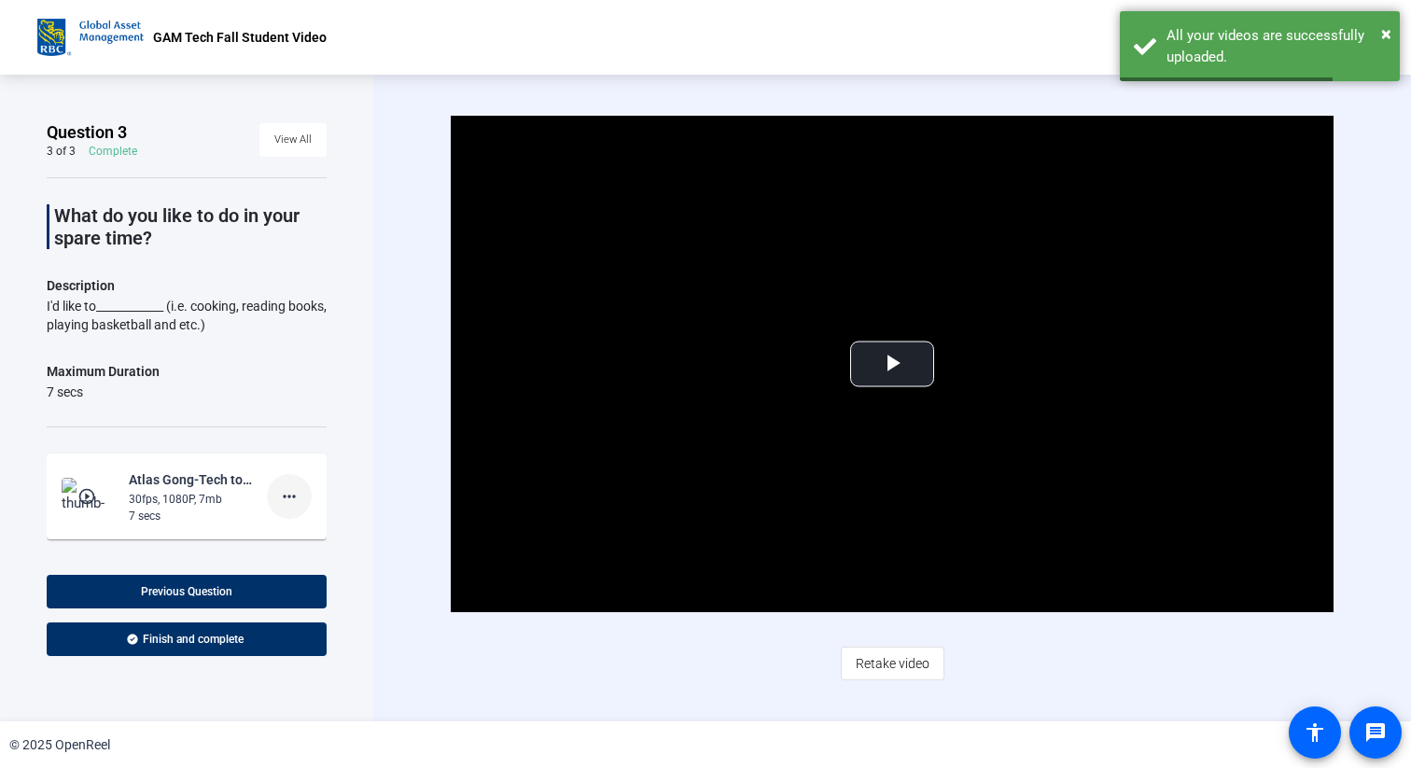
click at [297, 496] on mat-icon "more_horiz" at bounding box center [289, 496] width 22 height 22
click at [335, 537] on span "Delete clip" at bounding box center [319, 534] width 75 height 22
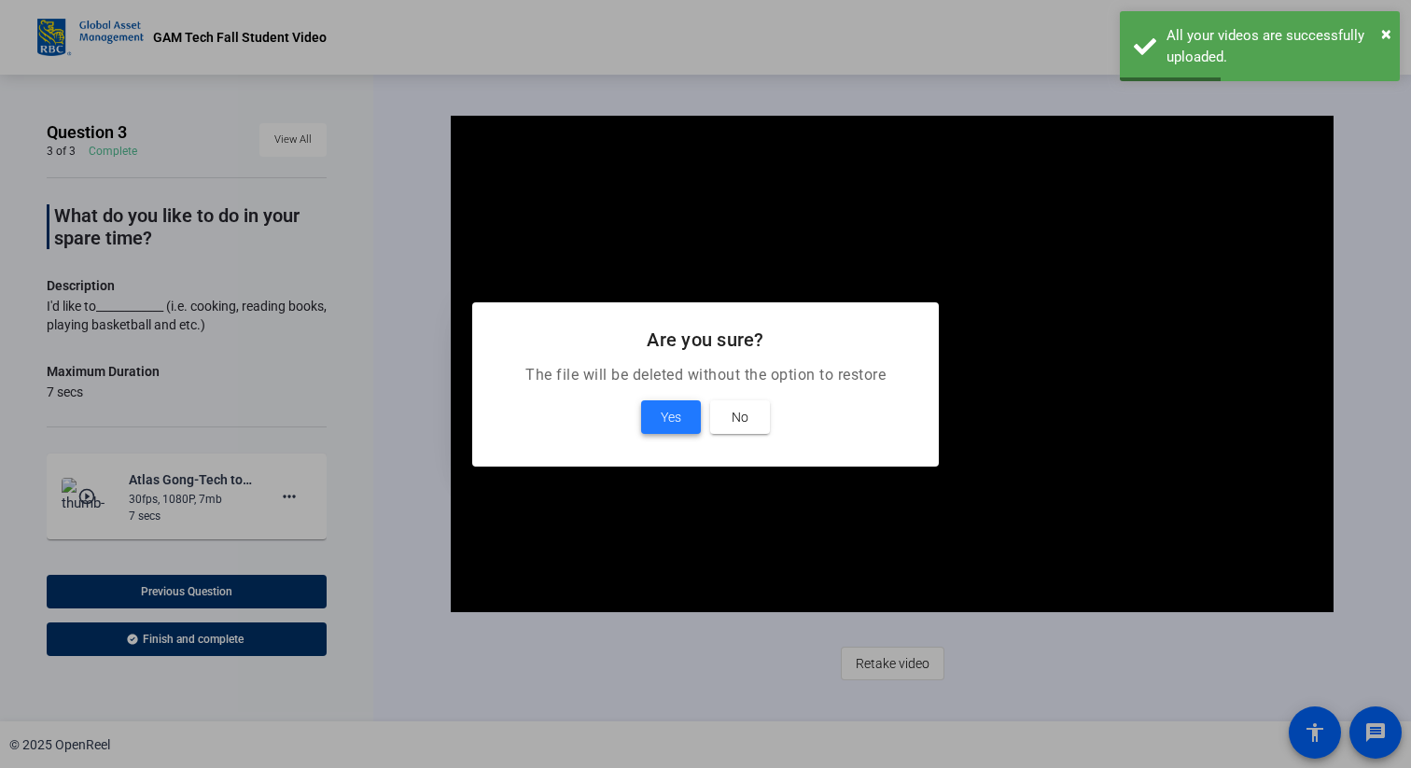
click at [667, 429] on span at bounding box center [671, 417] width 60 height 45
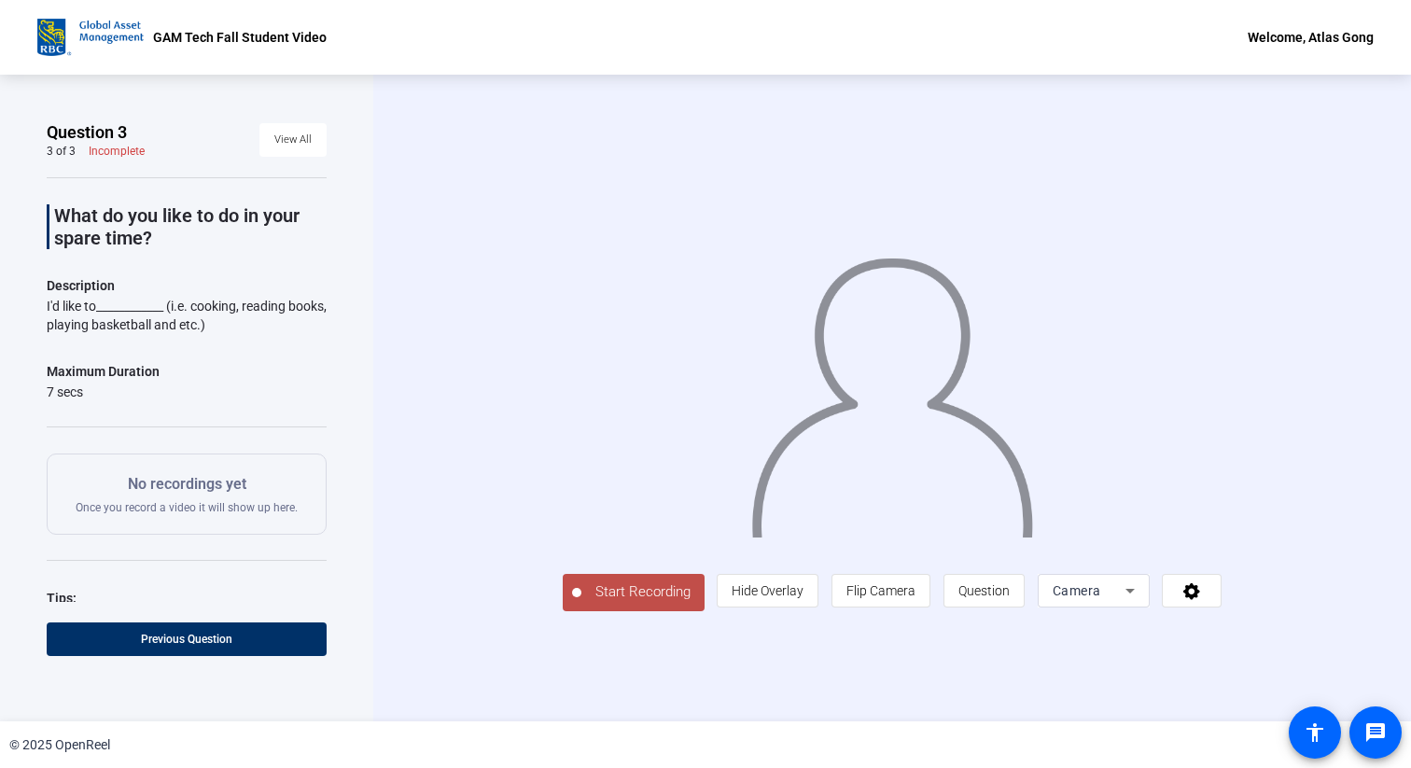
click at [581, 603] on span "Start Recording" at bounding box center [642, 591] width 123 height 21
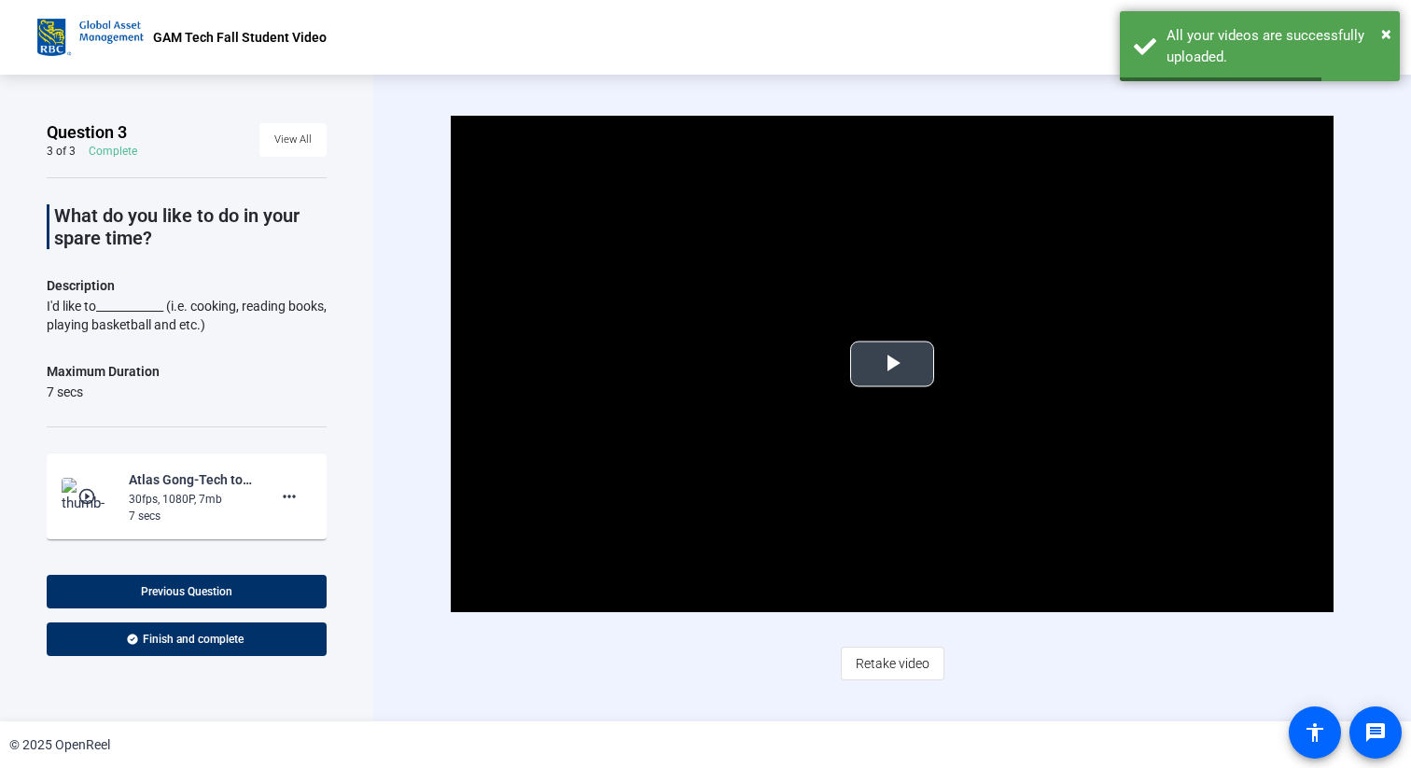
click at [892, 364] on span "Video Player" at bounding box center [892, 364] width 0 height 0
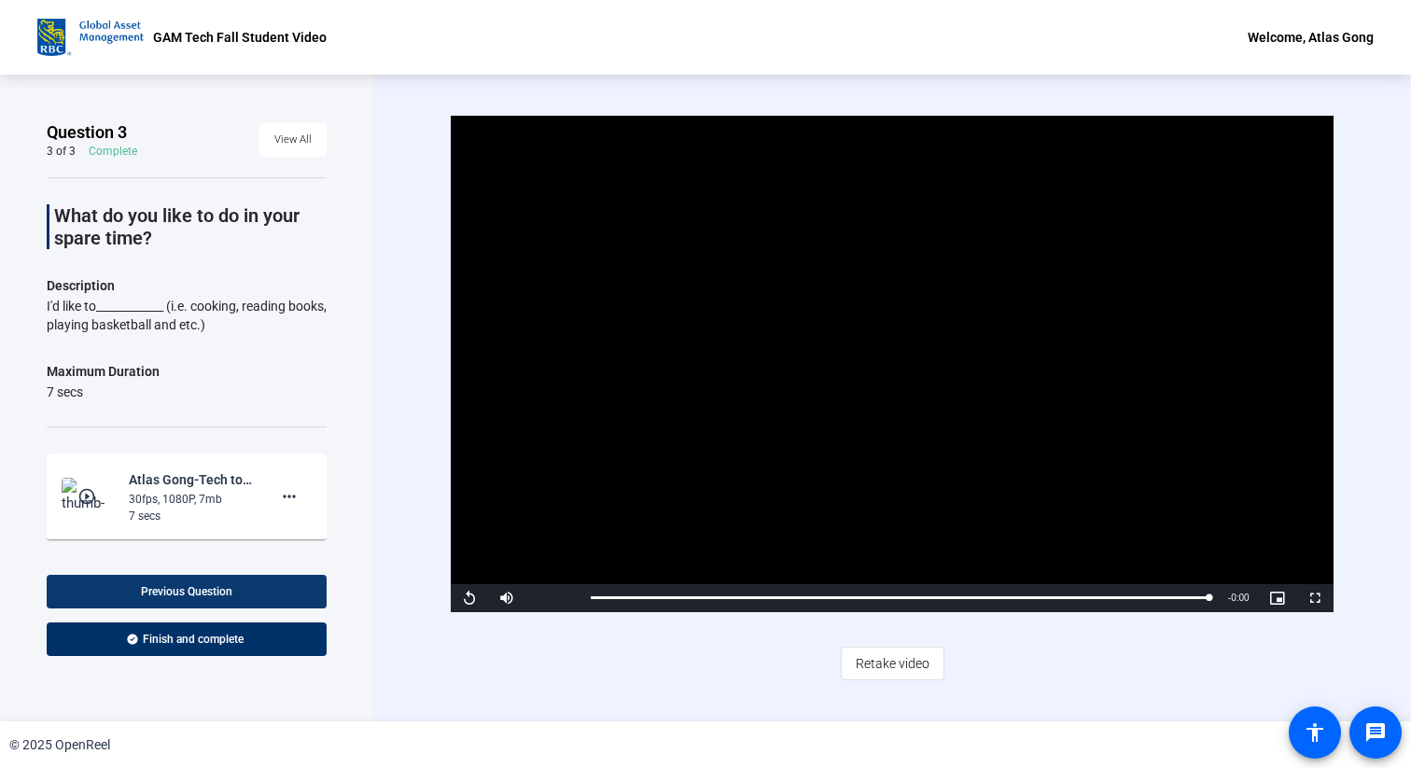
click at [269, 585] on span at bounding box center [187, 591] width 280 height 45
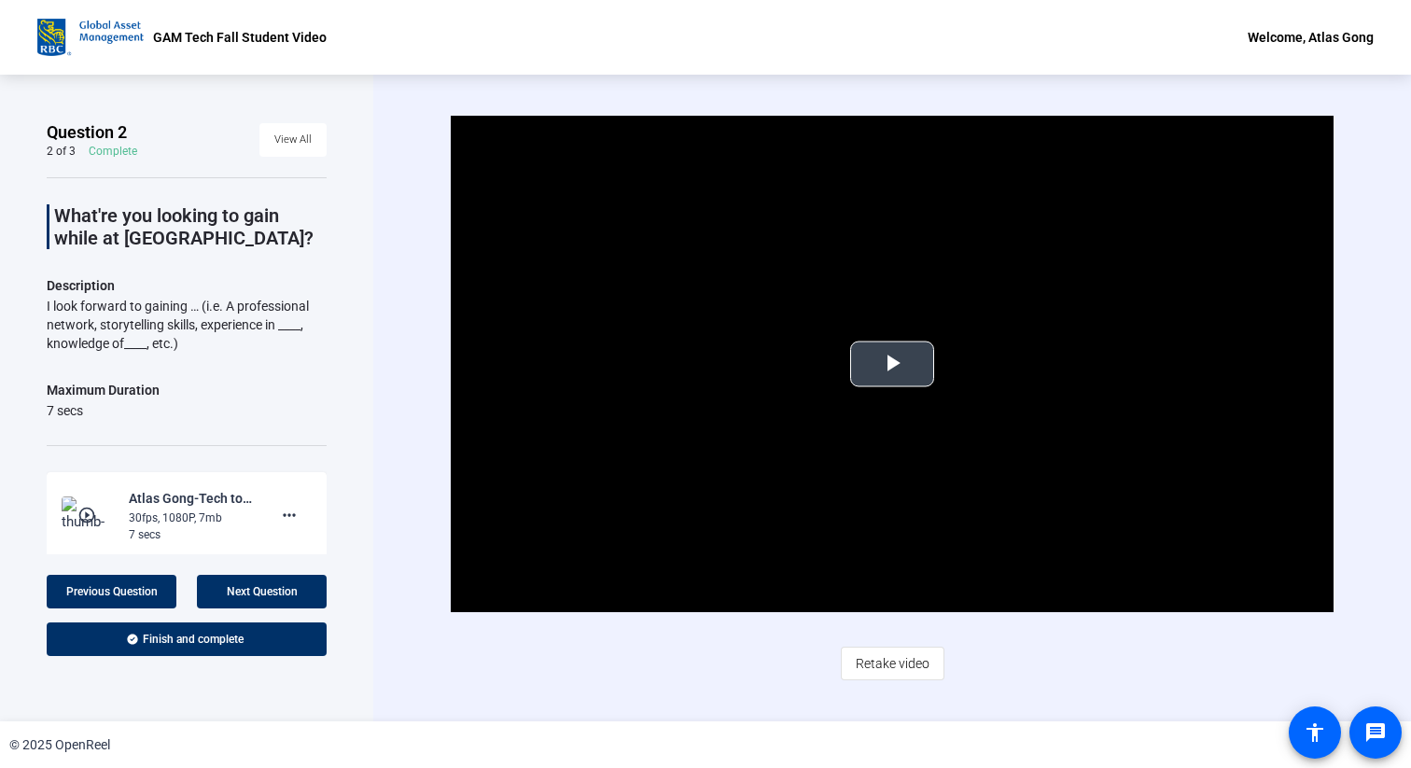
click at [892, 364] on span "Video Player" at bounding box center [892, 364] width 0 height 0
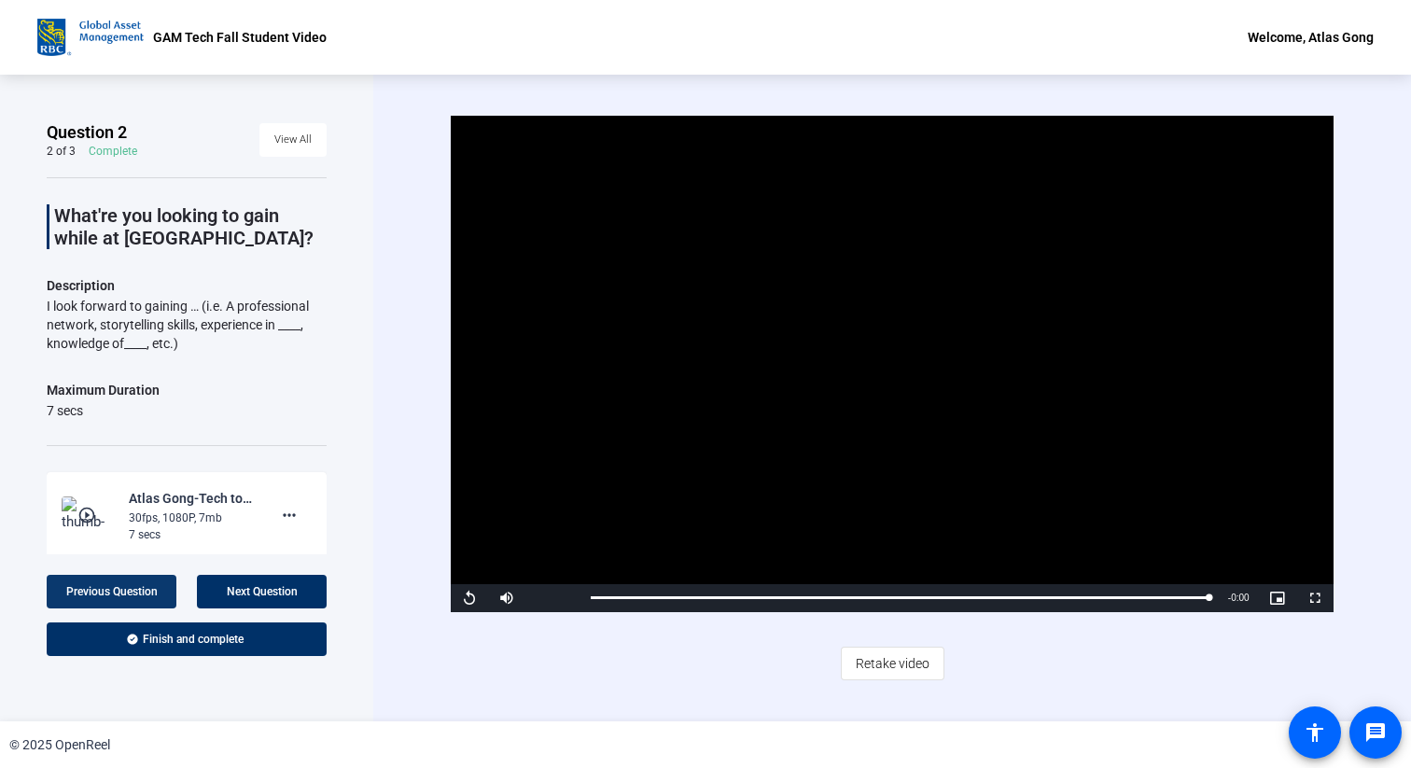
click at [146, 595] on span "Previous Question" at bounding box center [111, 591] width 91 height 13
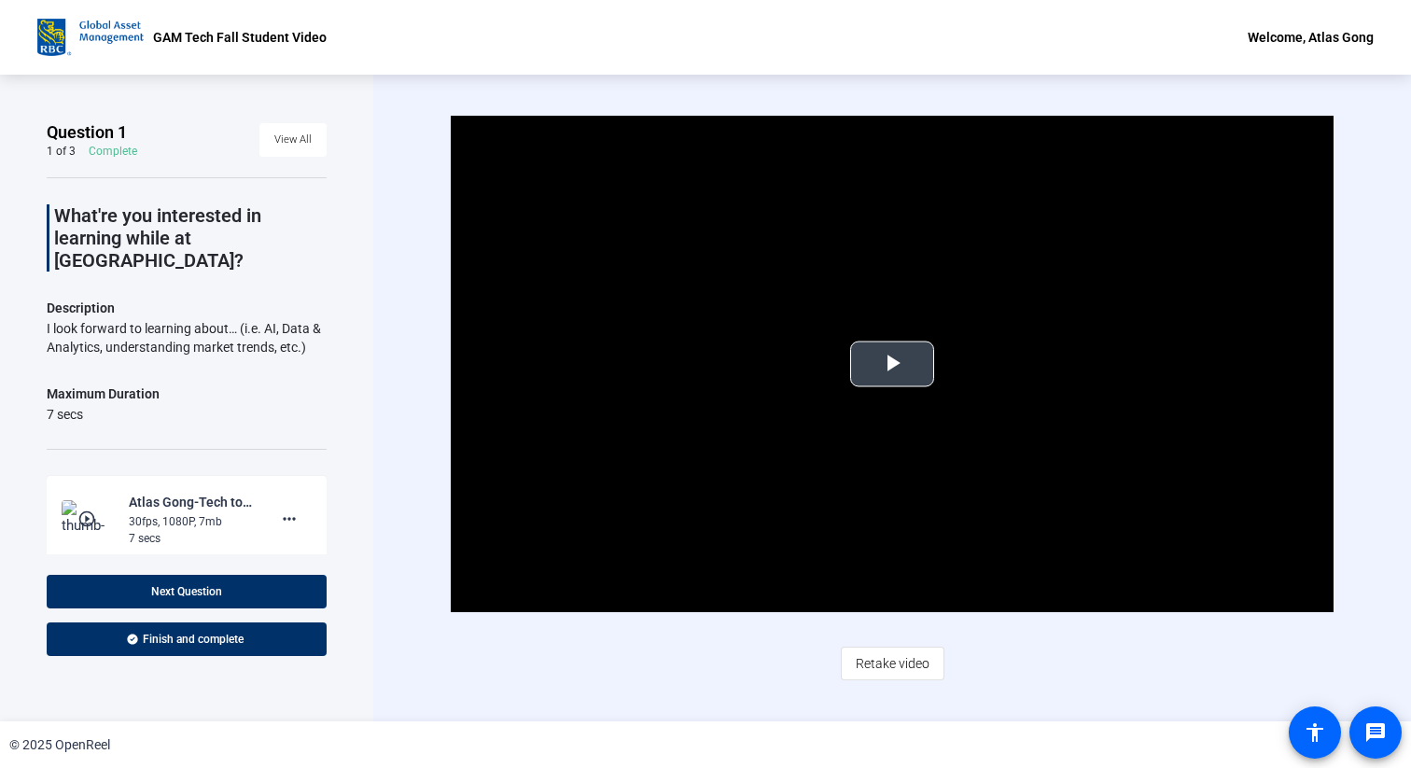
click at [886, 338] on video "Video Player" at bounding box center [892, 364] width 882 height 496
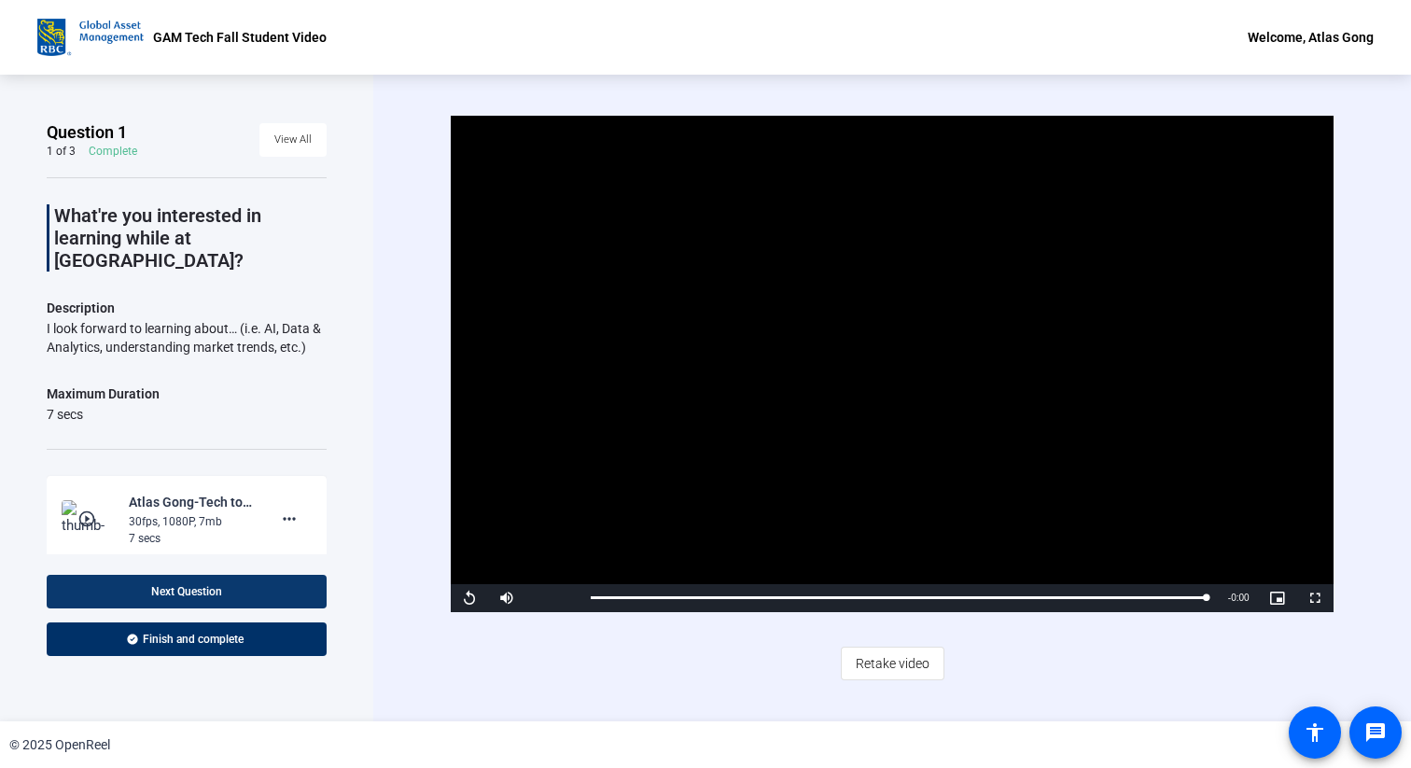
click at [250, 585] on span at bounding box center [187, 591] width 280 height 45
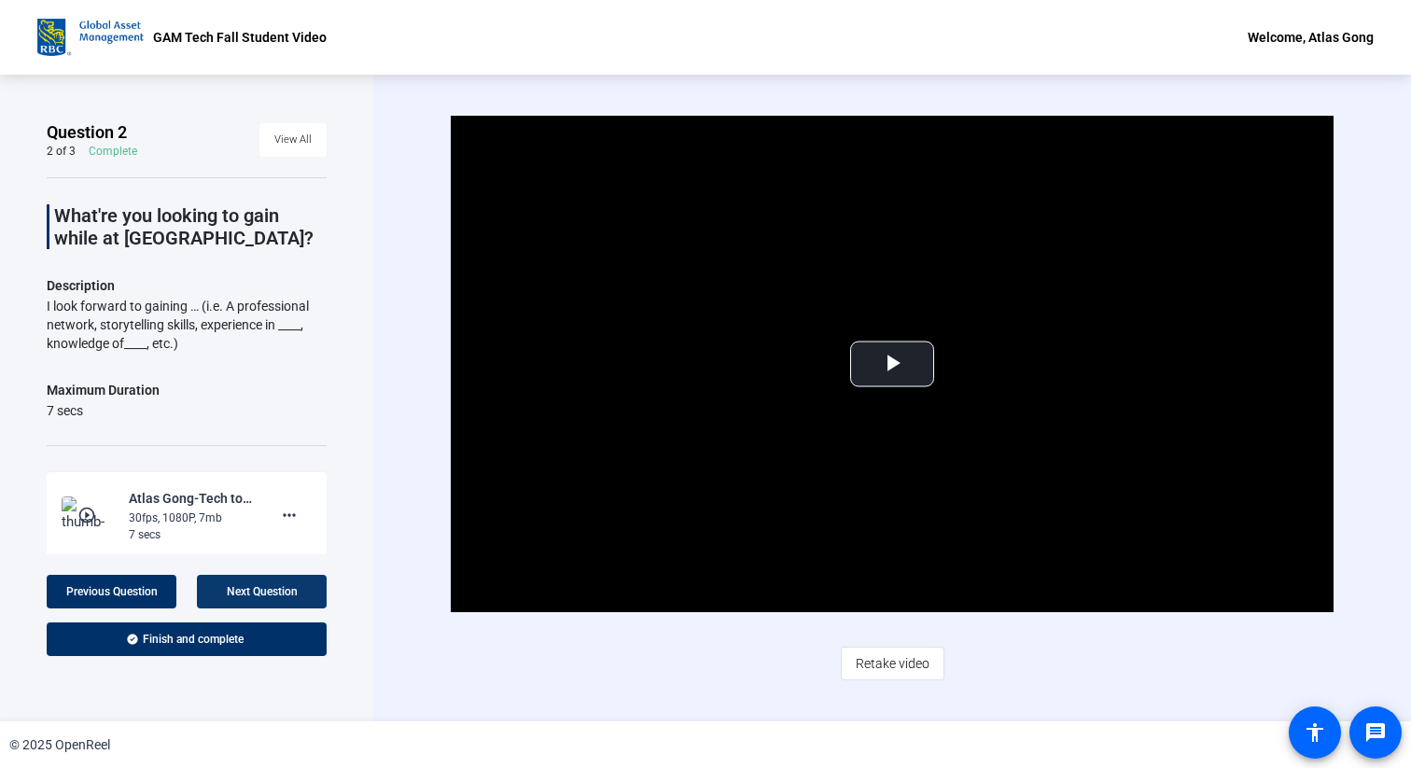
click at [239, 589] on span "Next Question" at bounding box center [262, 591] width 71 height 13
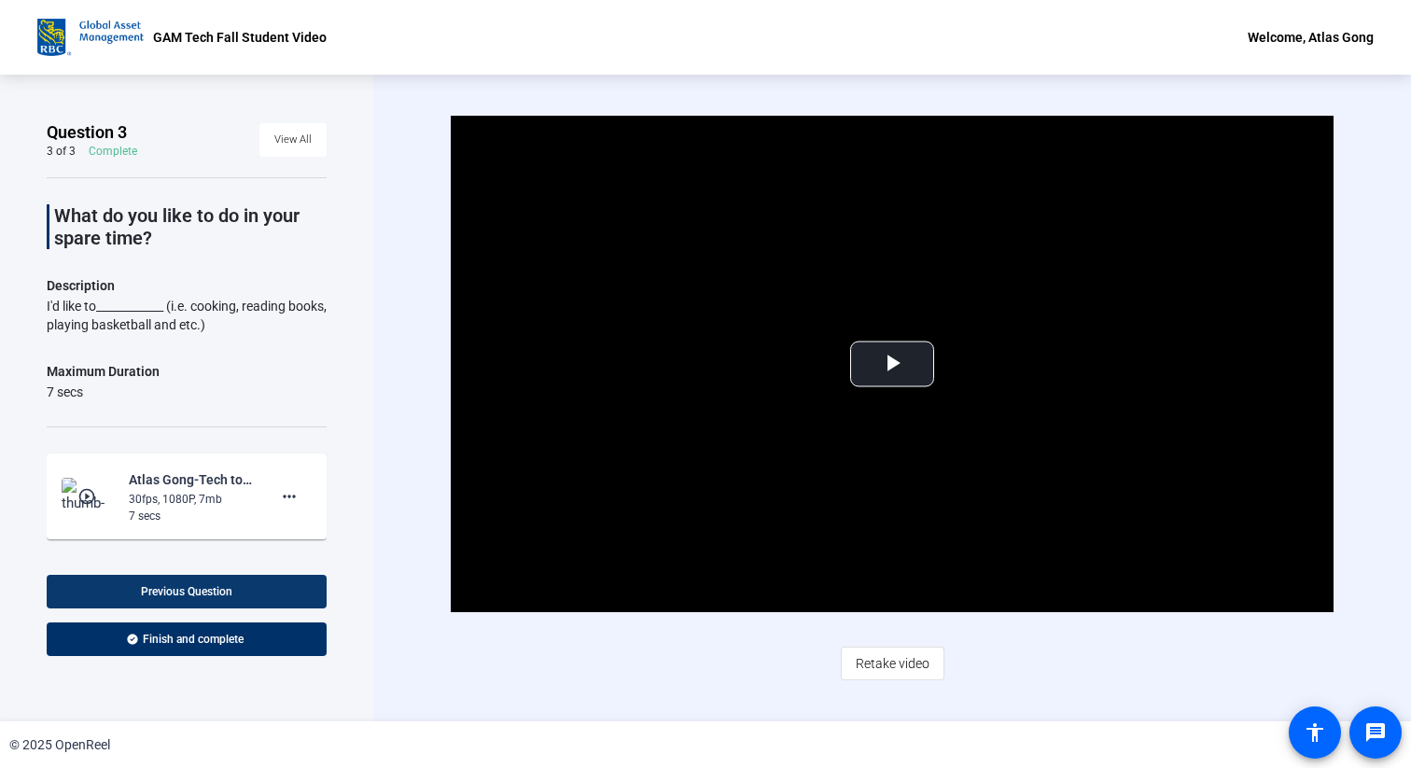
click at [181, 585] on span "Previous Question" at bounding box center [186, 591] width 91 height 13
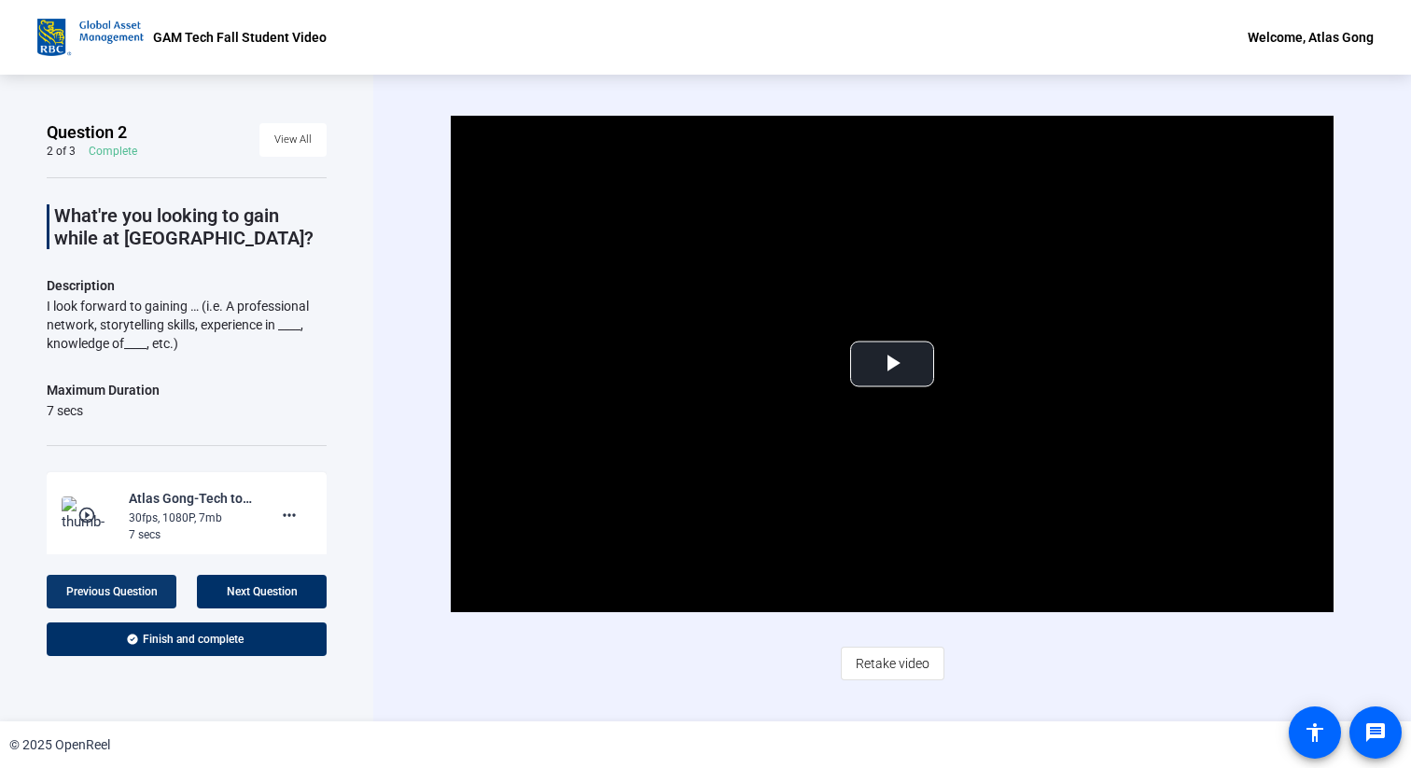
click at [166, 591] on span at bounding box center [112, 591] width 130 height 45
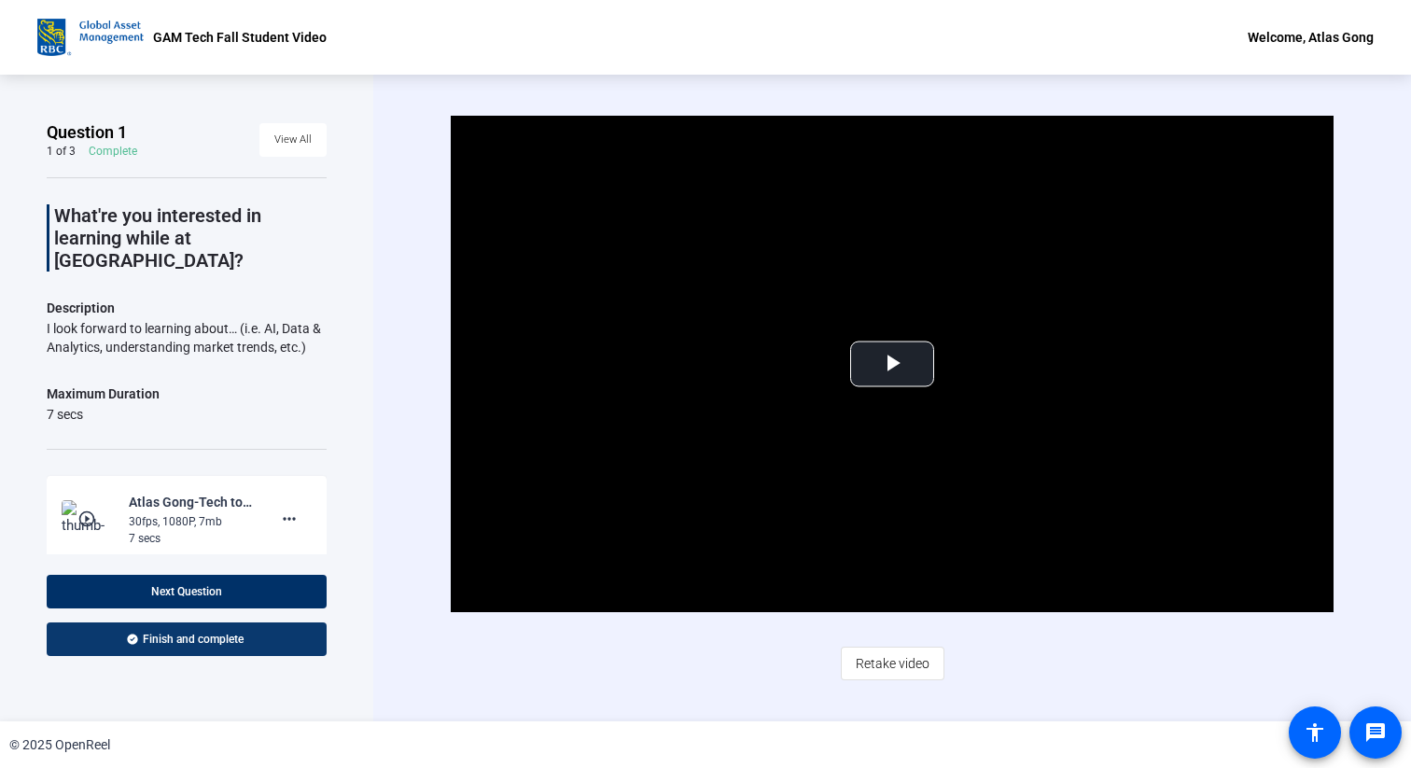
click at [263, 649] on span at bounding box center [187, 639] width 280 height 45
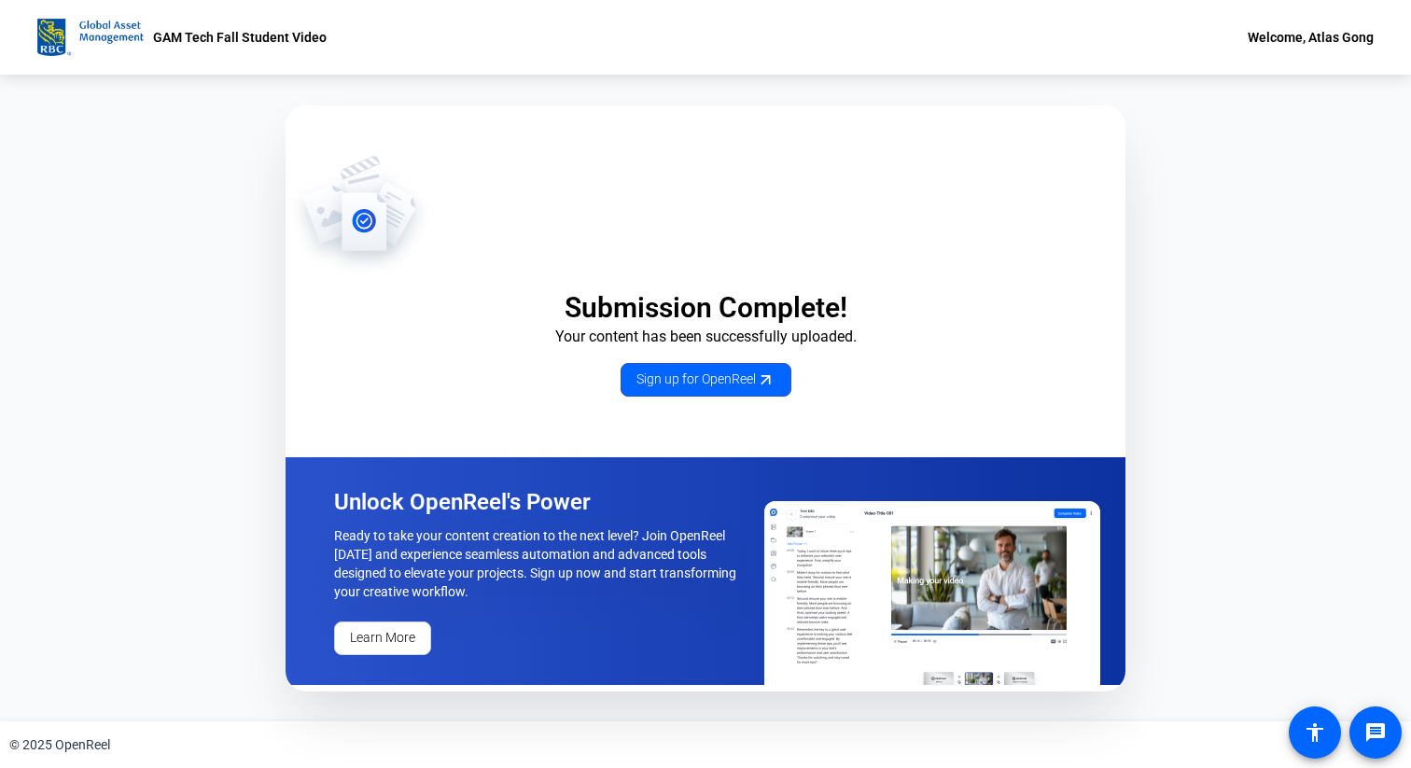
click at [612, 554] on p "Ready to take your content creation to the next level? Join OpenReel [DATE] and…" at bounding box center [538, 563] width 409 height 75
